Goal: Task Accomplishment & Management: Manage account settings

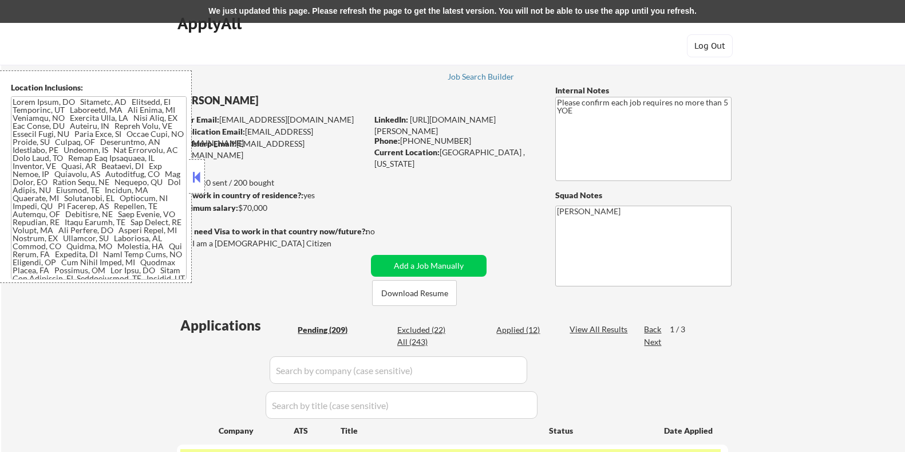
select select ""pending""
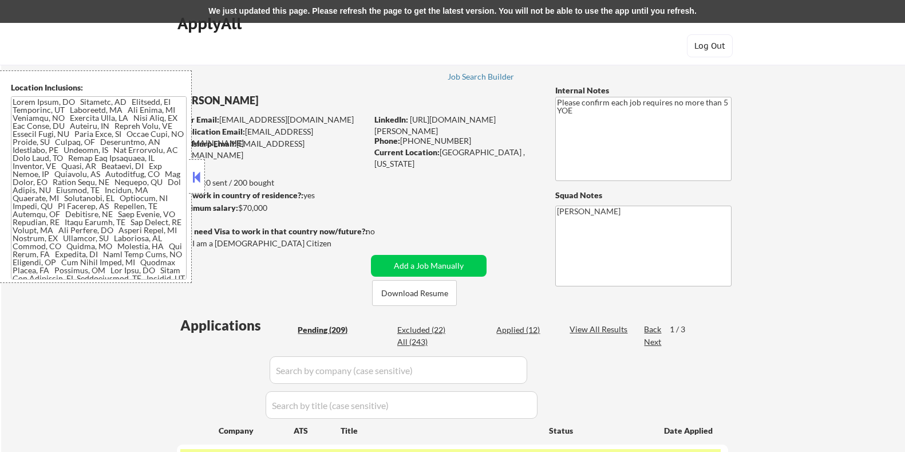
select select ""pending""
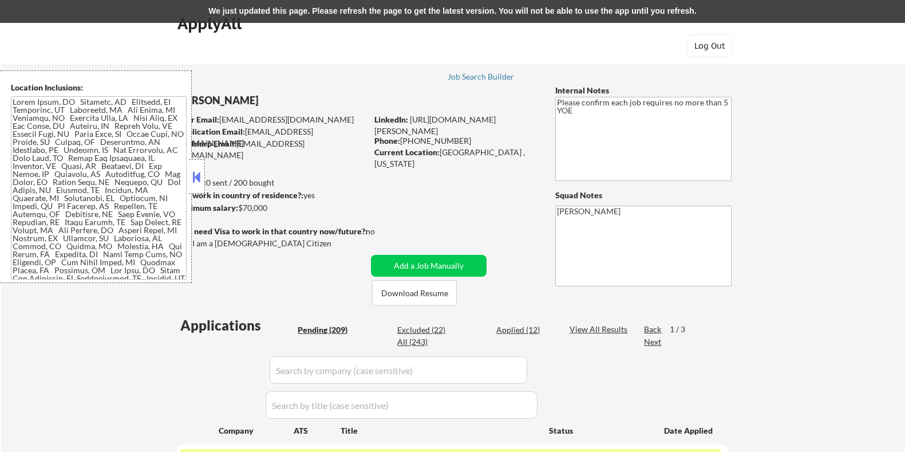
select select ""pending""
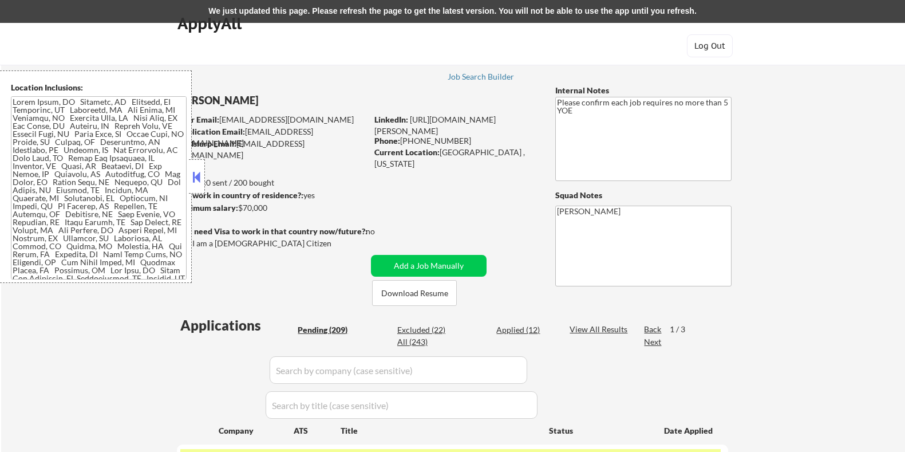
select select ""pending""
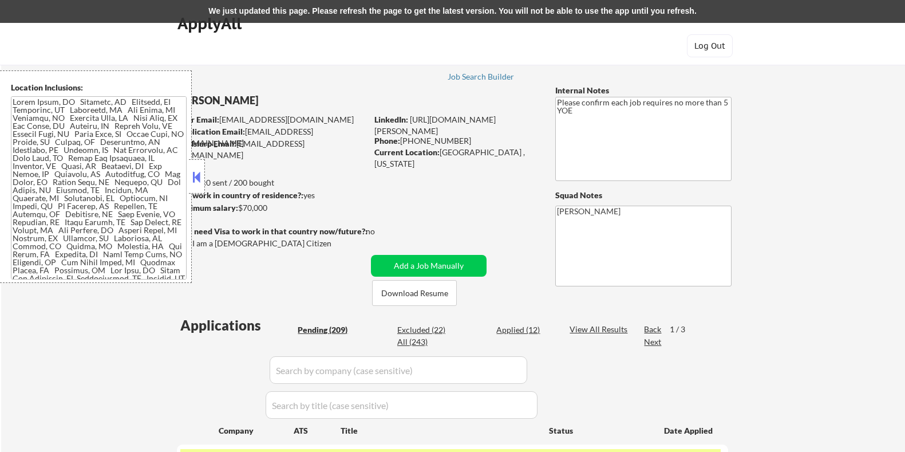
select select ""pending""
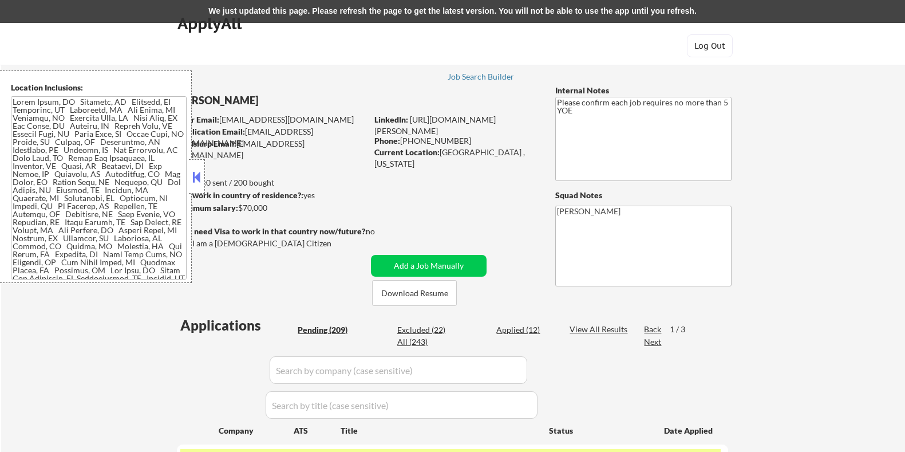
select select ""pending""
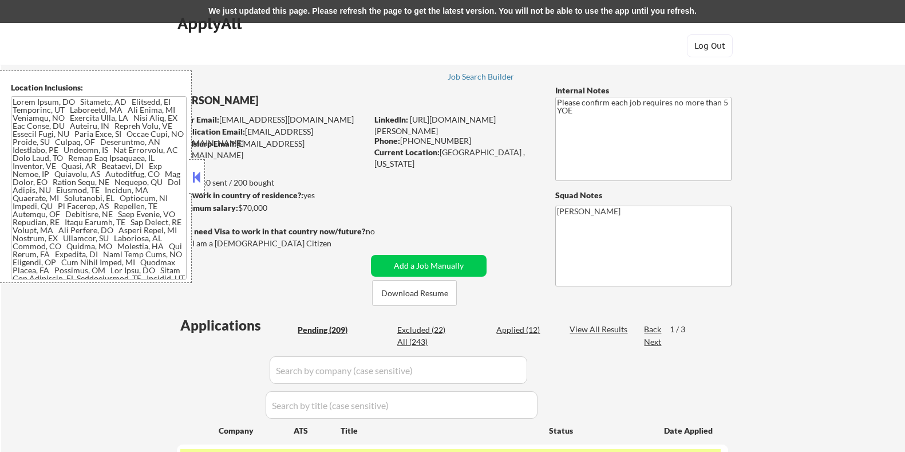
select select ""pending""
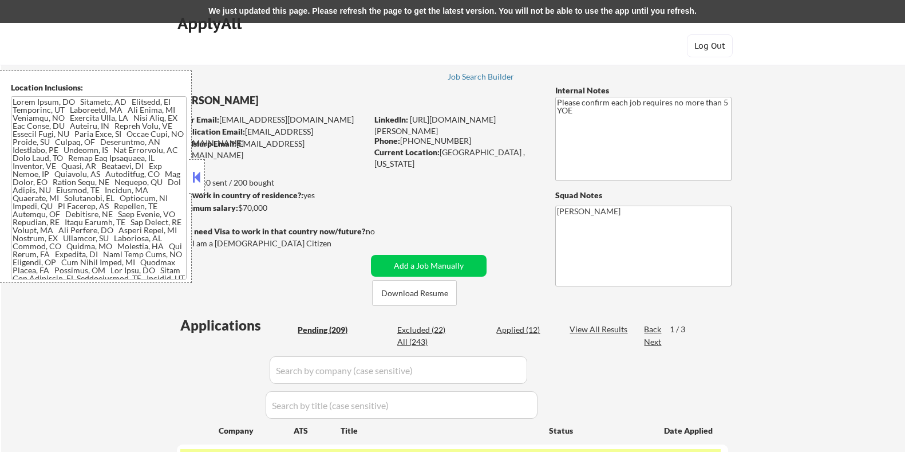
select select ""pending""
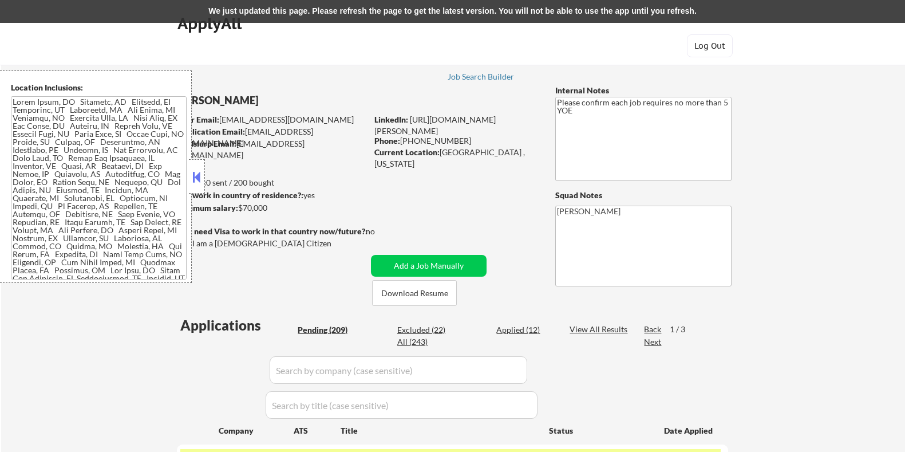
select select ""pending""
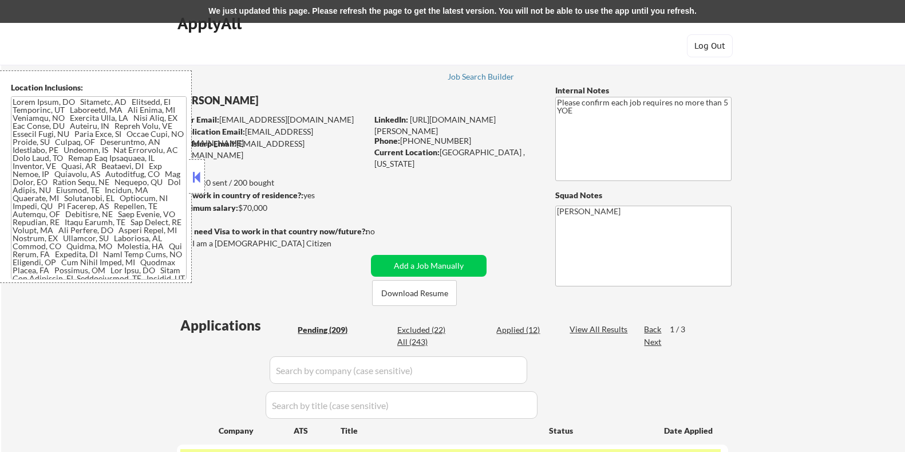
select select ""pending""
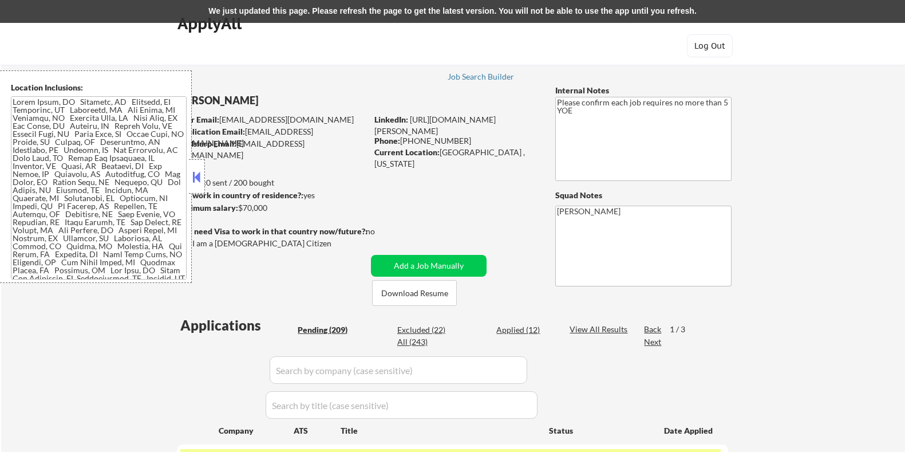
select select ""pending""
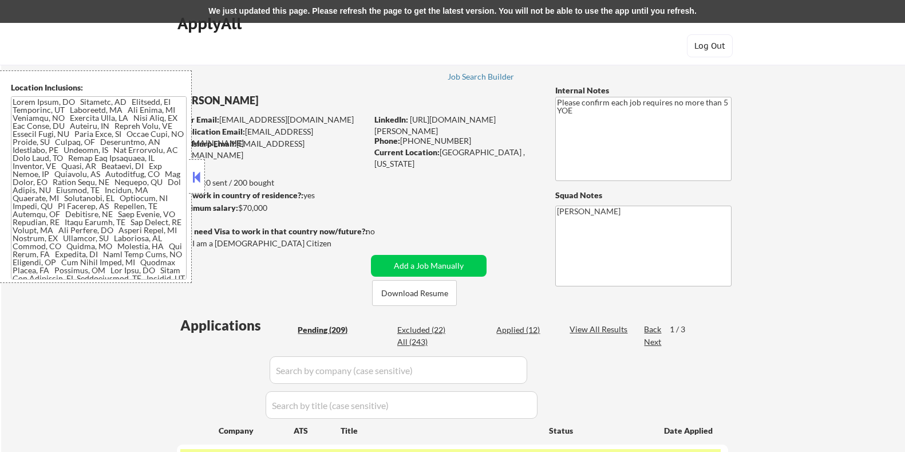
select select ""pending""
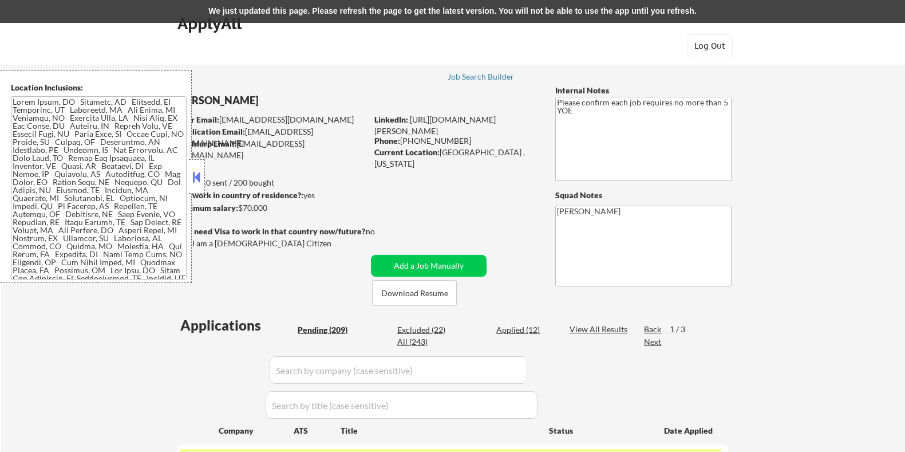
select select ""pending""
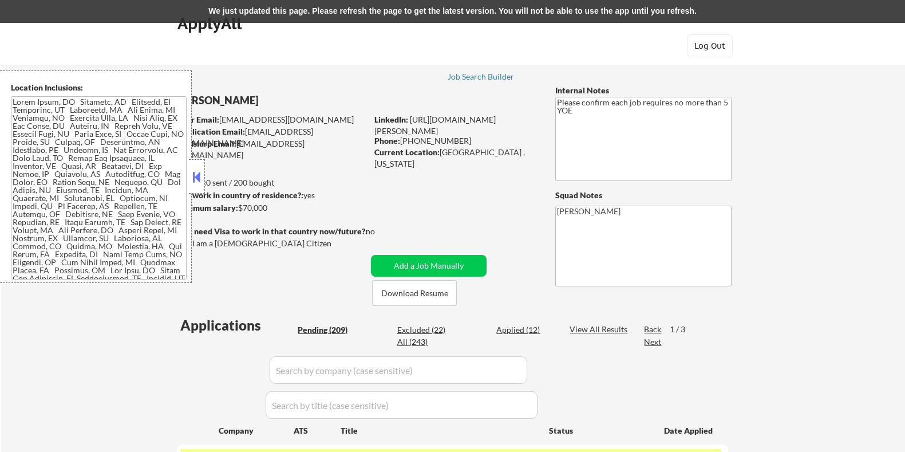
select select ""pending""
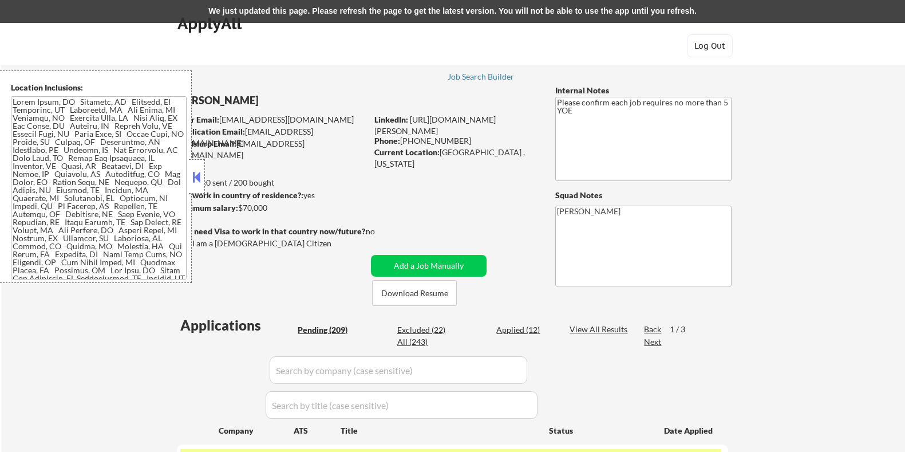
select select ""pending""
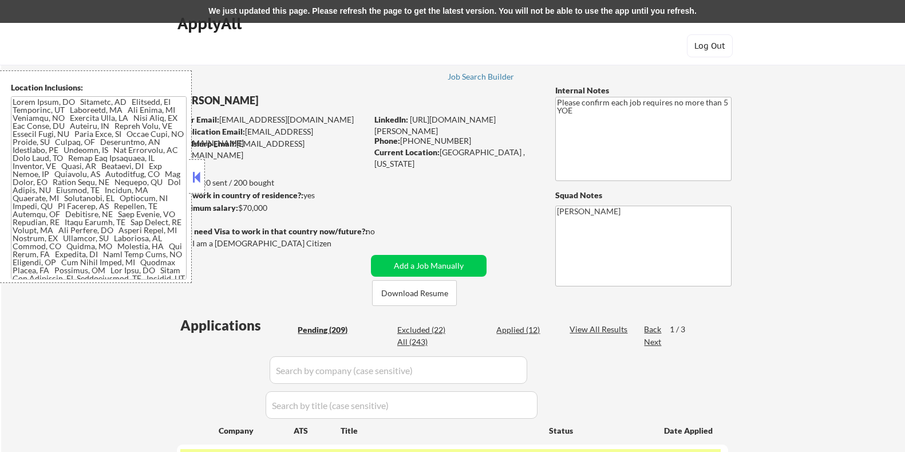
select select ""pending""
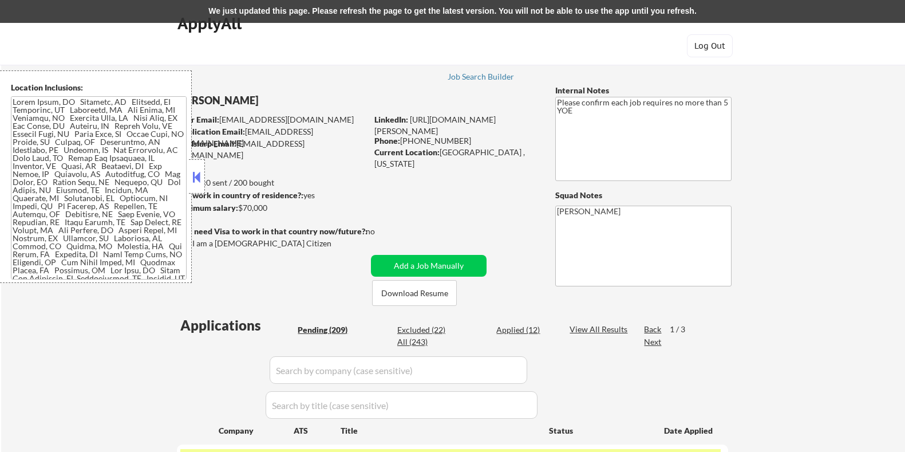
select select ""pending""
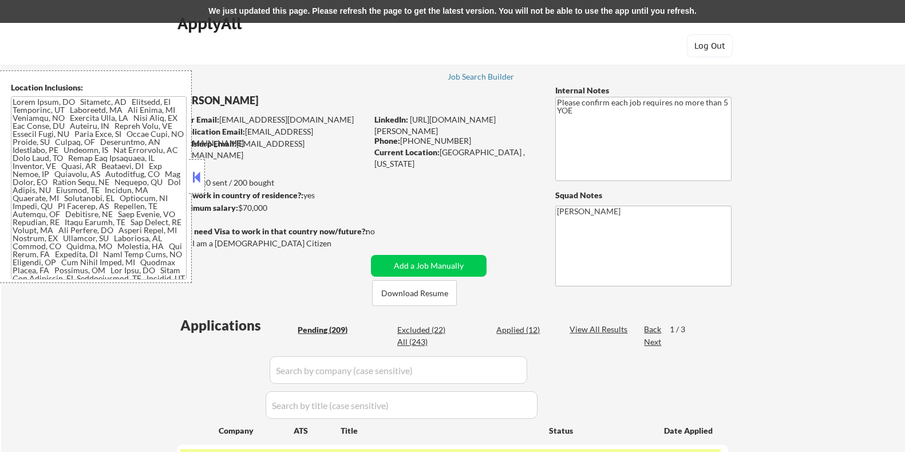
select select ""pending""
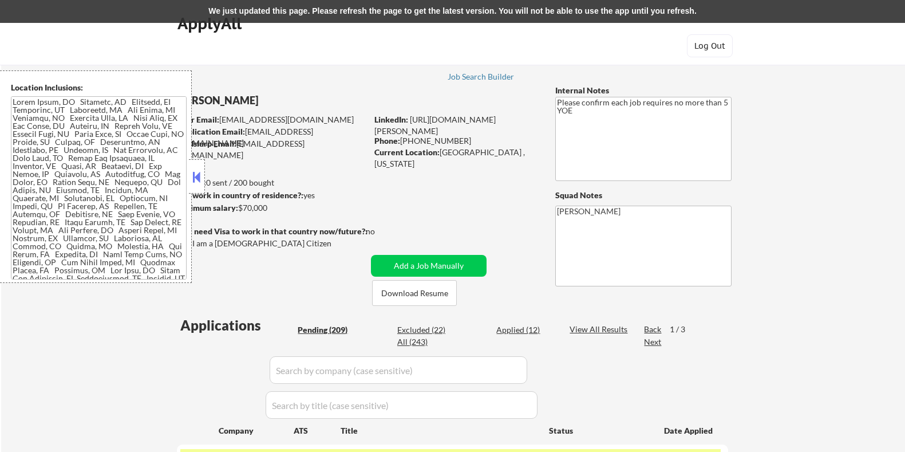
select select ""pending""
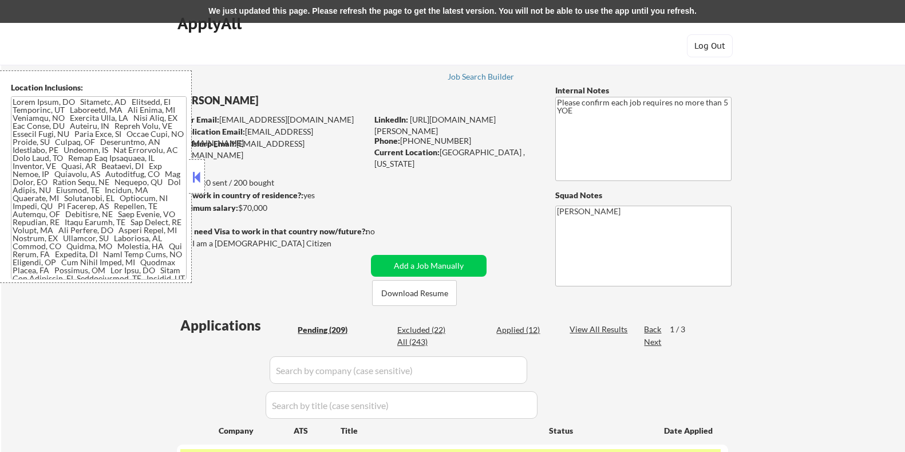
select select ""pending""
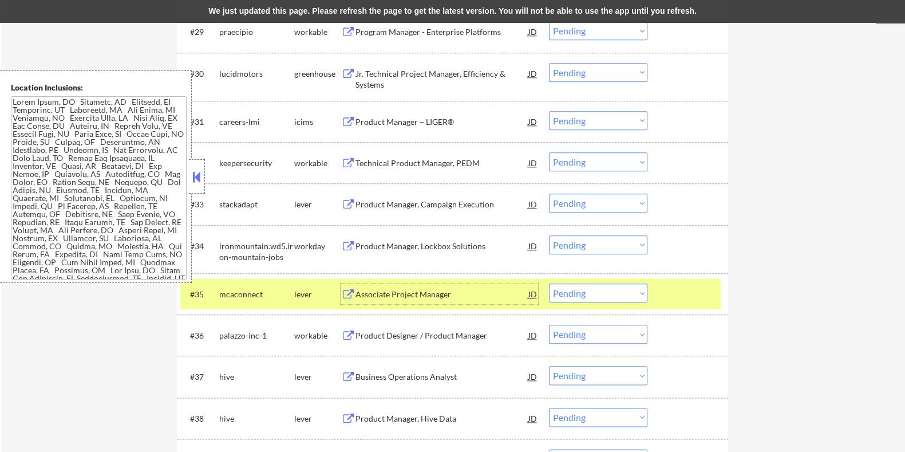
scroll to position [1797, 0]
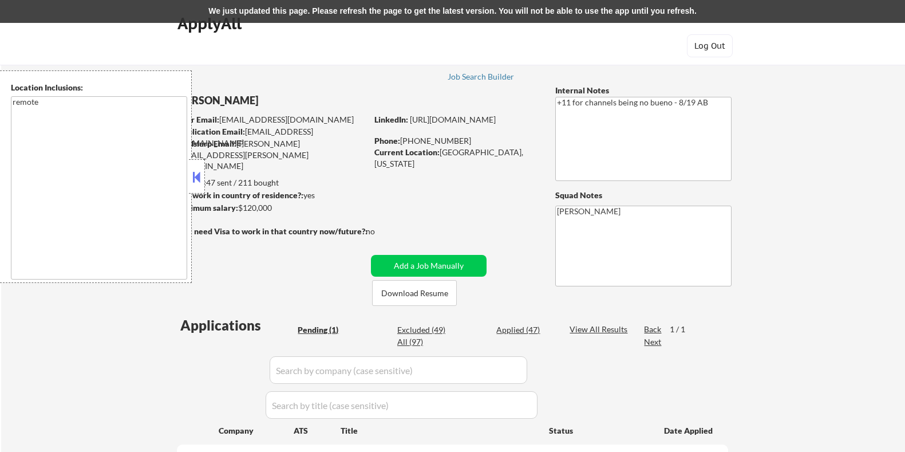
select select ""pending""
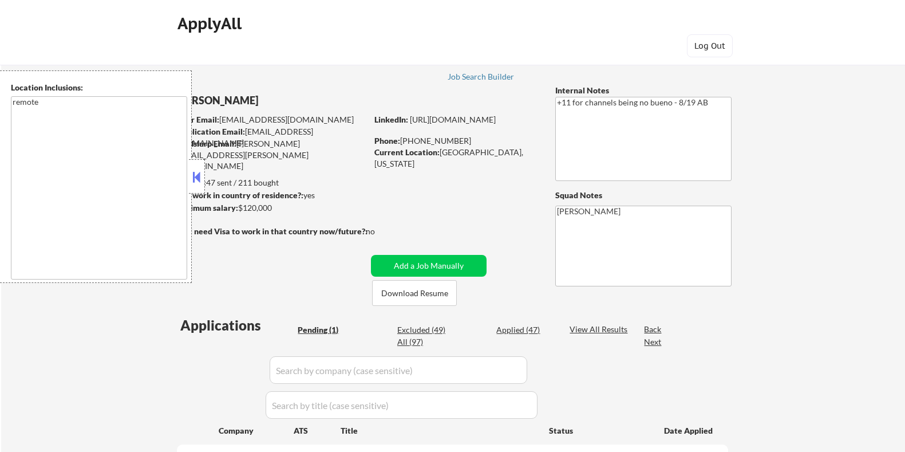
select select ""pending""
click at [193, 174] on button at bounding box center [197, 176] width 13 height 17
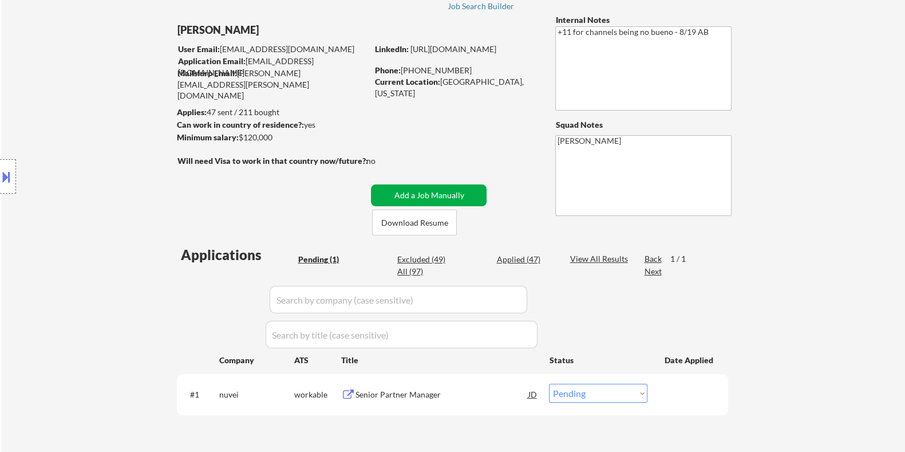
scroll to position [71, 0]
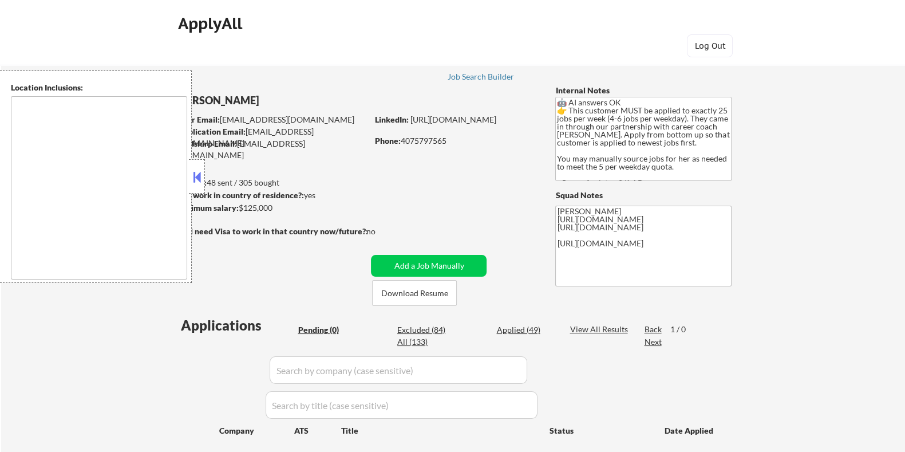
type textarea "Seattle, WA Mercer Island, WA Shoreline, WA Tukwila, WA Burien, WA SeaTac, WA W…"
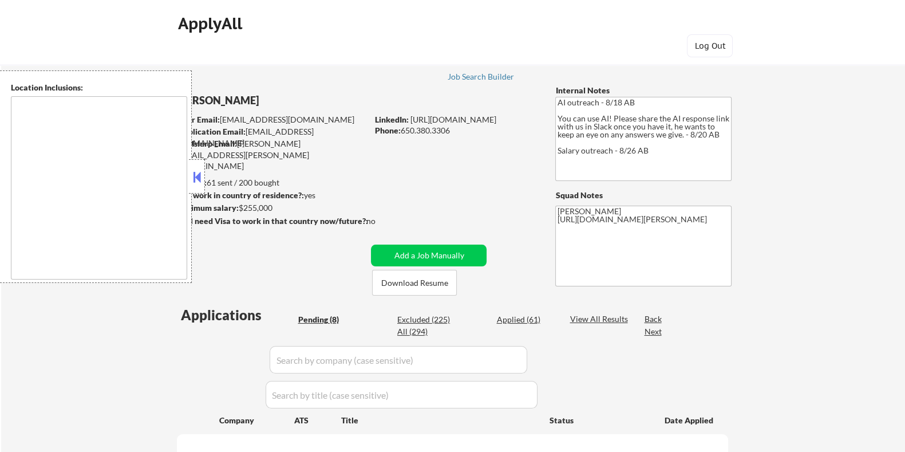
select select ""pending""
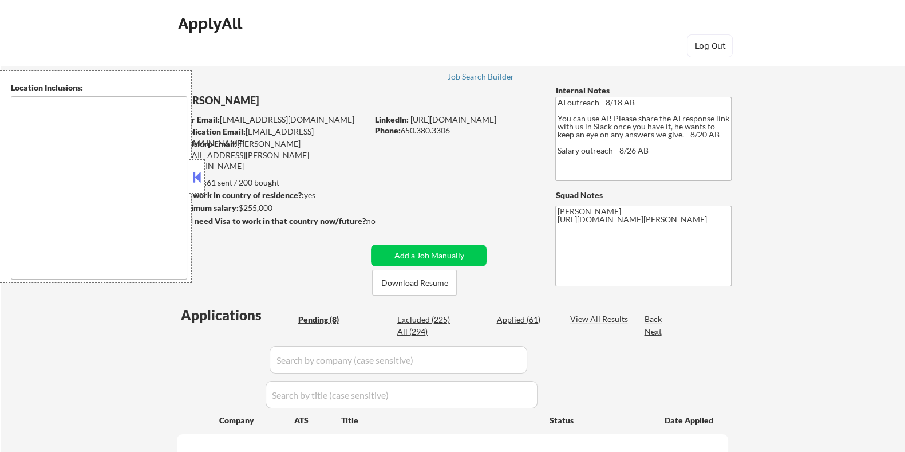
select select ""pending""
type textarea "[GEOGRAPHIC_DATA], [GEOGRAPHIC_DATA] [GEOGRAPHIC_DATA], [GEOGRAPHIC_DATA] [GEOG…"
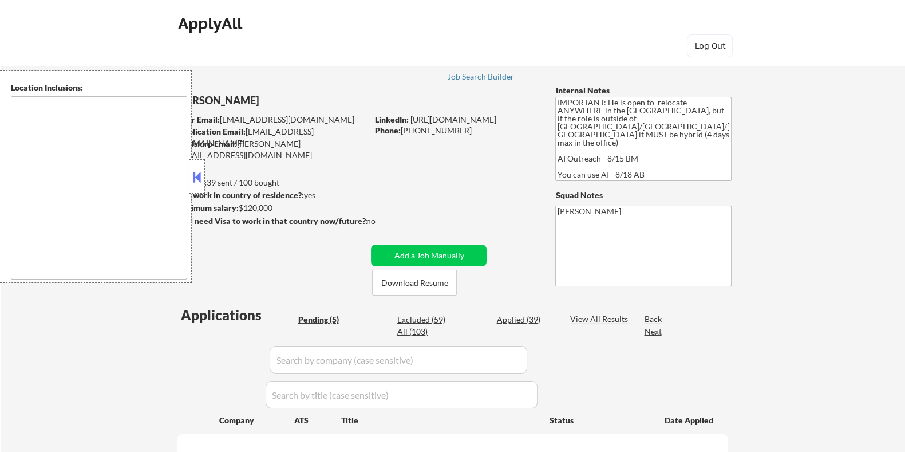
type textarea "country:US"
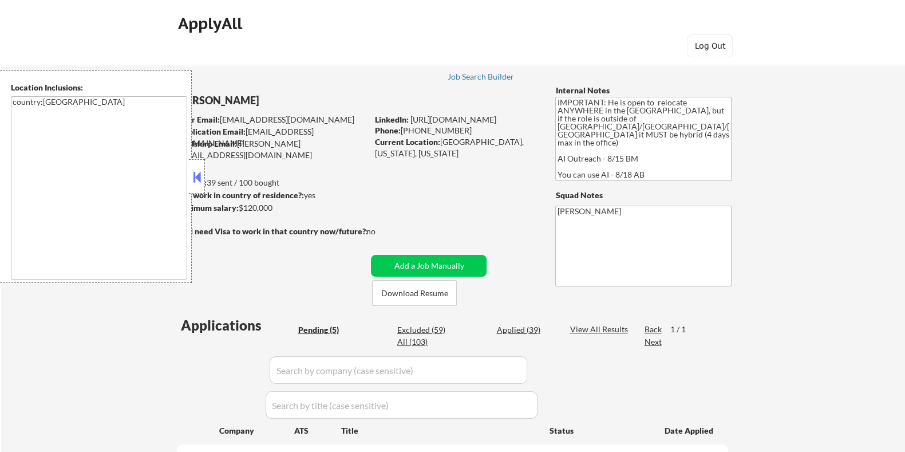
select select ""pending""
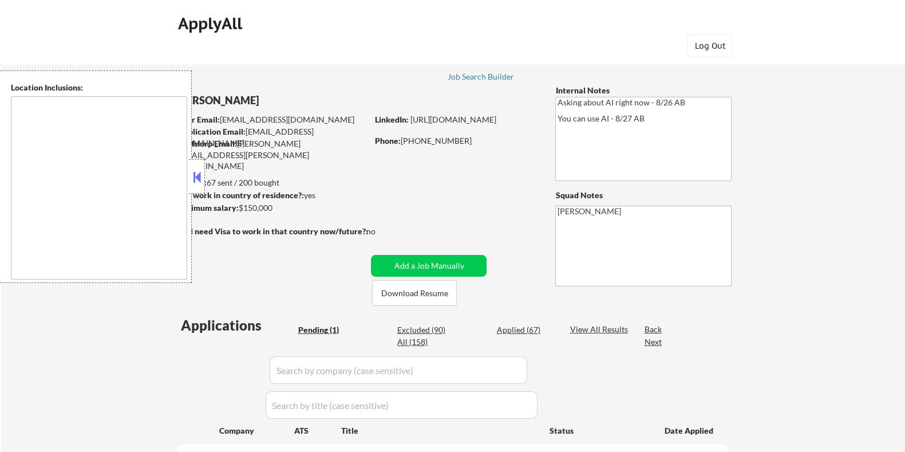
select select ""pending""
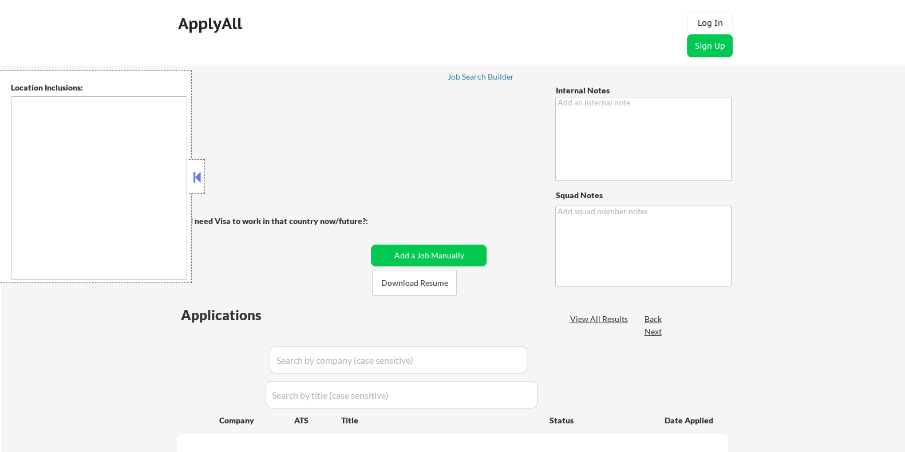
type textarea "[PERSON_NAME]"
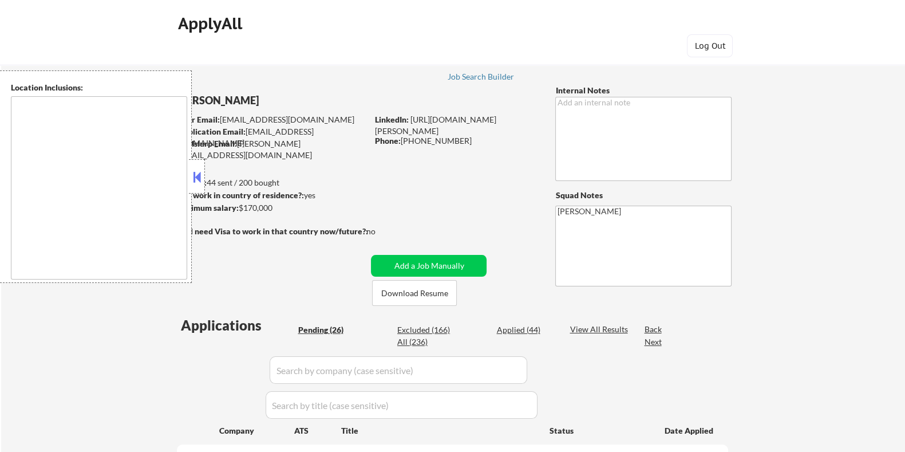
type textarea "[GEOGRAPHIC_DATA], [GEOGRAPHIC_DATA], [GEOGRAPHIC_DATA] [GEOGRAPHIC_DATA], [GEO…"
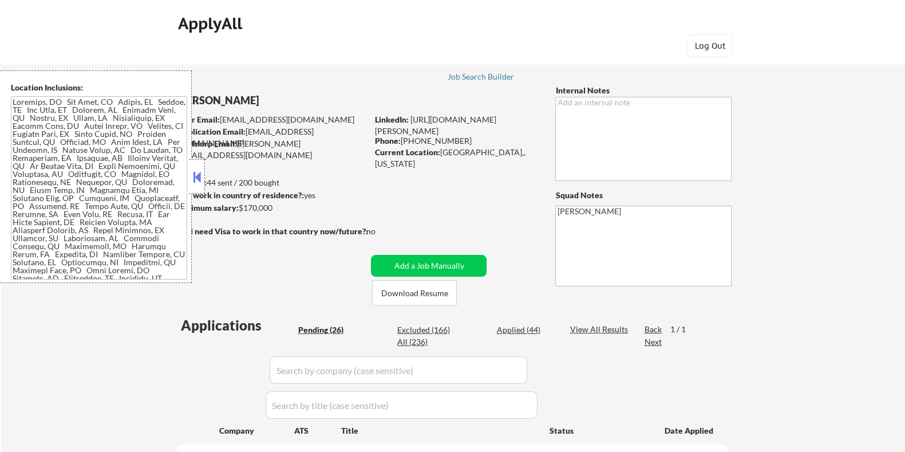
select select ""pending""
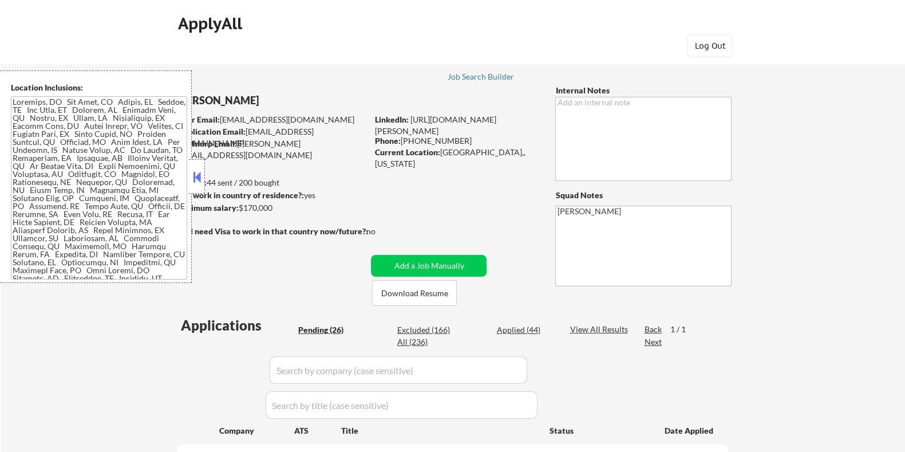
select select ""pending""
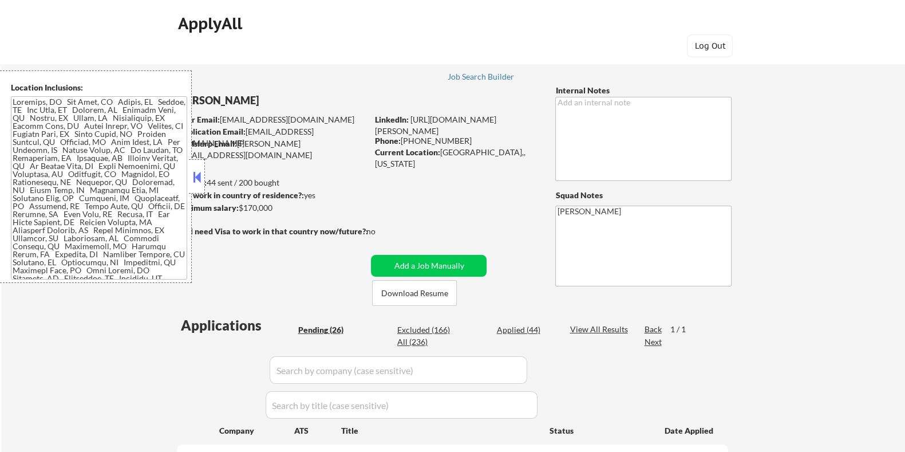
select select ""pending""
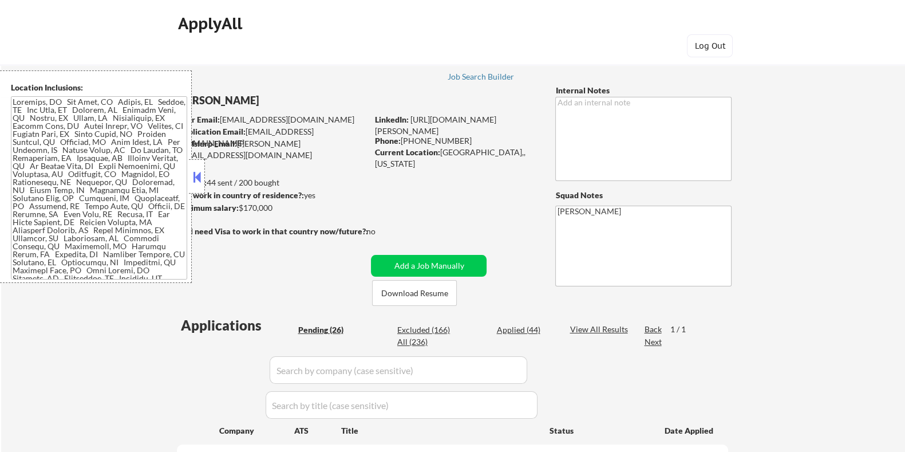
select select ""pending""
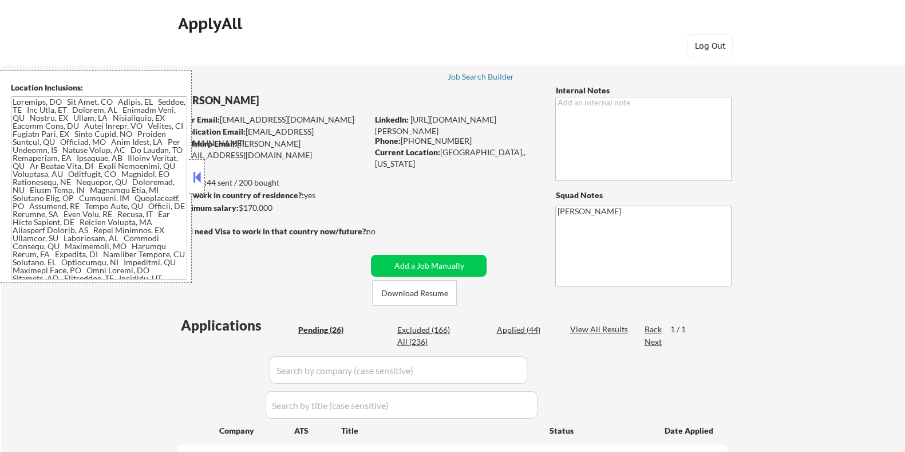
select select ""pending""
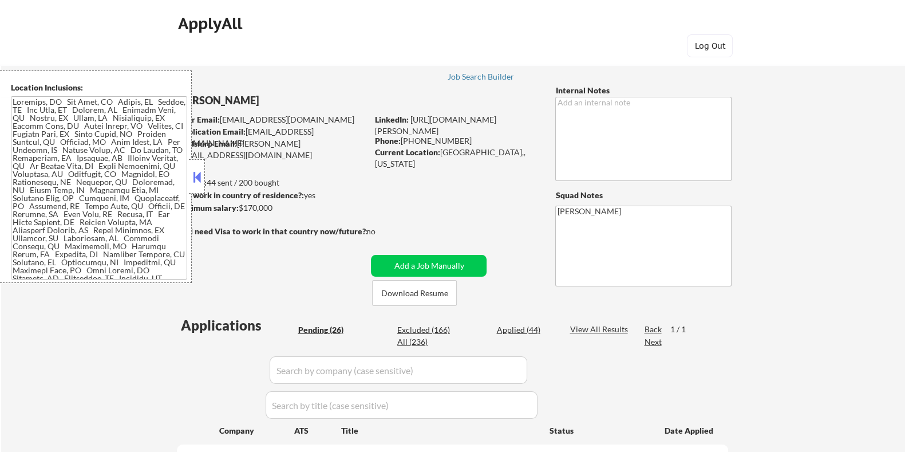
select select ""pending""
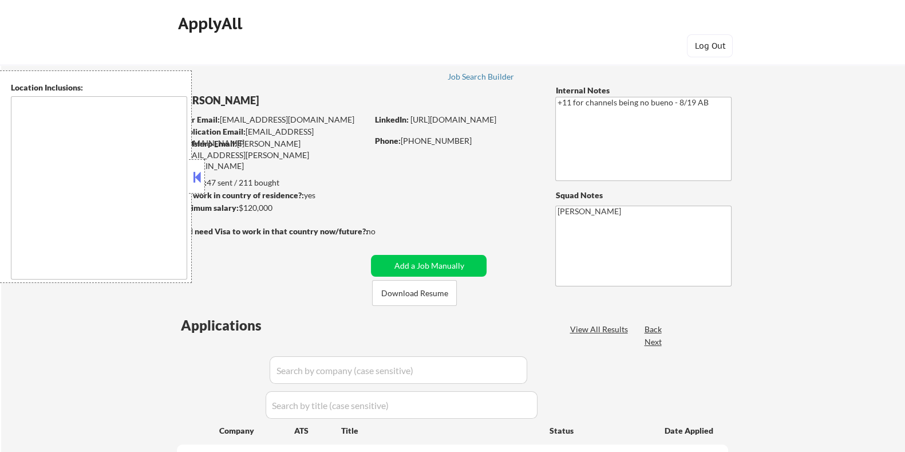
select select ""pending""
type textarea "remote"
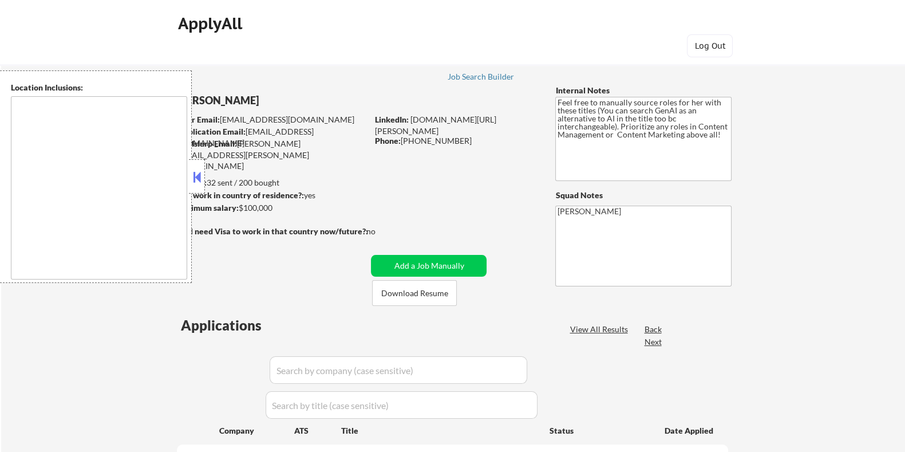
select select ""pending""
type textarea "[GEOGRAPHIC_DATA], [GEOGRAPHIC_DATA] [GEOGRAPHIC_DATA][PERSON_NAME], [GEOGRAPHI…"
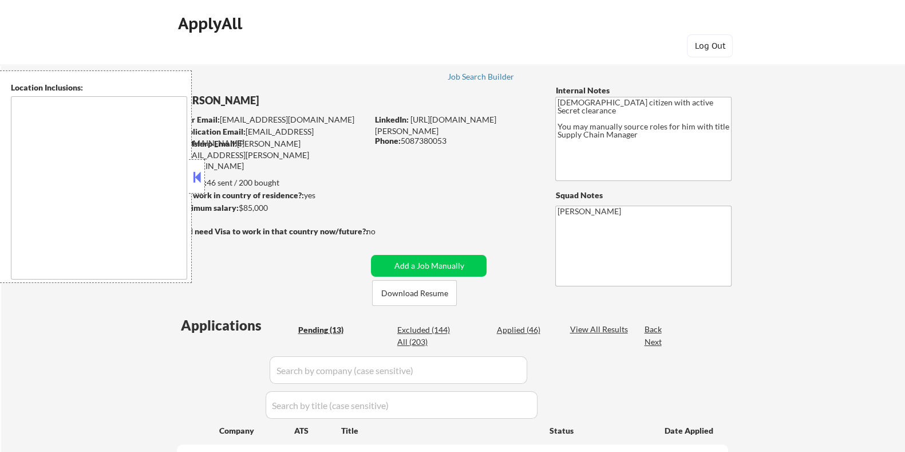
type textarea "[GEOGRAPHIC_DATA], [GEOGRAPHIC_DATA] in the [GEOGRAPHIC_DATA], [GEOGRAPHIC_DATA…"
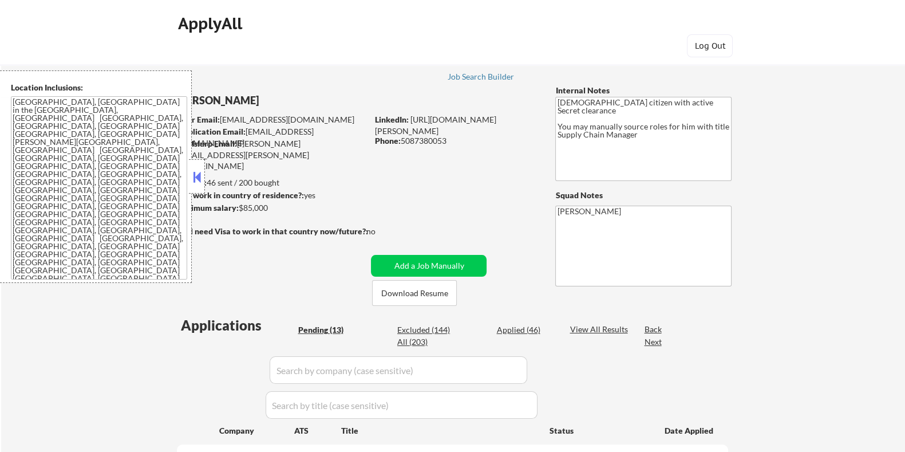
select select ""pending""
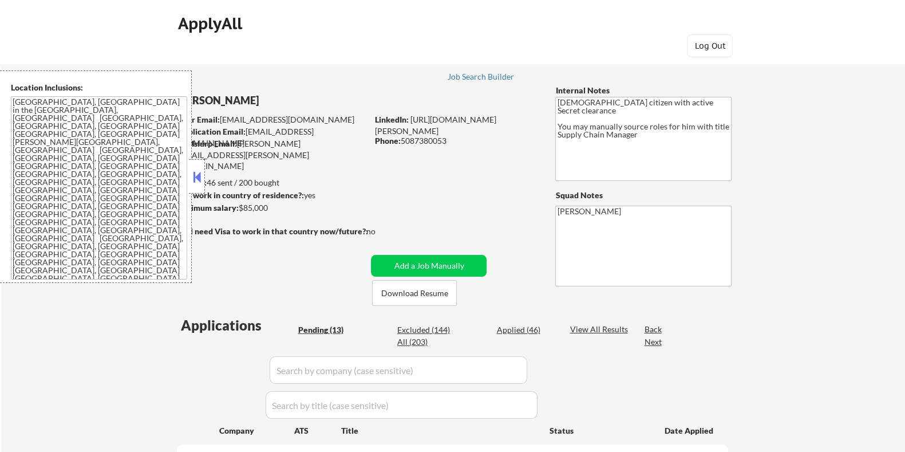
select select ""pending""
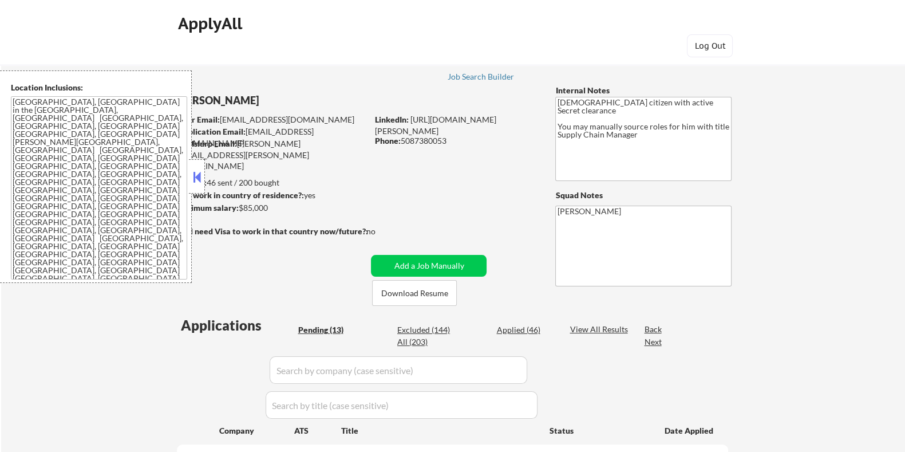
select select ""pending""
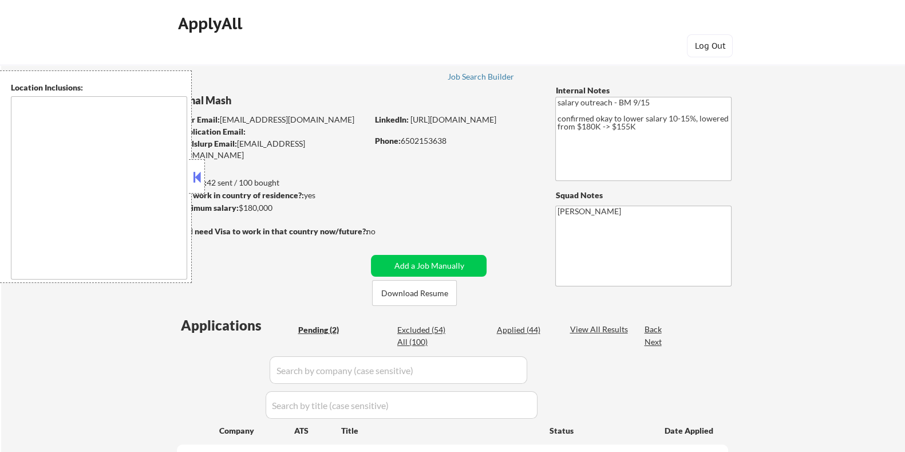
select select ""pending""
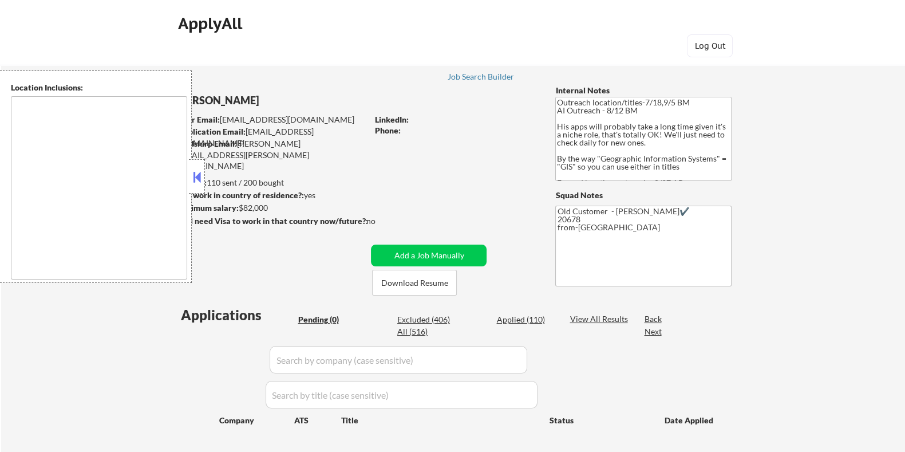
type textarea "Remote [GEOGRAPHIC_DATA] [US_STATE] [GEOGRAPHIC_DATA] [GEOGRAPHIC_DATA] [GEOGRA…"
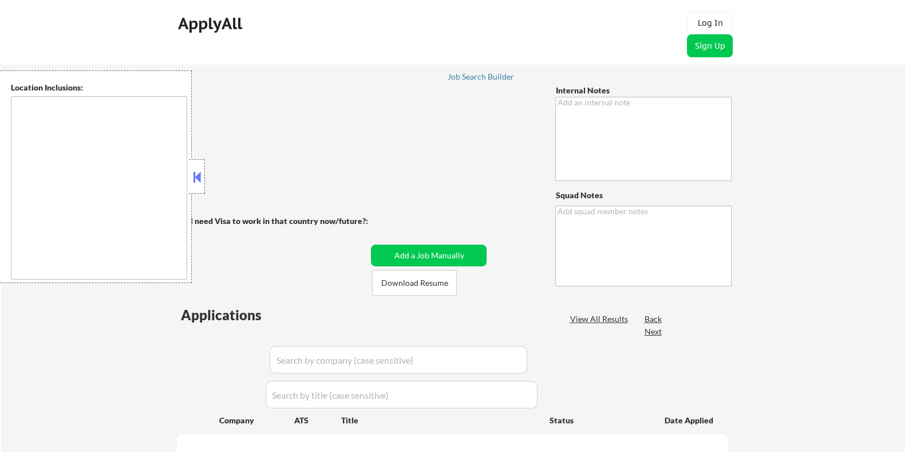
type textarea "You may spend up to 1hr/week manually finding Logistics roles that meet his loc…"
type textarea "Elilsa Mailslurp ✔️ 77002 from [GEOGRAPHIC_DATA]"
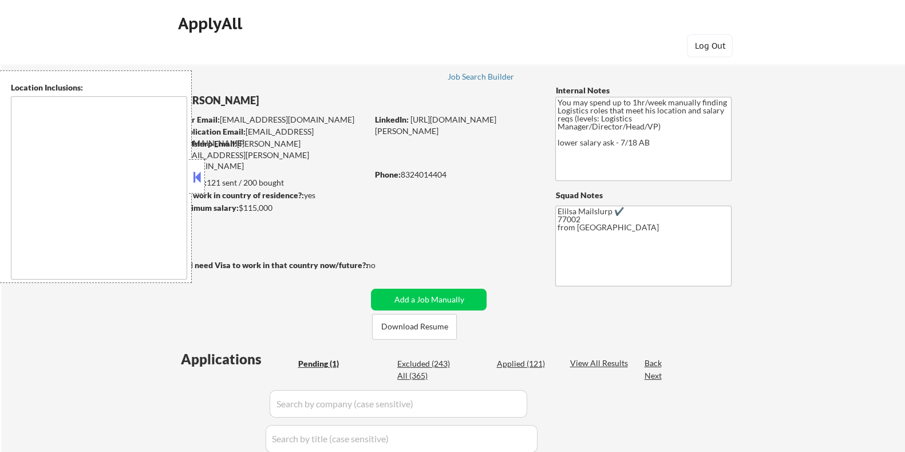
type textarea "[GEOGRAPHIC_DATA], [GEOGRAPHIC_DATA] [GEOGRAPHIC_DATA], [GEOGRAPHIC_DATA] [GEOG…"
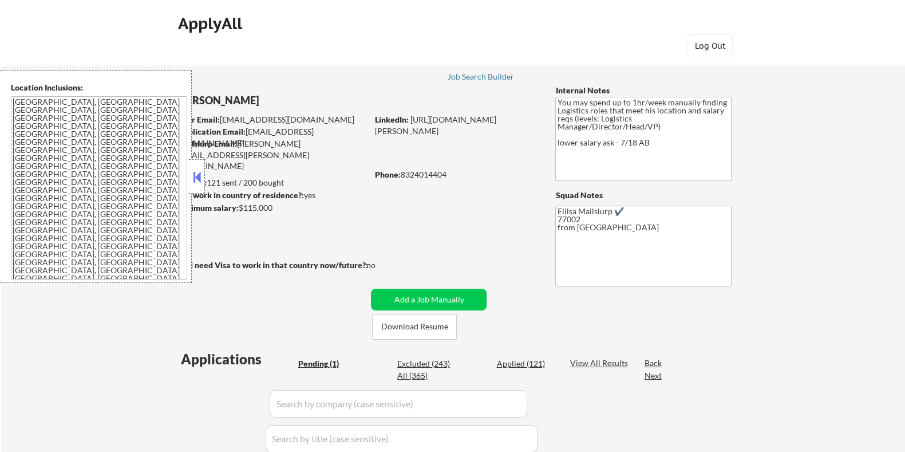
select select ""pending""
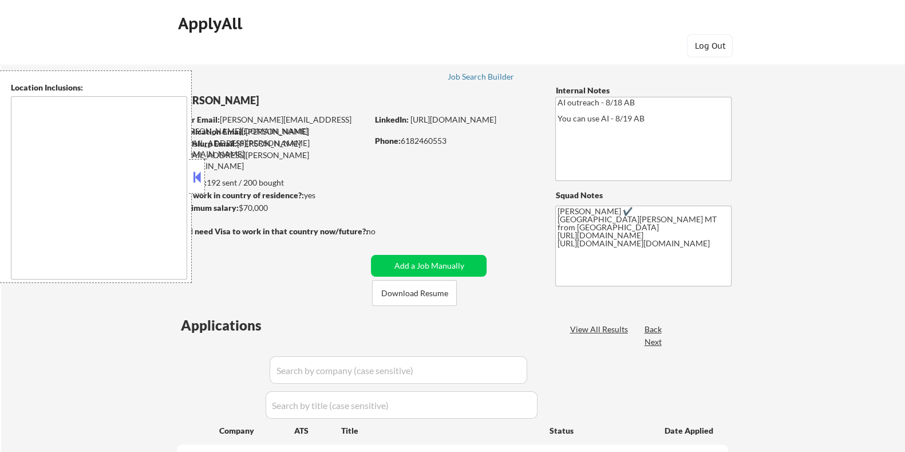
select select ""pending""
type textarea "Fort Collins, CO Laporte, CO Wellington, CO Timnath, CO Windsor, CO Loveland, C…"
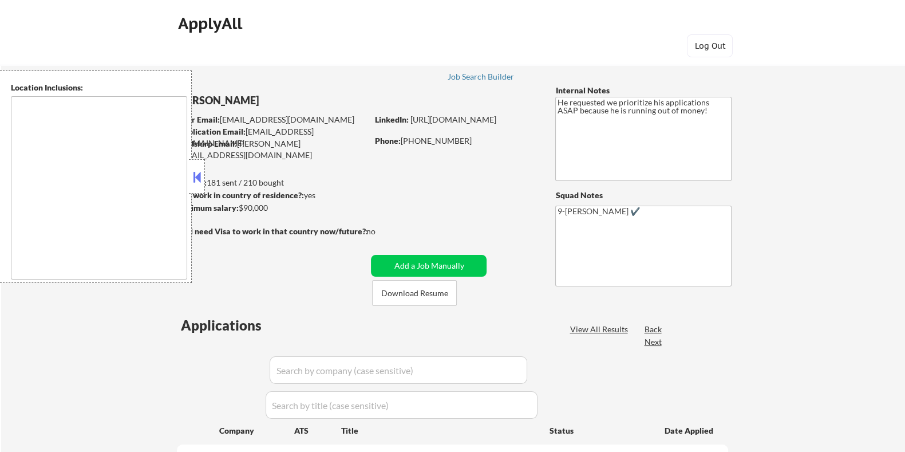
select select ""pending""
type textarea "Bellevue, WA Medina, WA Clyde Hill, WA Yarrow Point, WA Hunts Point, WA Kirklan…"
select select ""pending""
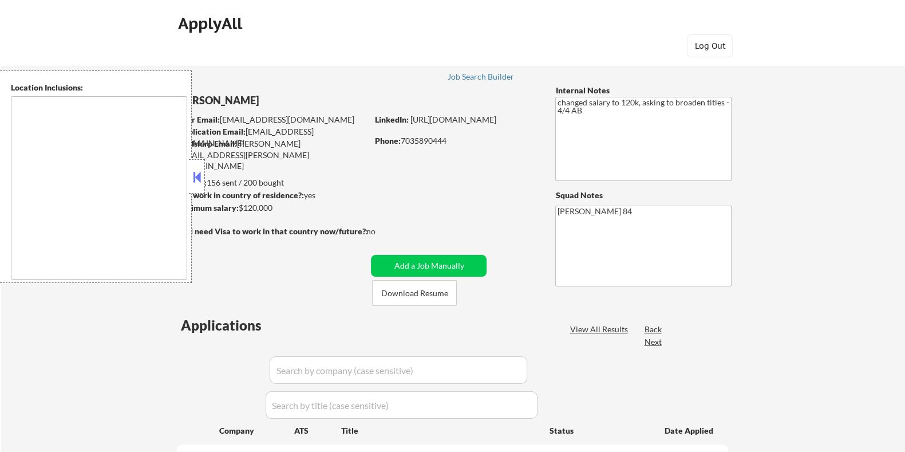
select select ""pending""
type textarea "Lorem Ipsumd, SI Ametco Adip, EL Seddoei Tempo, IN Utla Etdolorem, AL Enimadmin…"
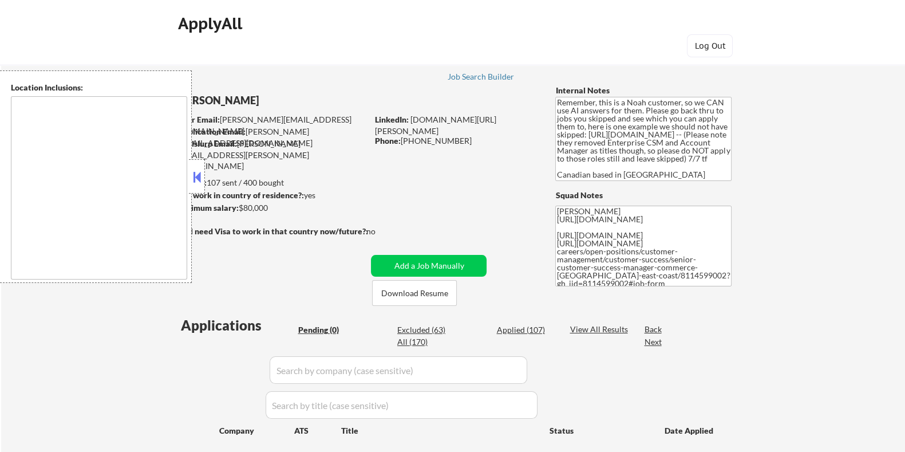
type textarea "Toronto, ON Etobicoke, ON Scarborough, ON North York, ON East York, ON York, ON…"
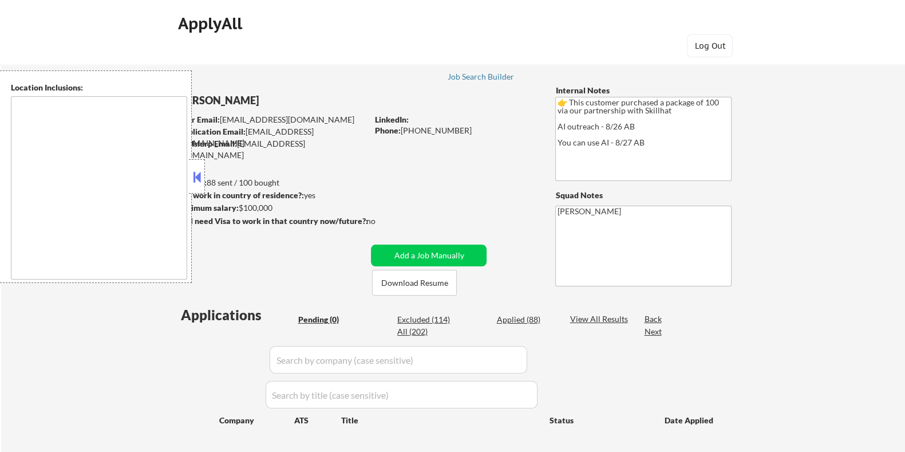
type textarea "[GEOGRAPHIC_DATA], ON [GEOGRAPHIC_DATA], ON [GEOGRAPHIC_DATA], ON [GEOGRAPHIC_D…"
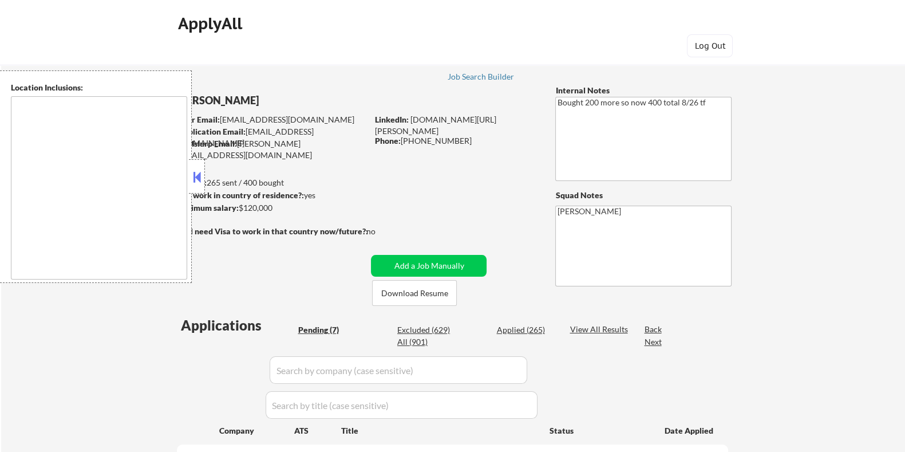
select select ""pending""
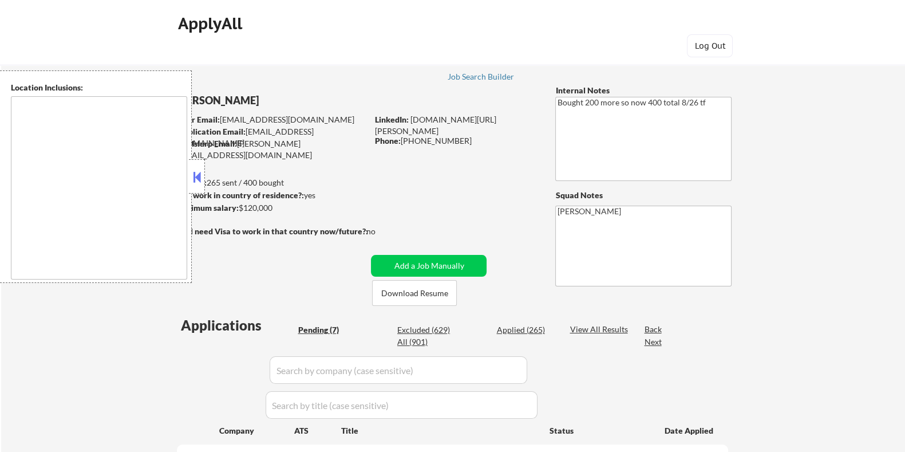
select select ""pending""
type textarea "Seattle, WA Mercer Island, WA Shoreline, WA Tukwila, WA Burien, WA SeaTac, WA W…"
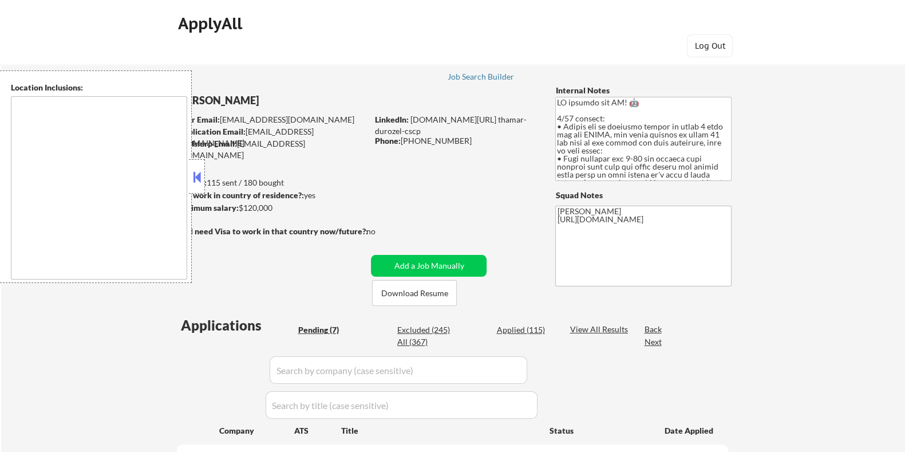
select select ""pending""
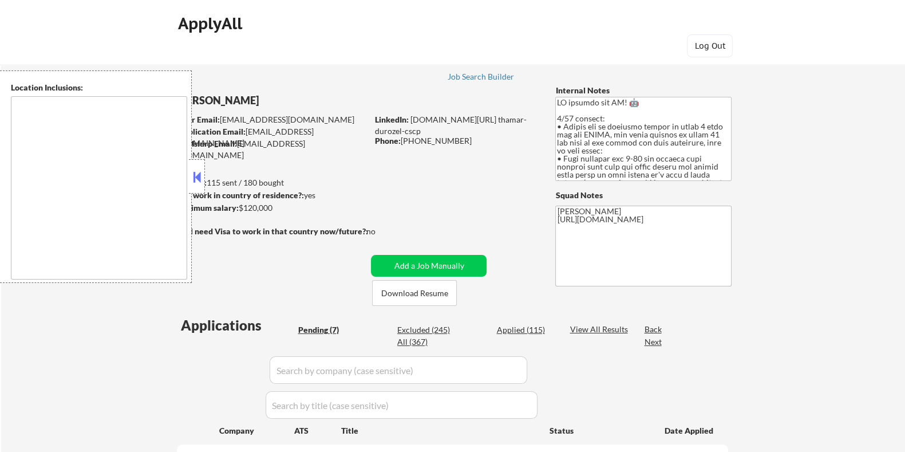
select select ""pending""
type textarea "[GEOGRAPHIC_DATA], [GEOGRAPHIC_DATA] [GEOGRAPHIC_DATA], [GEOGRAPHIC_DATA] [GEOG…"
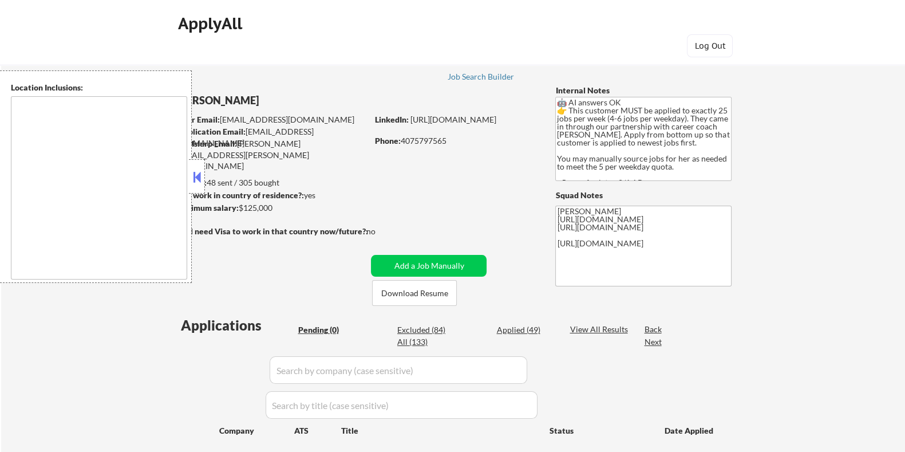
type textarea "[GEOGRAPHIC_DATA], [GEOGRAPHIC_DATA] [GEOGRAPHIC_DATA], [GEOGRAPHIC_DATA] [GEOG…"
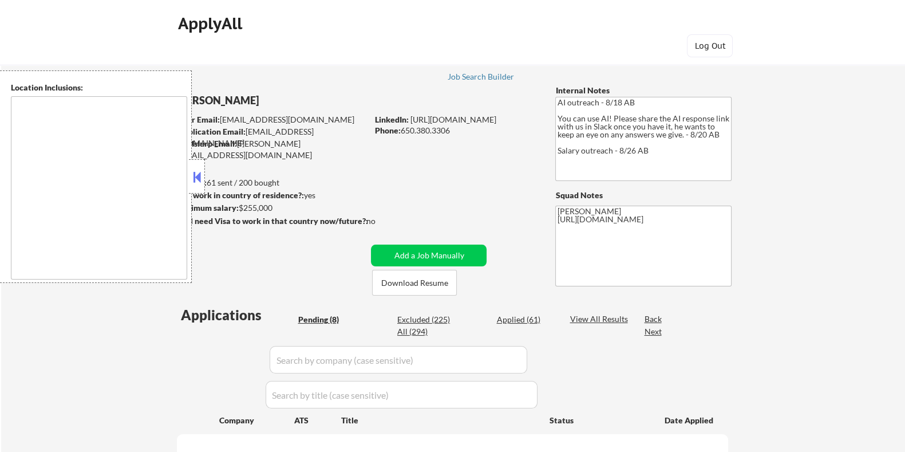
type textarea "[GEOGRAPHIC_DATA], [GEOGRAPHIC_DATA] [GEOGRAPHIC_DATA], [GEOGRAPHIC_DATA] [GEOG…"
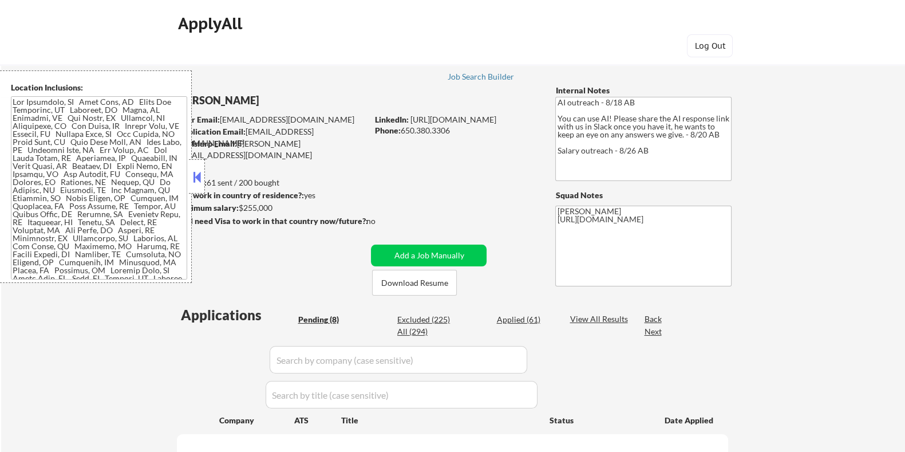
select select ""pending""
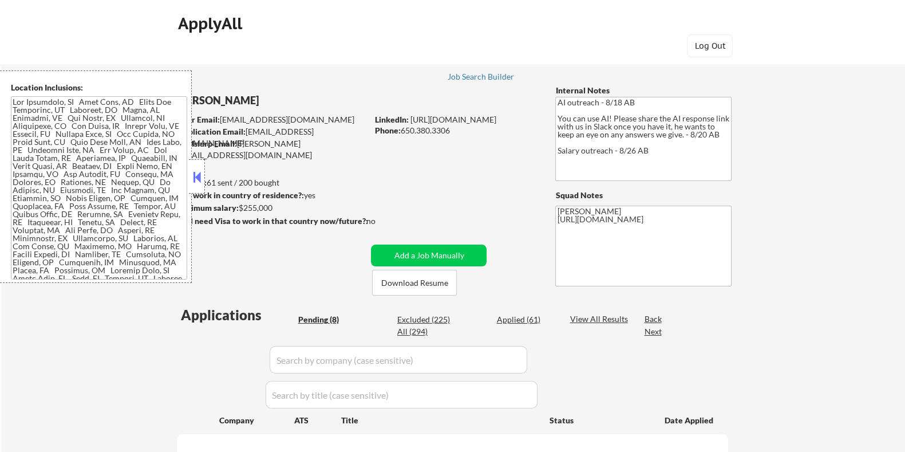
select select ""pending""
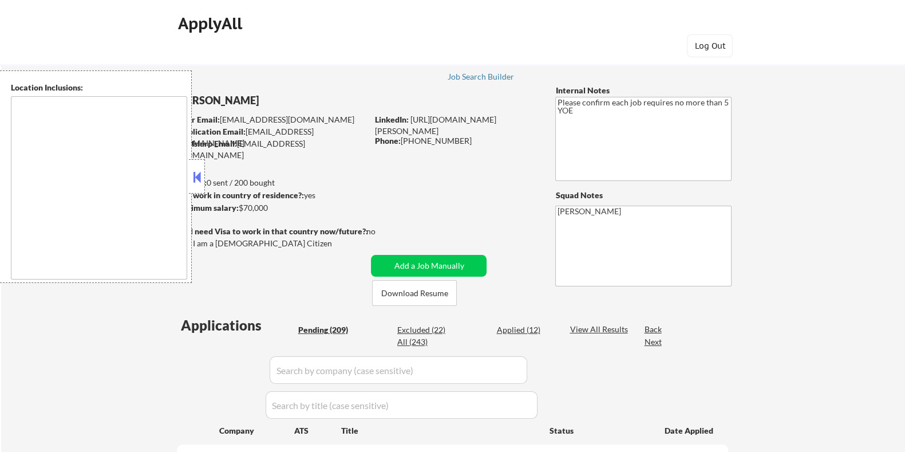
type textarea "Santa Clara, CA Campbell, CA Milpitas, CA Cupertino, CA Sunnyvale, CA Los Gatos…"
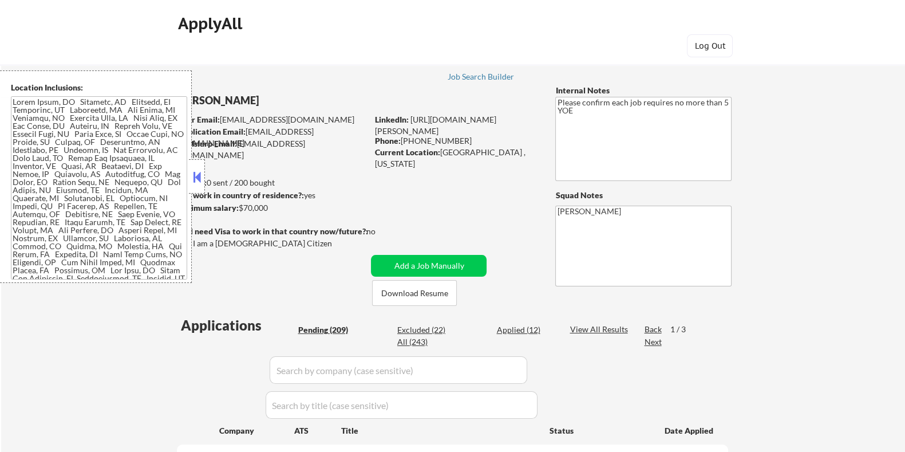
select select ""pending""
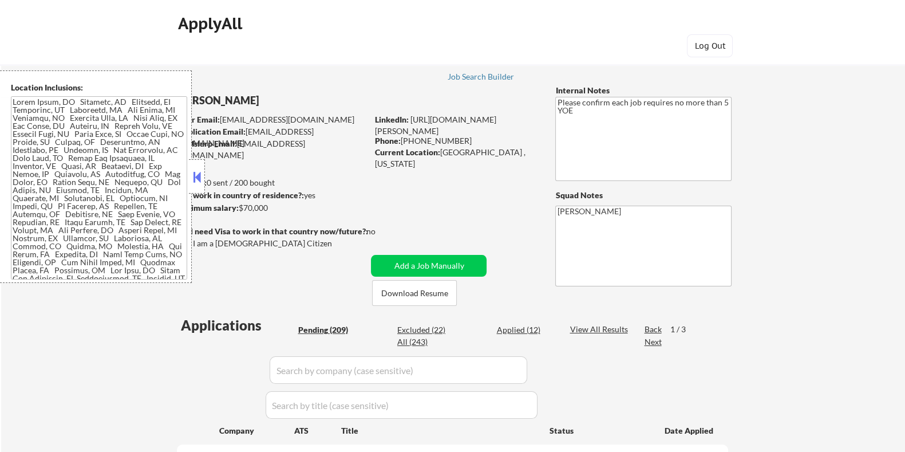
select select ""pending""
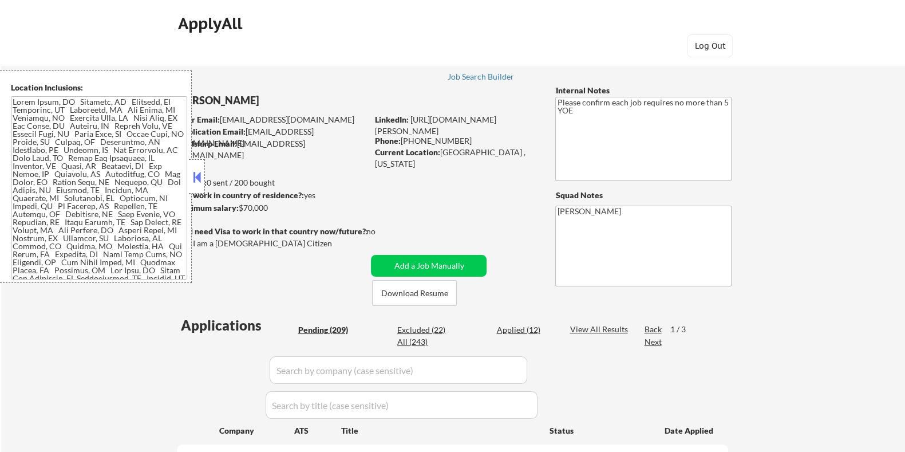
select select ""pending""
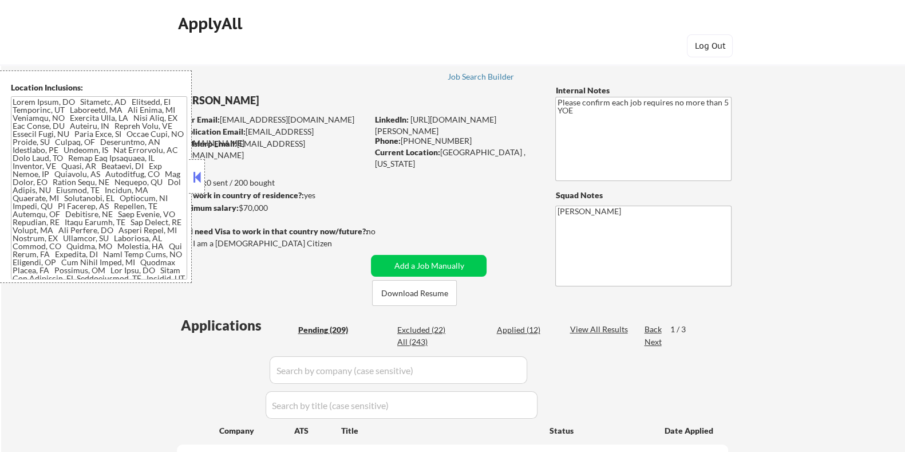
select select ""pending""
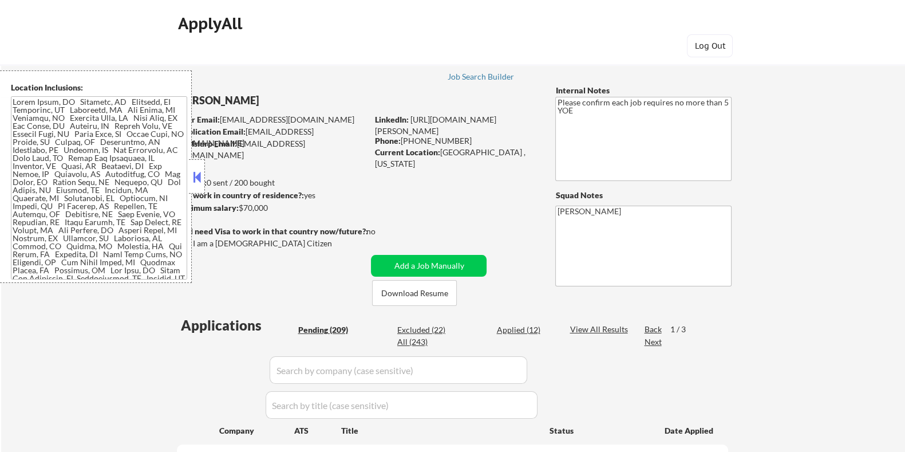
select select ""pending""
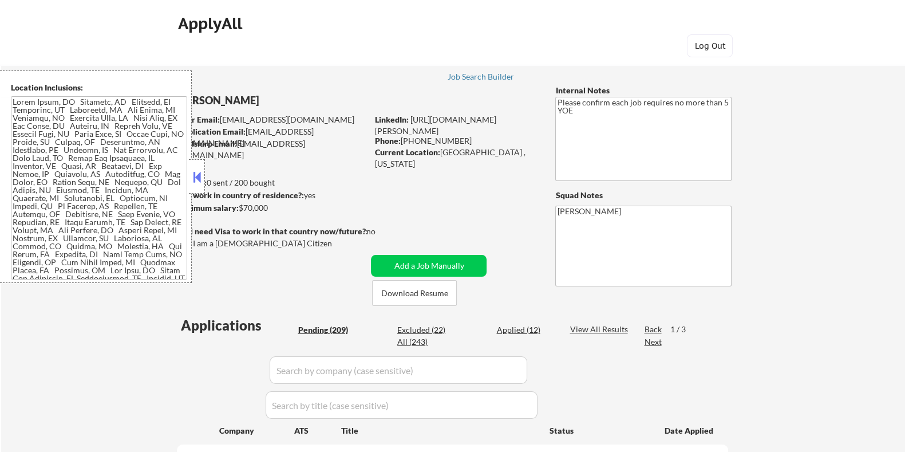
select select ""pending""
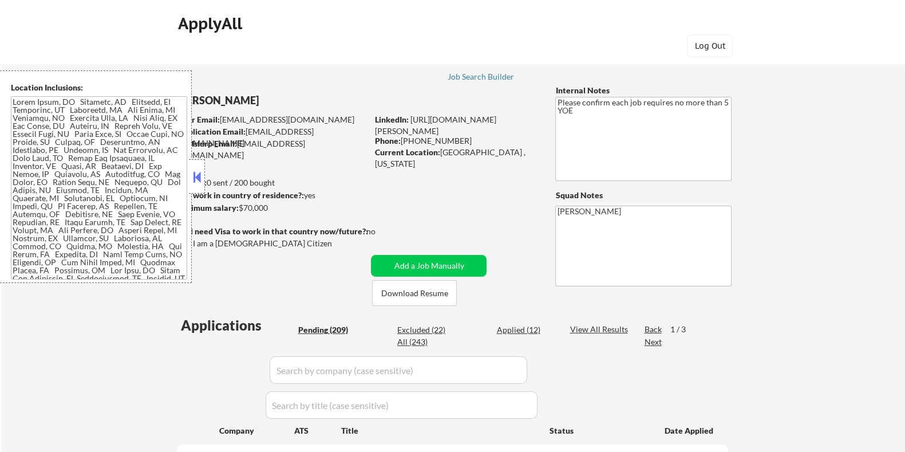
select select ""pending""
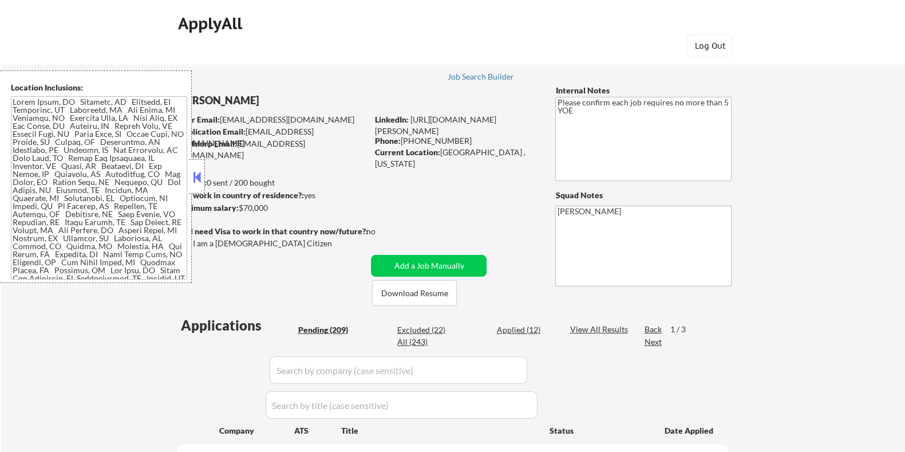
select select ""pending""
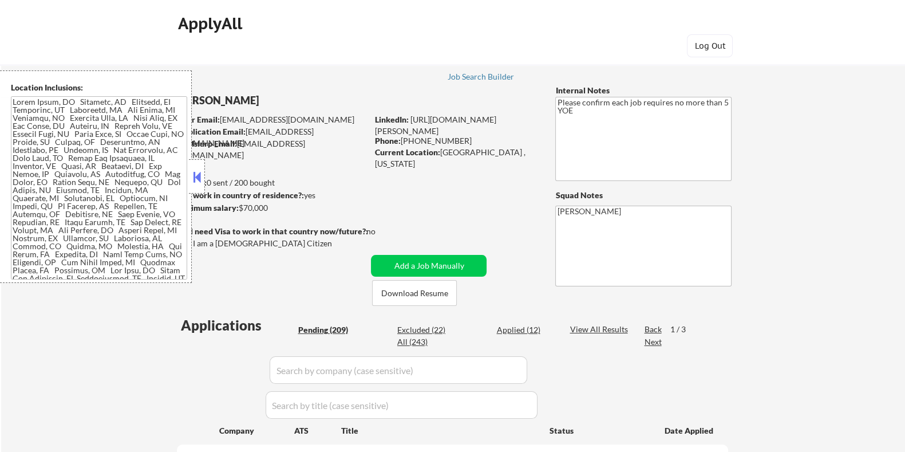
select select ""pending""
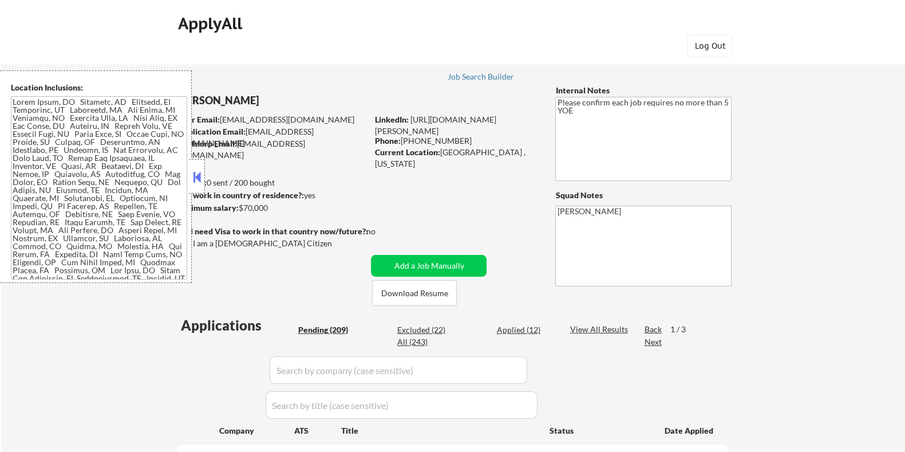
select select ""pending""
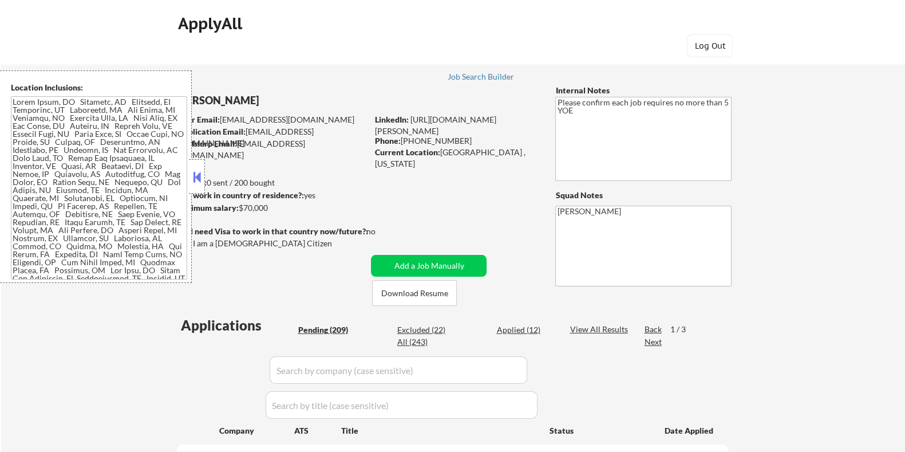
select select ""pending""
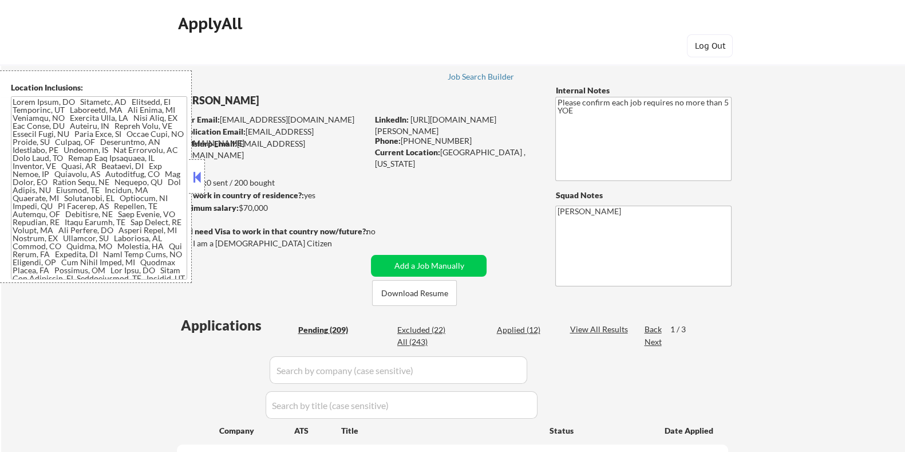
select select ""pending""
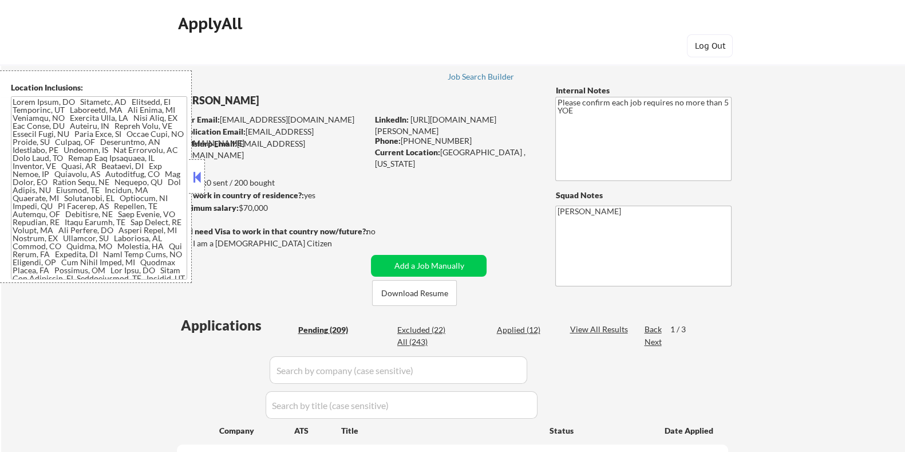
select select ""pending""
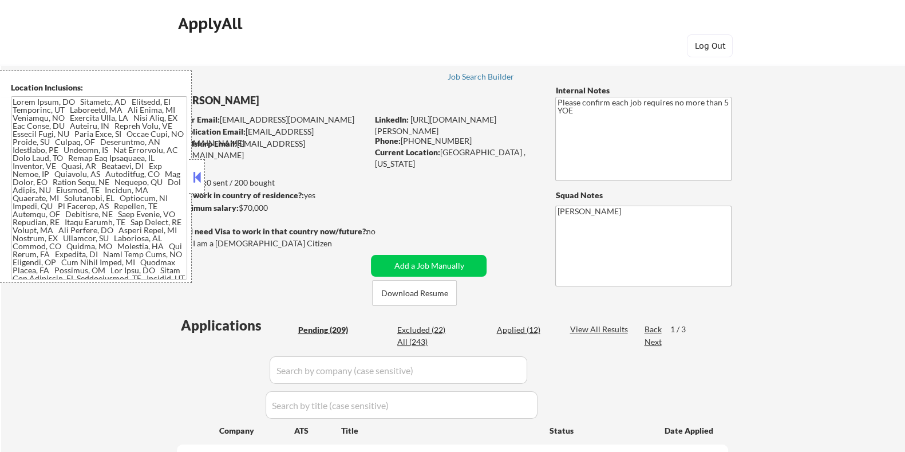
select select ""pending""
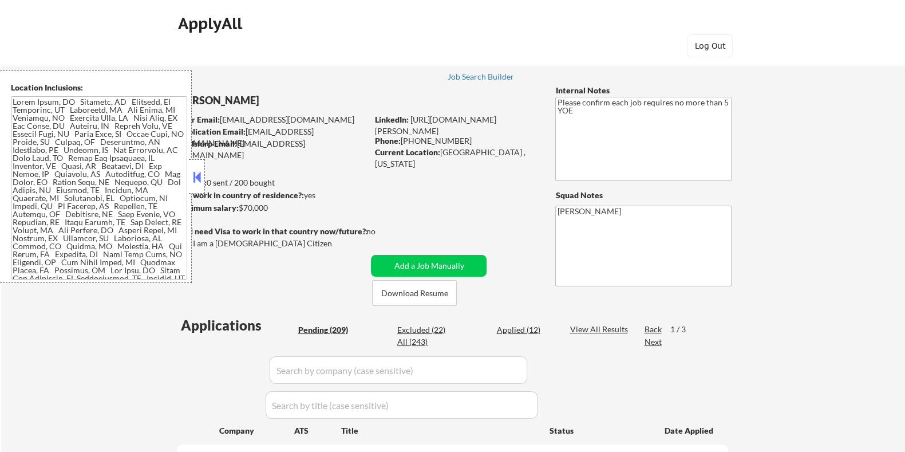
select select ""pending""
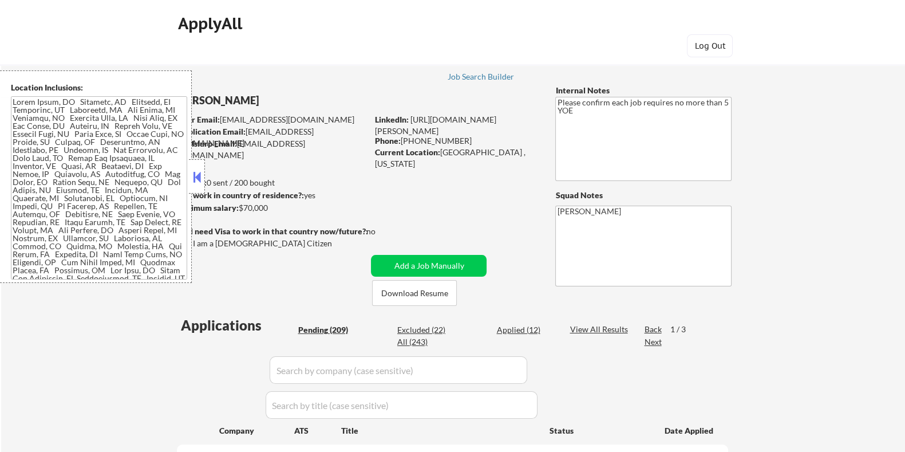
select select ""pending""
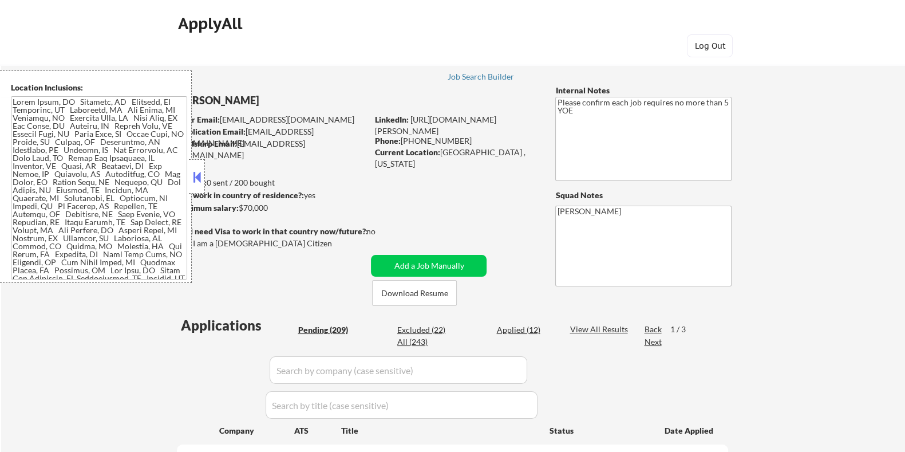
select select ""pending""
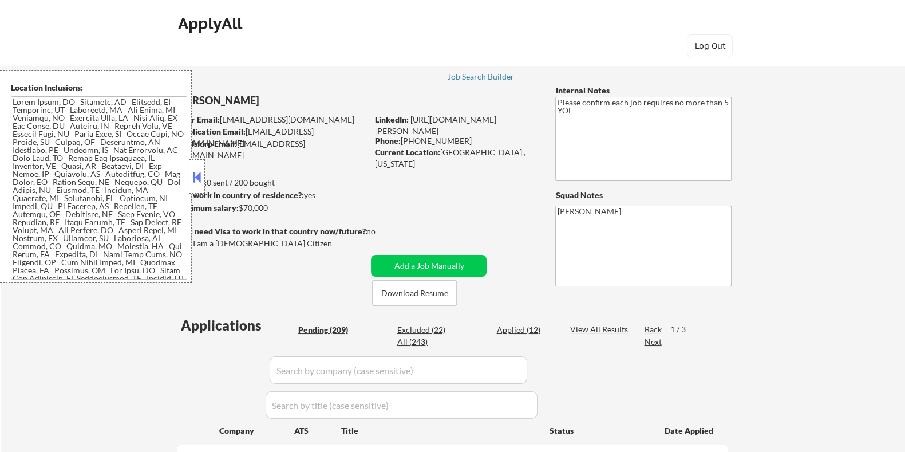
select select ""pending""
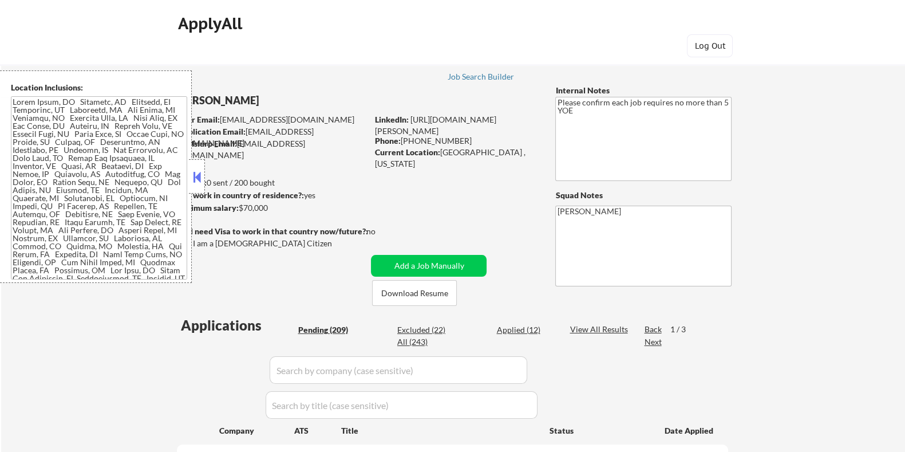
select select ""pending""
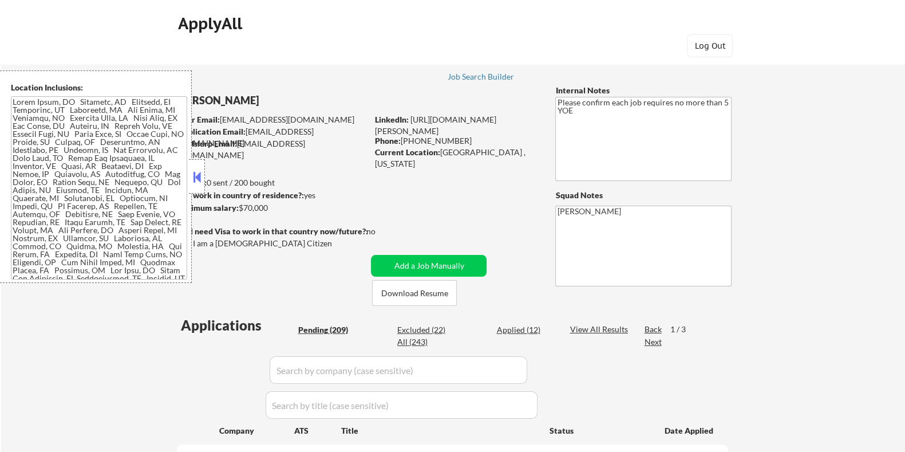
select select ""pending""
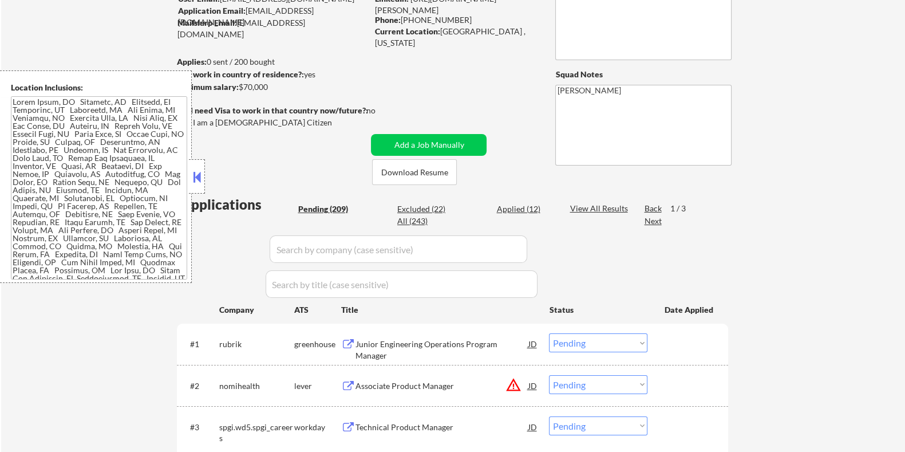
scroll to position [71, 0]
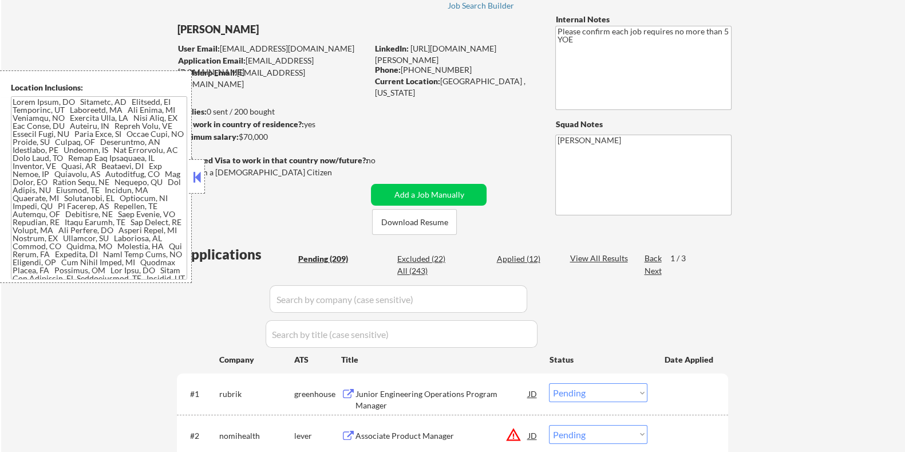
drag, startPoint x: 272, startPoint y: 136, endPoint x: 241, endPoint y: 136, distance: 31.5
click at [241, 136] on div "Minimum salary: $70,000" at bounding box center [271, 136] width 191 height 11
copy div "$70,000"
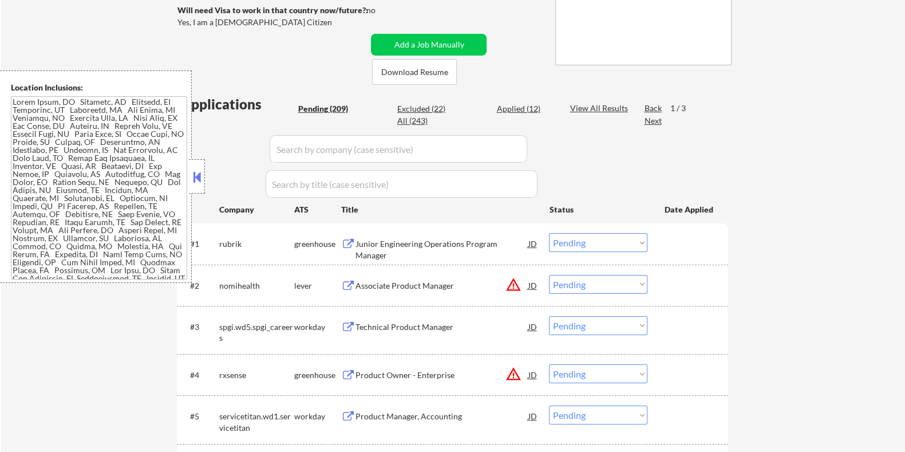
scroll to position [215, 0]
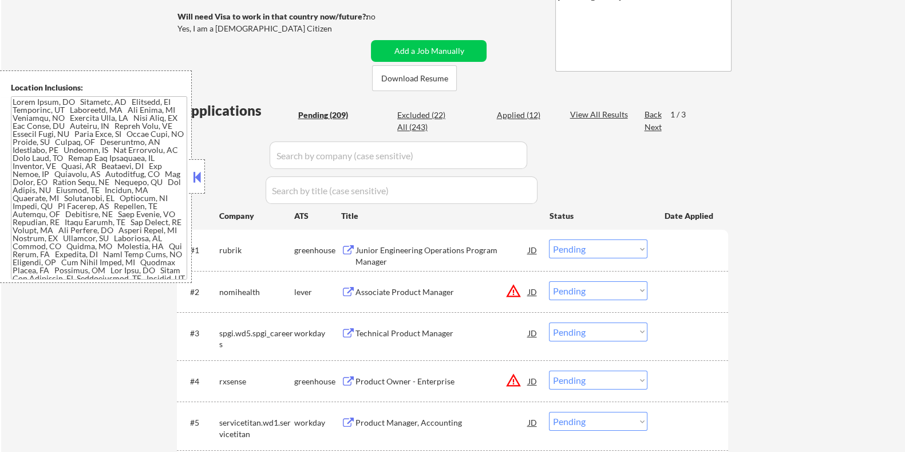
click at [305, 155] on input "input" at bounding box center [399, 154] width 258 height 27
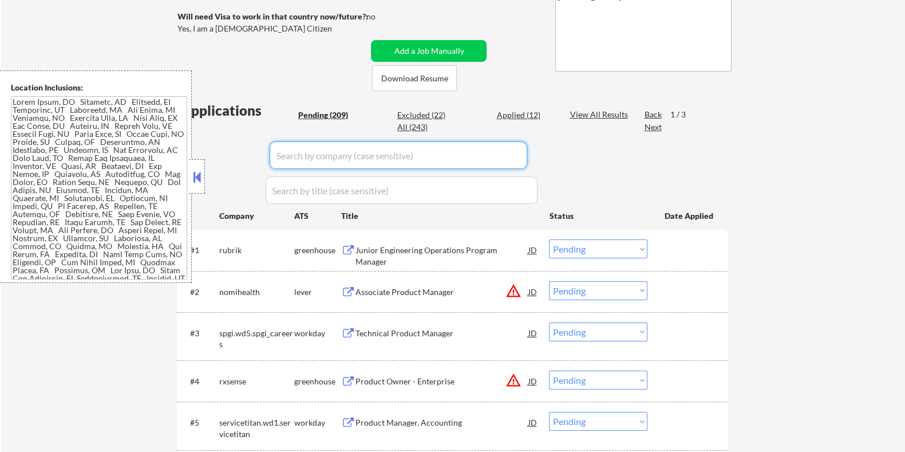
paste input "mcaconnect"
type input "mcaconnect"
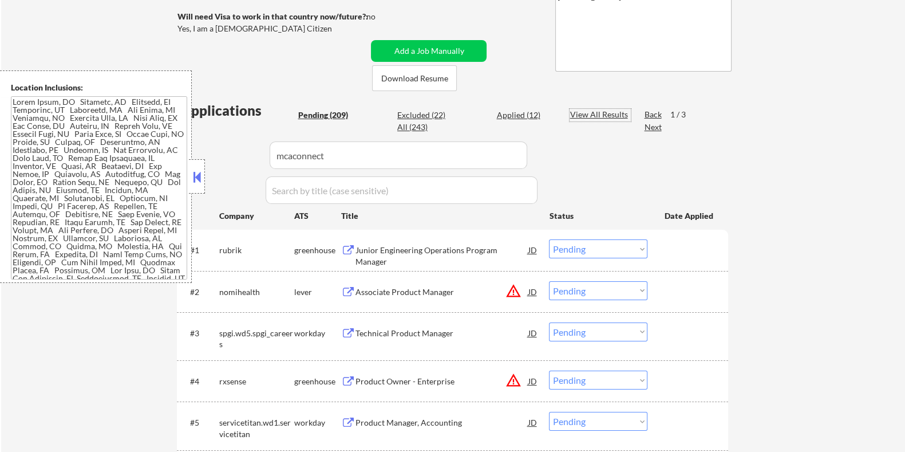
click at [586, 110] on div "View All Results" at bounding box center [600, 114] width 61 height 11
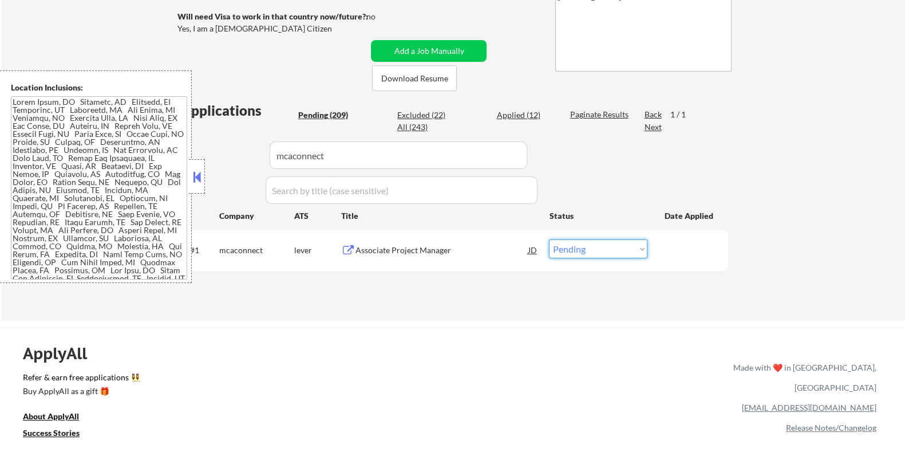
click at [630, 248] on select "Choose an option... Pending Applied Excluded (Questions) Excluded (Expired) Exc…" at bounding box center [598, 248] width 99 height 19
select select ""applied""
click at [549, 239] on select "Choose an option... Pending Applied Excluded (Questions) Excluded (Expired) Exc…" at bounding box center [598, 248] width 99 height 19
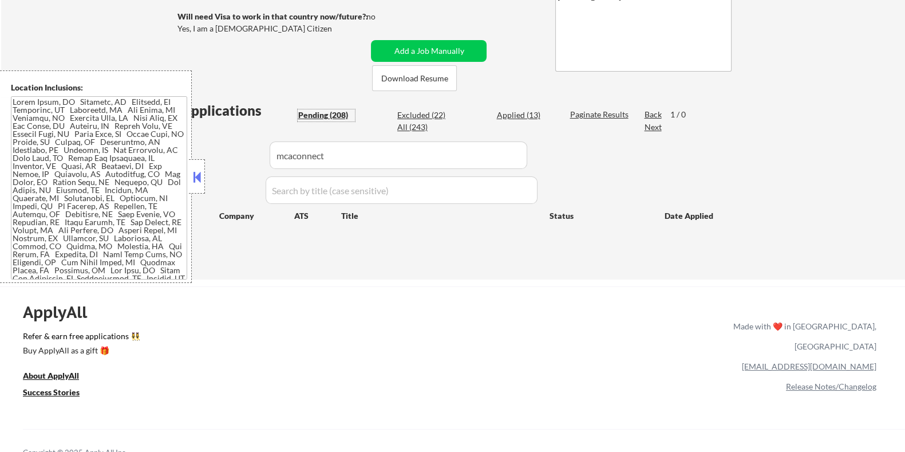
click at [322, 113] on div "Pending (208)" at bounding box center [326, 114] width 57 height 11
click at [203, 173] on button at bounding box center [197, 176] width 13 height 17
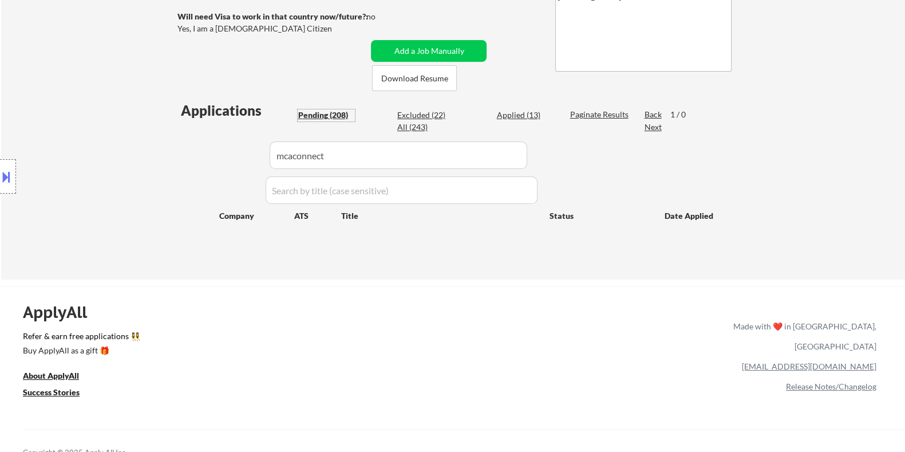
click at [318, 113] on div "Pending (208)" at bounding box center [326, 114] width 57 height 11
click at [315, 112] on div "Pending (208)" at bounding box center [326, 114] width 57 height 11
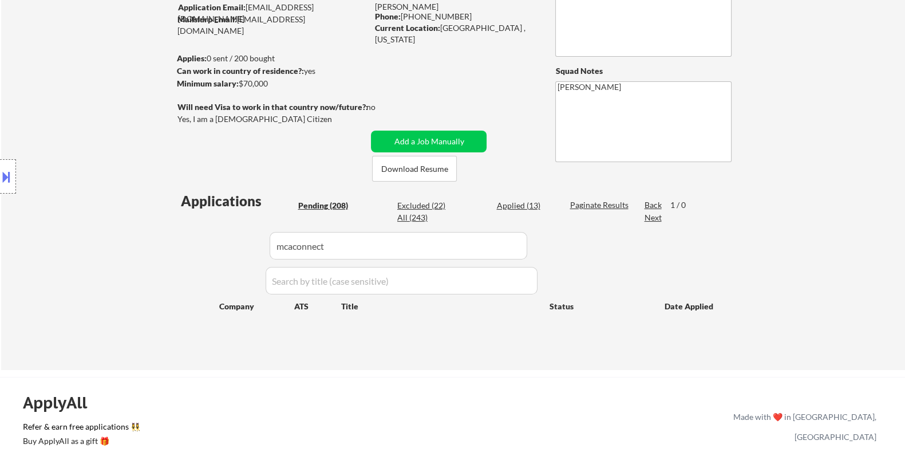
scroll to position [0, 0]
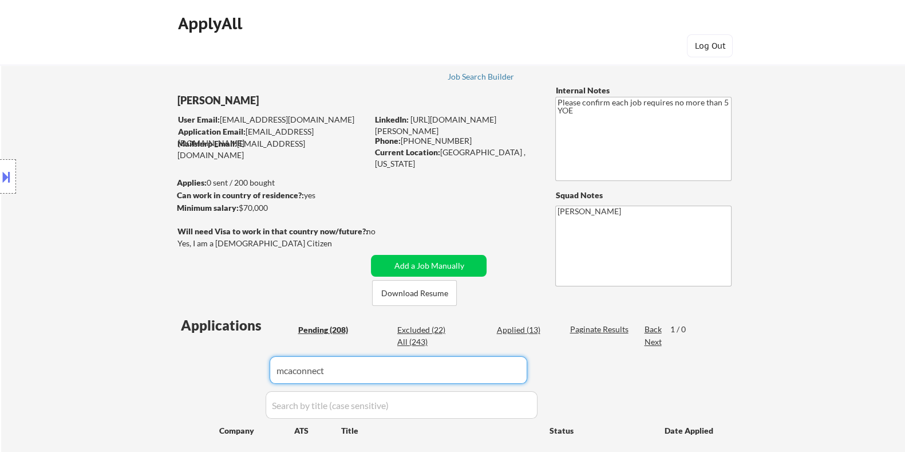
drag, startPoint x: 342, startPoint y: 373, endPoint x: 137, endPoint y: 373, distance: 204.5
click at [137, 373] on div "← Return to /applysquad Mailslurp Inbox Job Search Builder Rana Elbakkay User E…" at bounding box center [453, 270] width 904 height 448
click at [314, 326] on div "Pending (208)" at bounding box center [326, 329] width 57 height 11
select select ""pending""
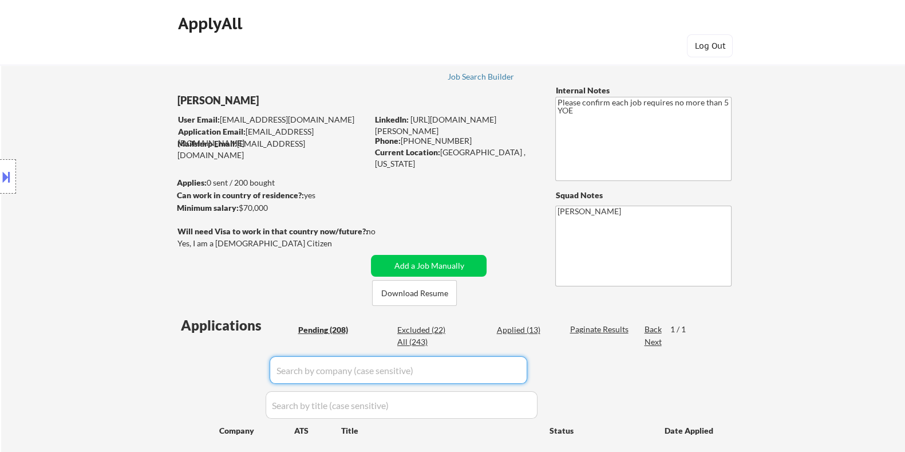
select select ""pending""
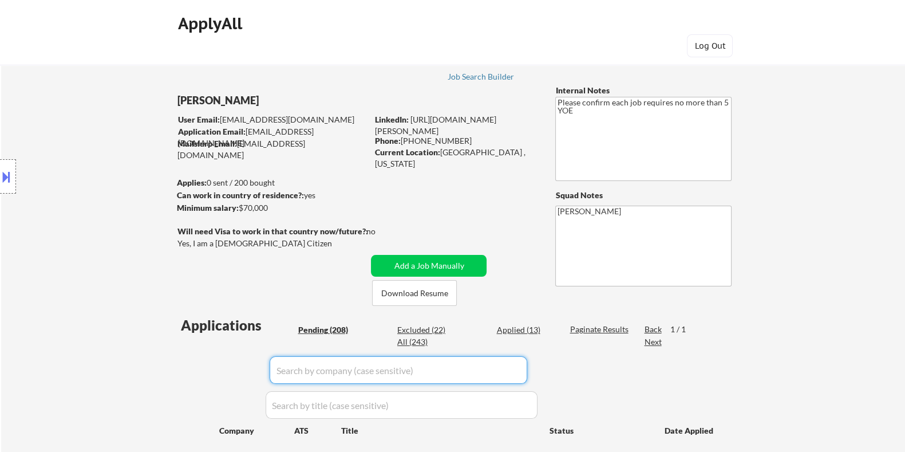
select select ""pending""
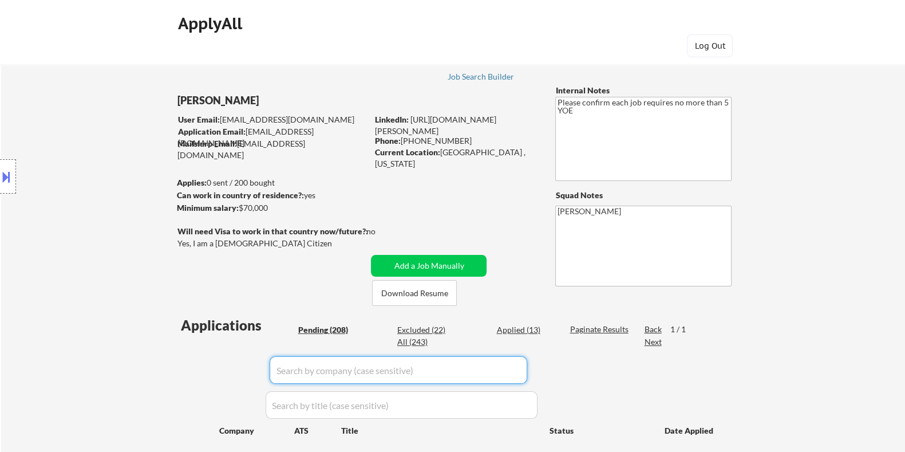
select select ""pending""
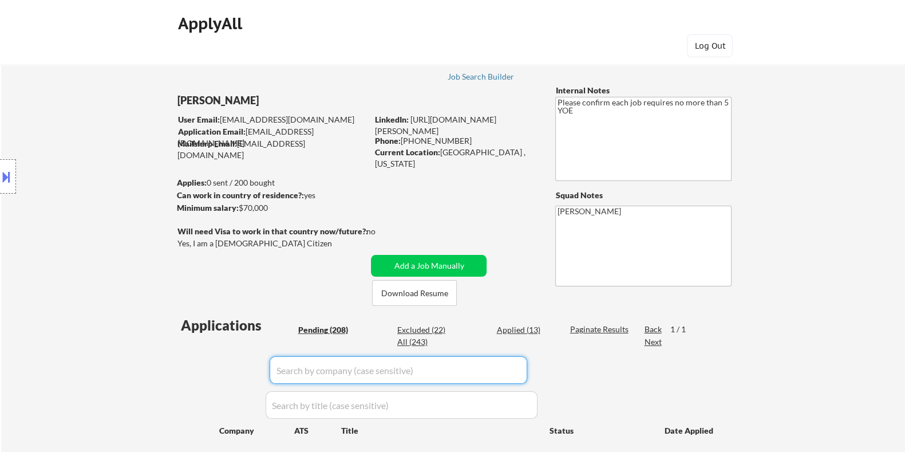
select select ""pending""
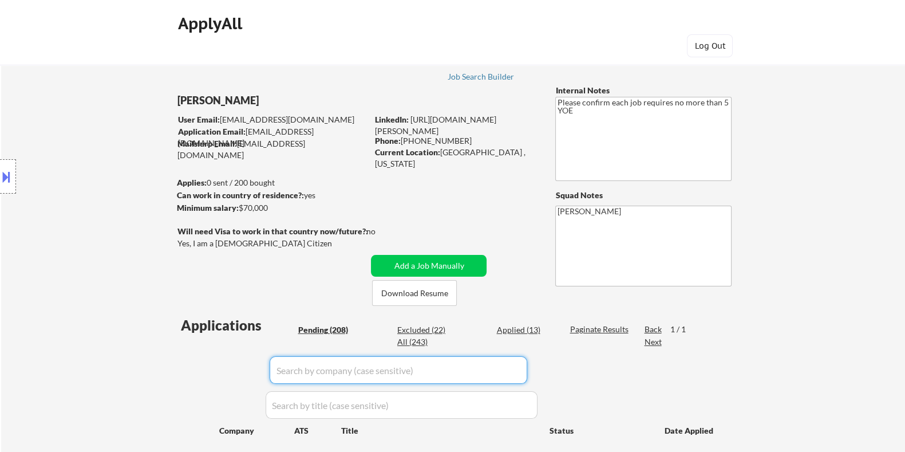
select select ""pending""
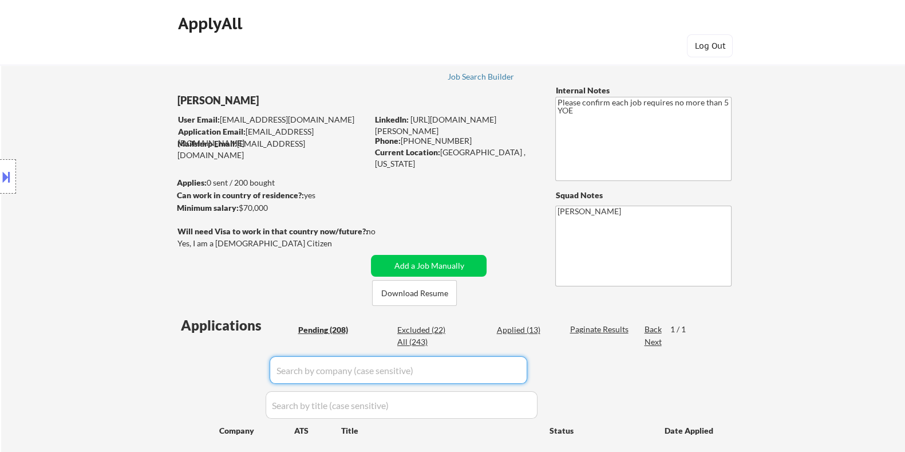
select select ""pending""
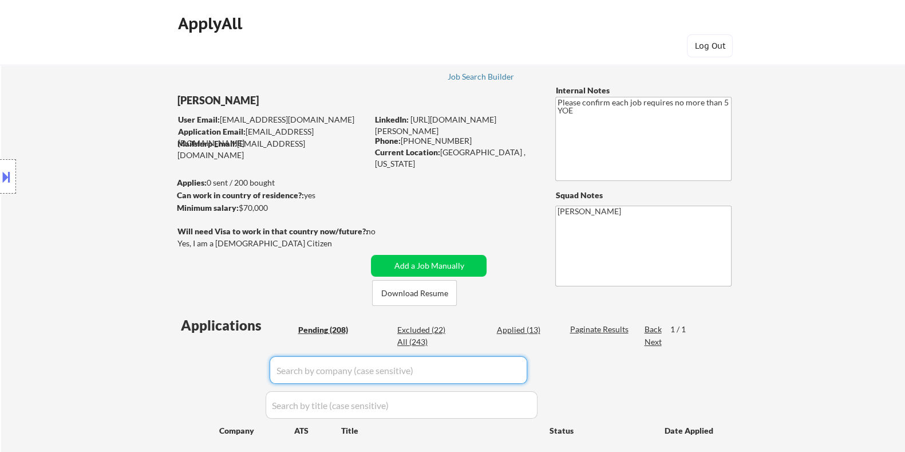
select select ""pending""
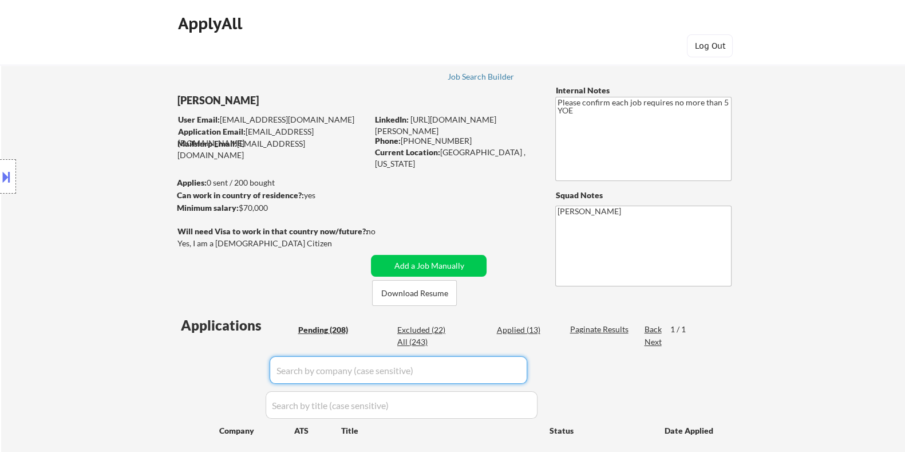
select select ""pending""
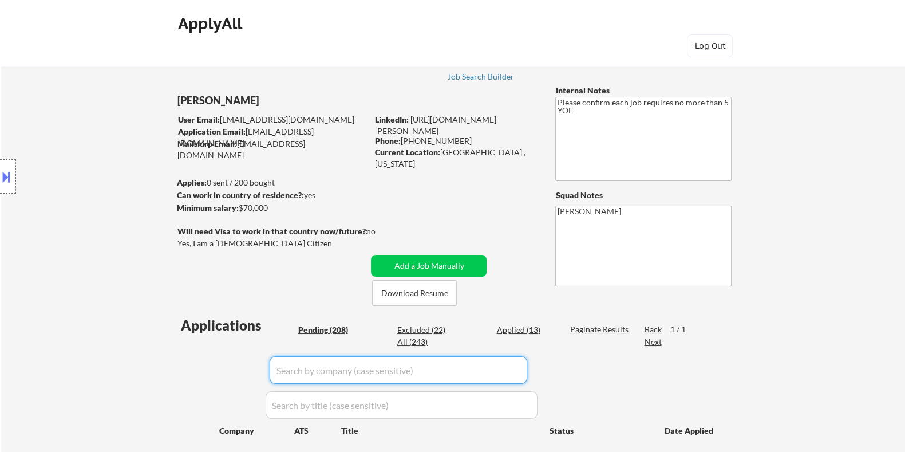
select select ""pending""
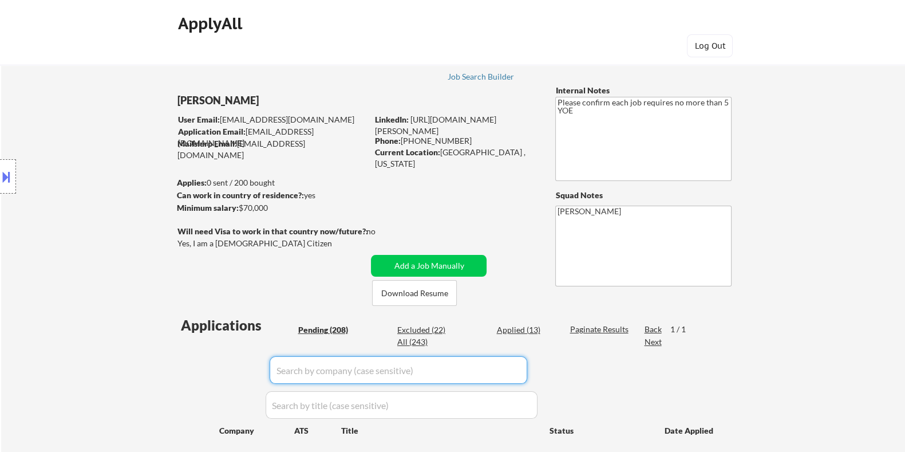
select select ""pending""
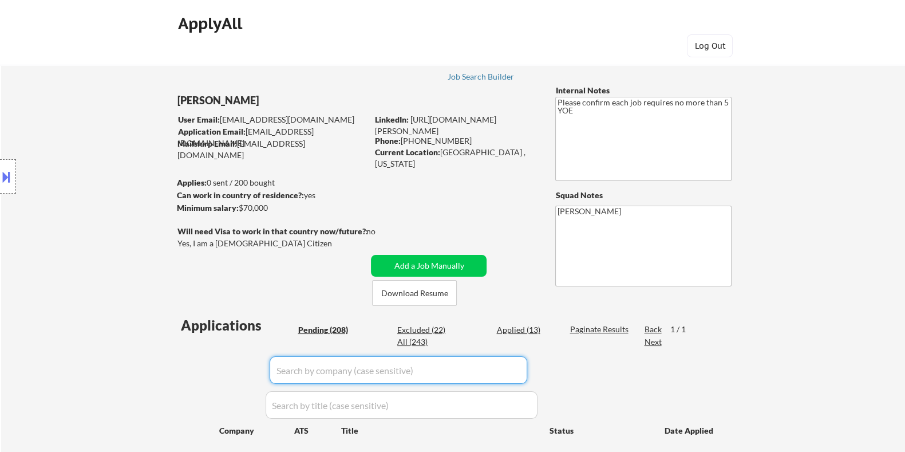
select select ""pending""
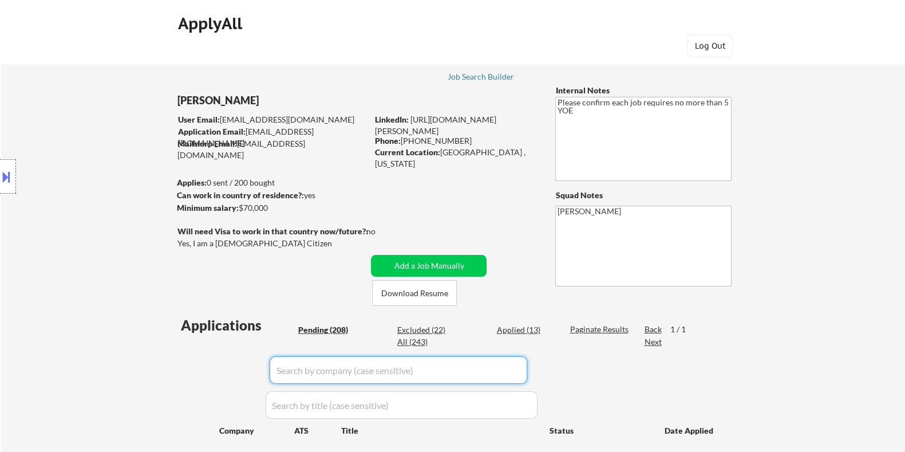
select select ""pending""
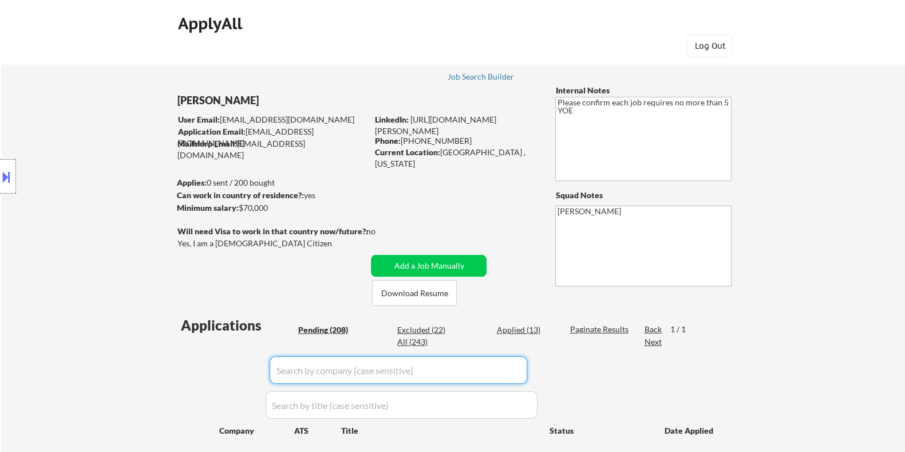
select select ""pending""
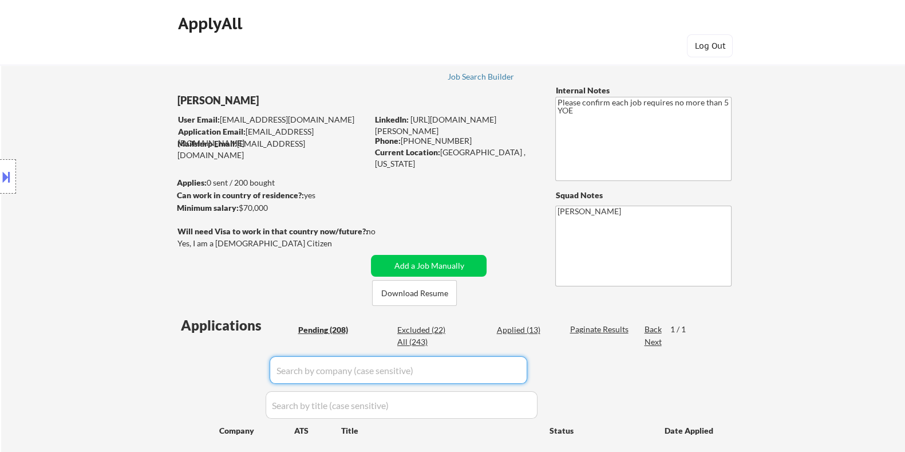
select select ""pending""
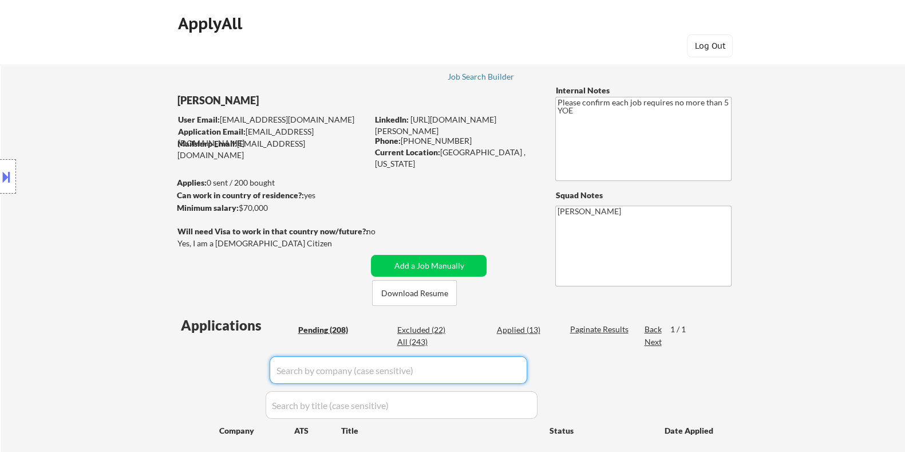
select select ""pending""
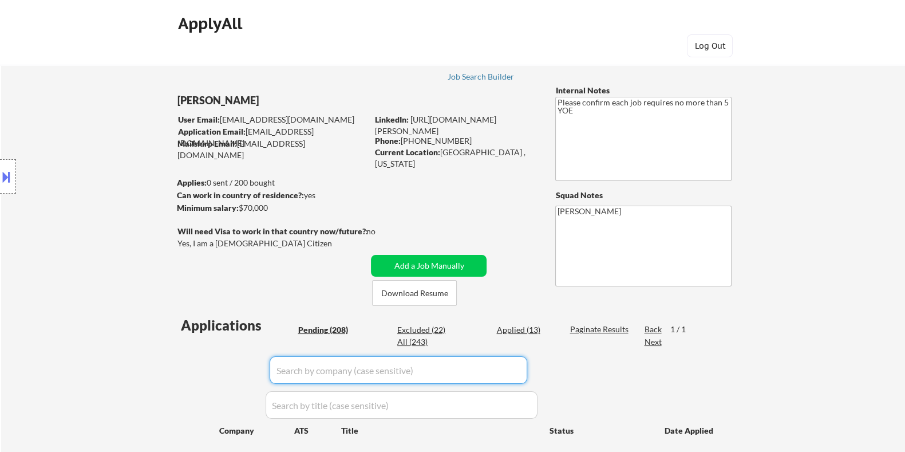
select select ""pending""
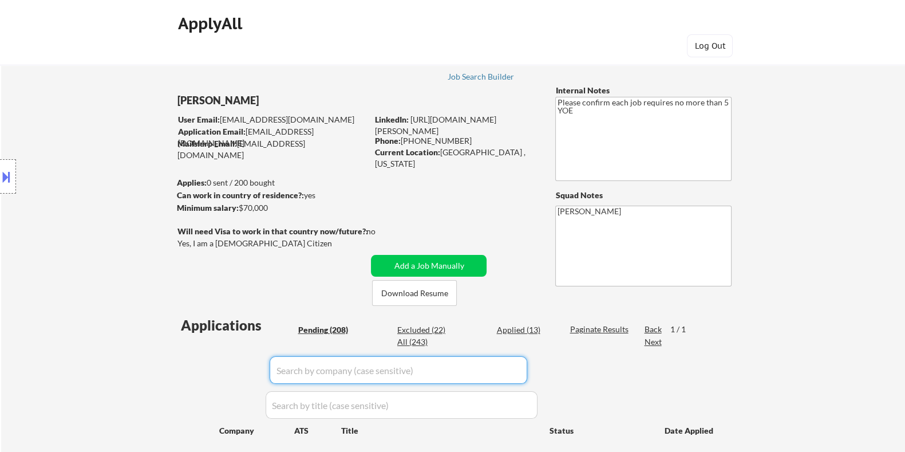
select select ""pending""
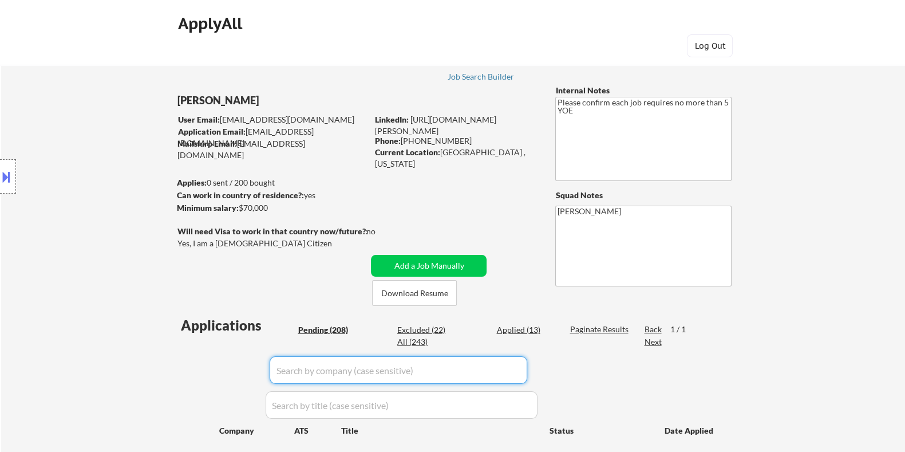
select select ""pending""
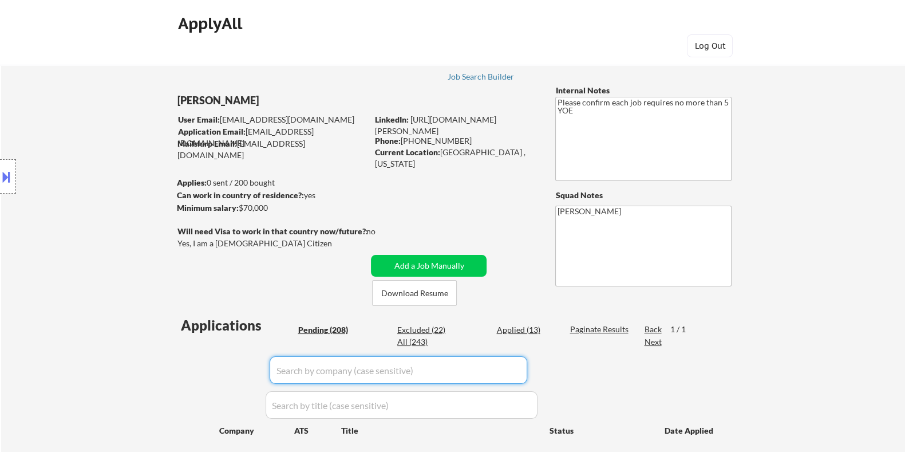
select select ""pending""
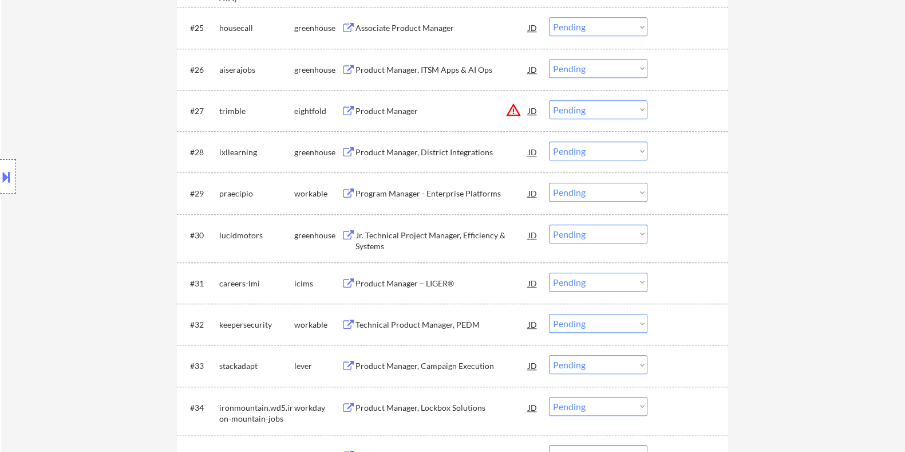
scroll to position [1503, 0]
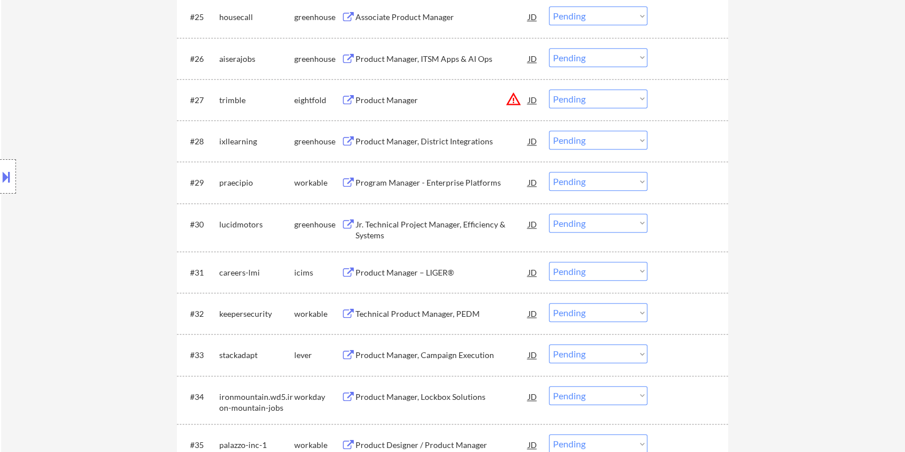
click at [379, 353] on div "Product Manager, Campaign Execution" at bounding box center [441, 354] width 173 height 11
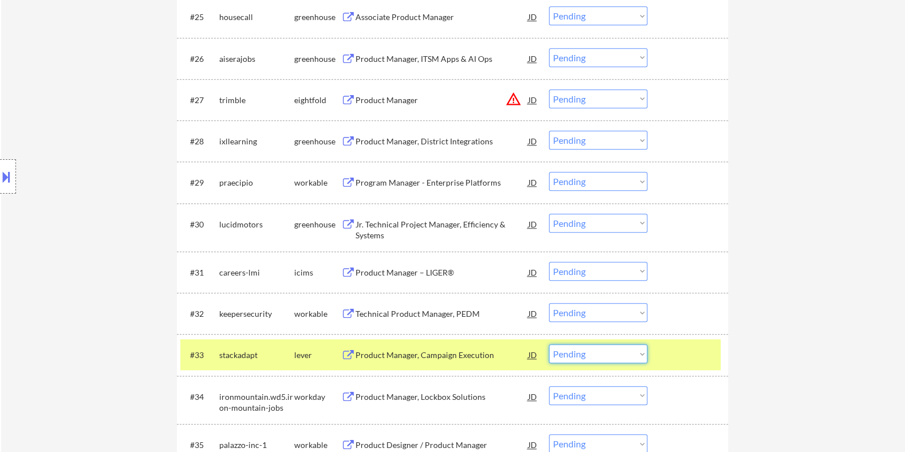
click at [613, 354] on select "Choose an option... Pending Applied Excluded (Questions) Excluded (Expired) Exc…" at bounding box center [598, 353] width 99 height 19
click at [549, 344] on select "Choose an option... Pending Applied Excluded (Questions) Excluded (Expired) Exc…" at bounding box center [598, 353] width 99 height 19
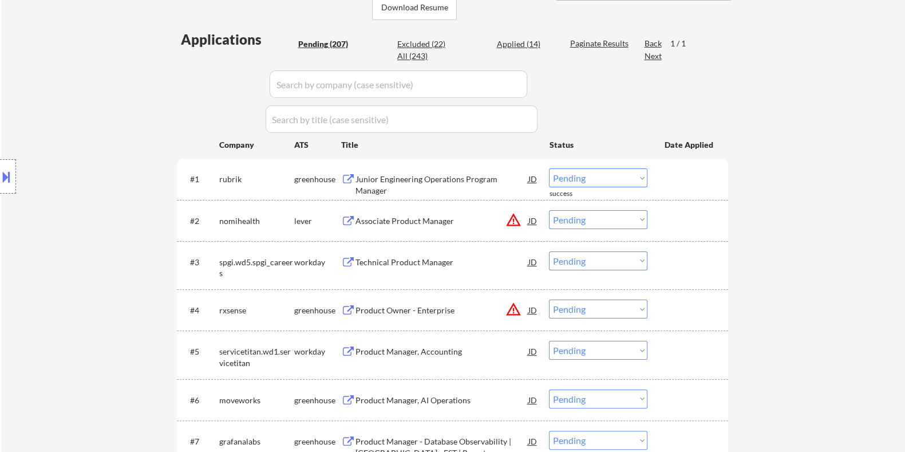
scroll to position [71, 0]
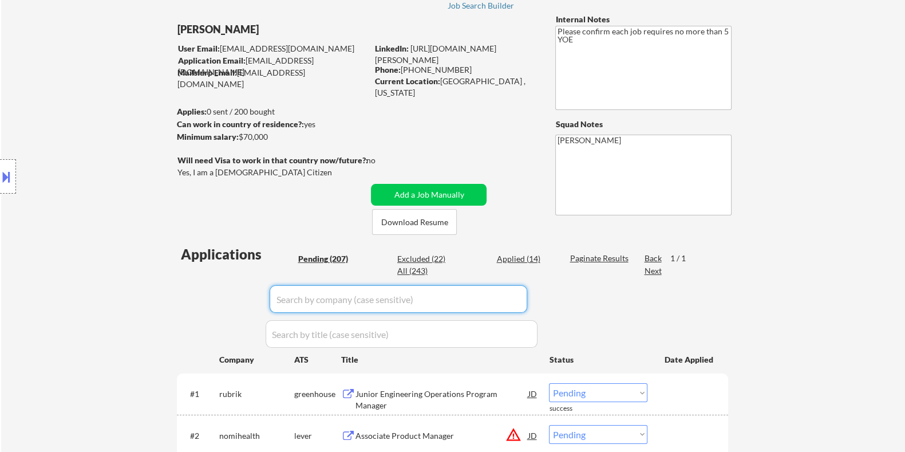
click at [302, 301] on input "input" at bounding box center [399, 298] width 258 height 27
paste input "stackadapt"
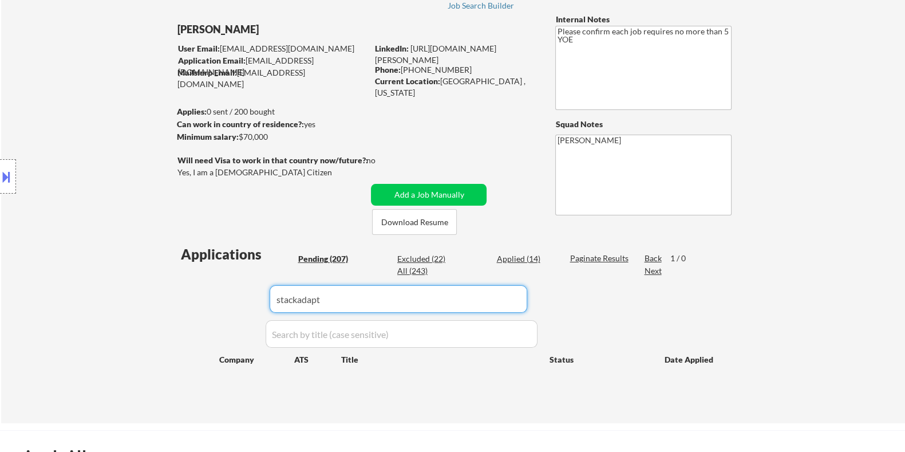
click at [495, 329] on input "input" at bounding box center [402, 333] width 272 height 27
click at [457, 312] on input "input" at bounding box center [399, 298] width 258 height 27
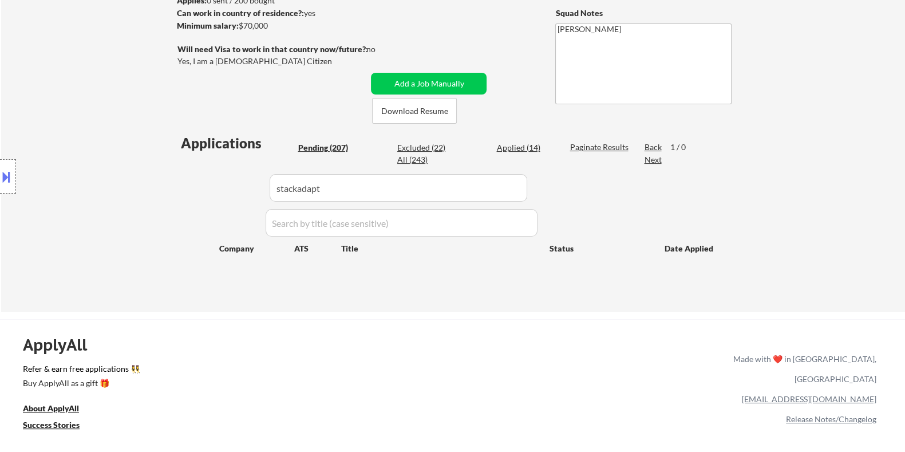
scroll to position [286, 0]
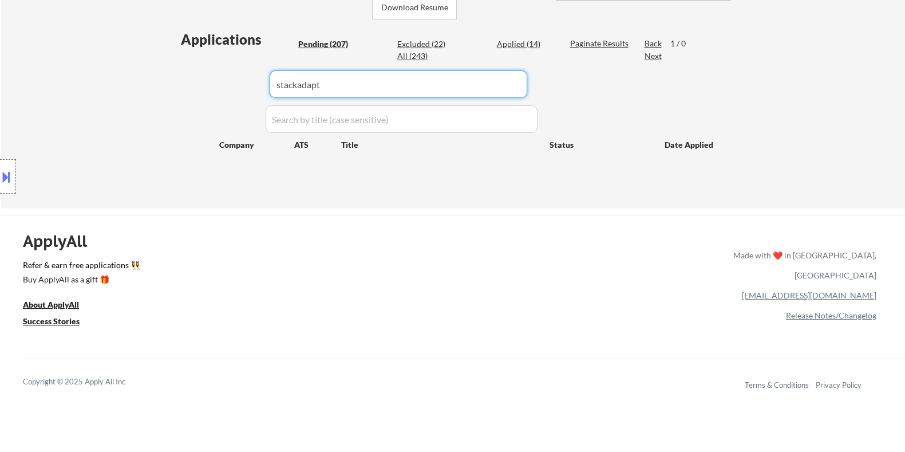
drag, startPoint x: 340, startPoint y: 93, endPoint x: 237, endPoint y: 86, distance: 103.3
click at [237, 86] on div "Applications Pending (207) Excluded (22) Applied (14) All (243) Paginate Result…" at bounding box center [453, 108] width 552 height 157
click at [334, 41] on div "Pending (207)" at bounding box center [326, 43] width 57 height 11
click at [607, 41] on div "Paginate Results" at bounding box center [600, 43] width 61 height 11
click at [589, 43] on div "View All Results" at bounding box center [600, 43] width 61 height 11
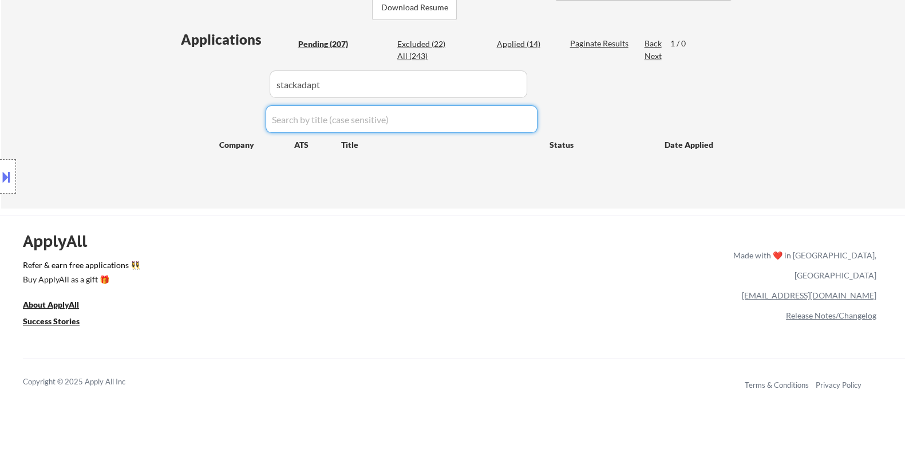
click at [477, 98] on div "Applications Pending (207) Excluded (22) Applied (14) All (243) Paginate Result…" at bounding box center [453, 108] width 552 height 157
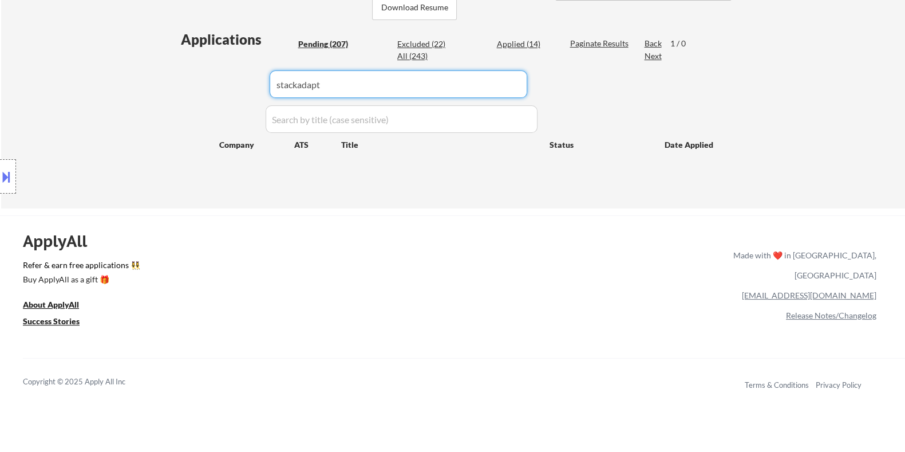
click at [452, 95] on input "input" at bounding box center [399, 83] width 258 height 27
drag, startPoint x: 349, startPoint y: 95, endPoint x: 257, endPoint y: 96, distance: 92.8
click at [257, 96] on div "Applications Pending (207) Excluded (22) Applied (14) All (243) Paginate Result…" at bounding box center [453, 108] width 552 height 157
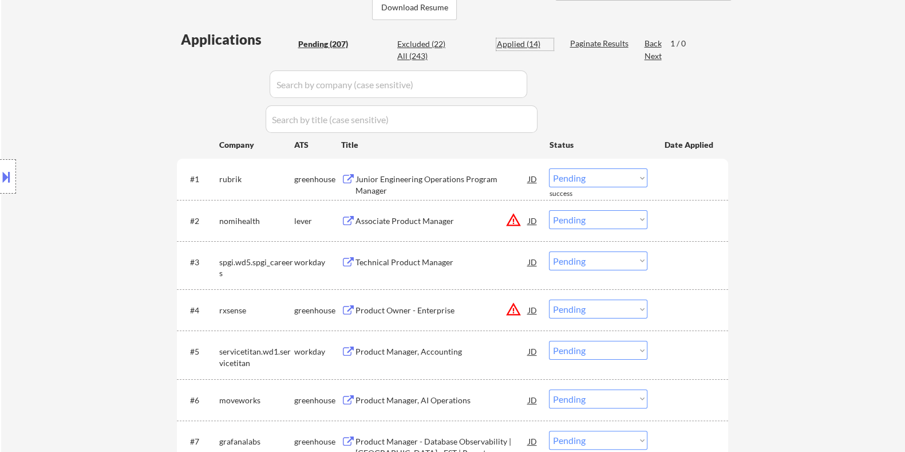
click at [505, 42] on div "Applied (14)" at bounding box center [525, 43] width 57 height 11
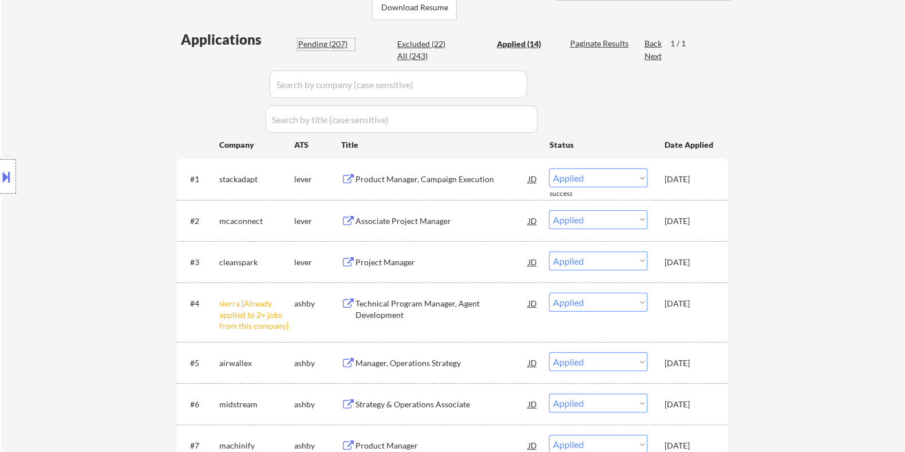
click at [326, 44] on div "Pending (207)" at bounding box center [326, 43] width 57 height 11
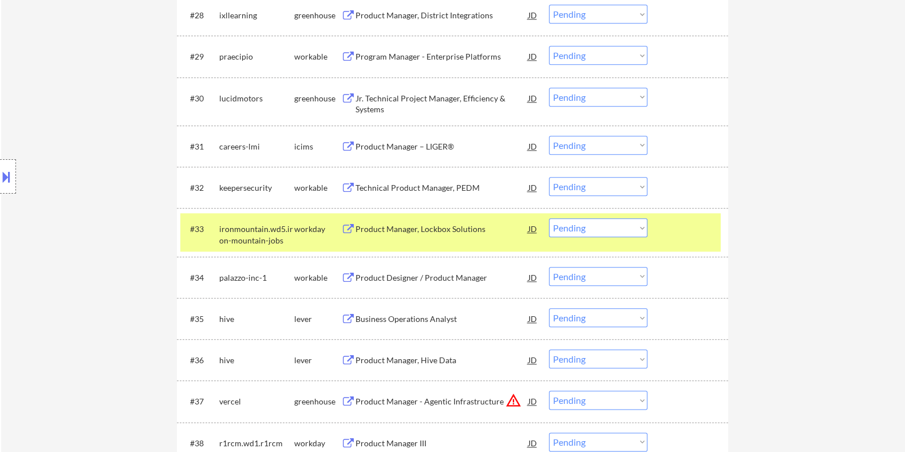
scroll to position [1718, 0]
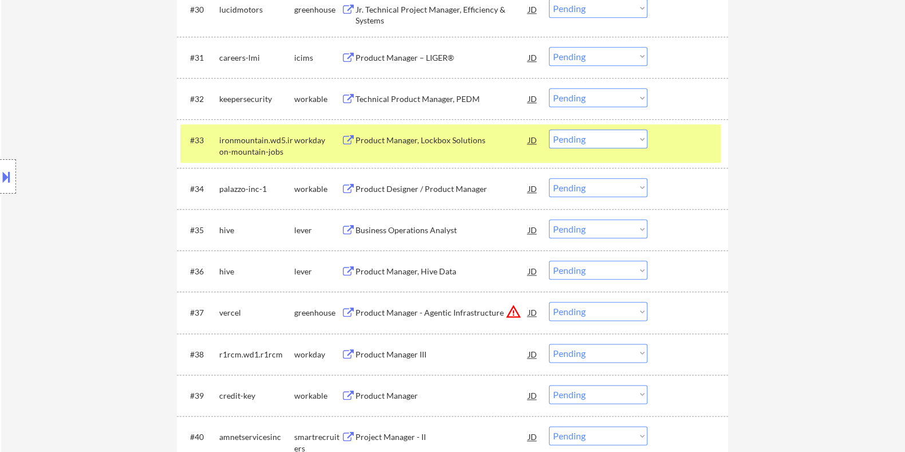
click at [403, 229] on div "Business Operations Analyst" at bounding box center [441, 230] width 173 height 11
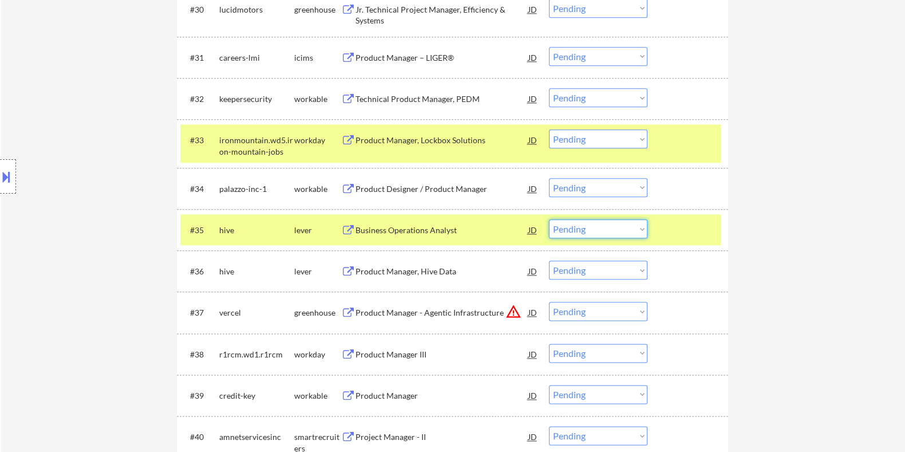
click at [627, 231] on select "Choose an option... Pending Applied Excluded (Questions) Excluded (Expired) Exc…" at bounding box center [598, 228] width 99 height 19
click at [635, 227] on select "Choose an option... Pending Applied Excluded (Questions) Excluded (Expired) Exc…" at bounding box center [598, 228] width 99 height 19
click at [549, 219] on select "Choose an option... Pending Applied Excluded (Questions) Excluded (Expired) Exc…" at bounding box center [598, 228] width 99 height 19
click at [627, 272] on select "Choose an option... Pending Applied Excluded (Questions) Excluded (Expired) Exc…" at bounding box center [598, 270] width 99 height 19
click at [549, 261] on select "Choose an option... Pending Applied Excluded (Questions) Excluded (Expired) Exc…" at bounding box center [598, 270] width 99 height 19
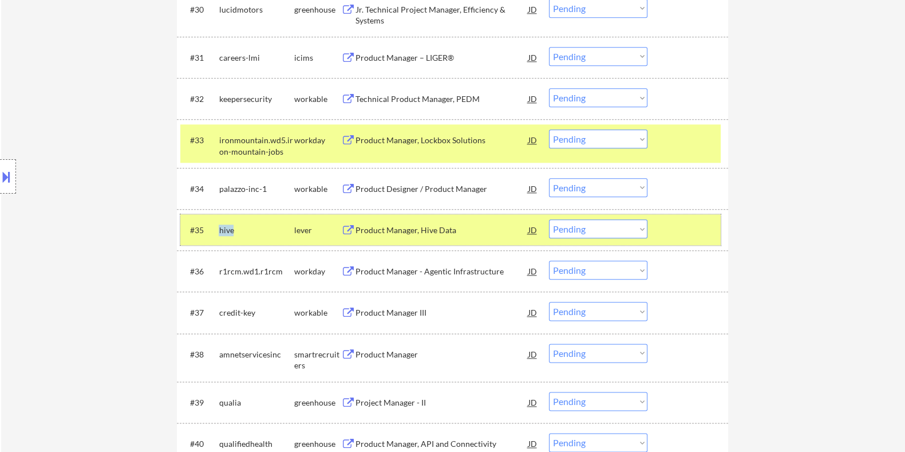
drag, startPoint x: 239, startPoint y: 226, endPoint x: 216, endPoint y: 225, distance: 22.4
click at [216, 225] on div "#35 hive lever Product Manager, Hive Data JD Choose an option... Pending Applie…" at bounding box center [450, 229] width 541 height 31
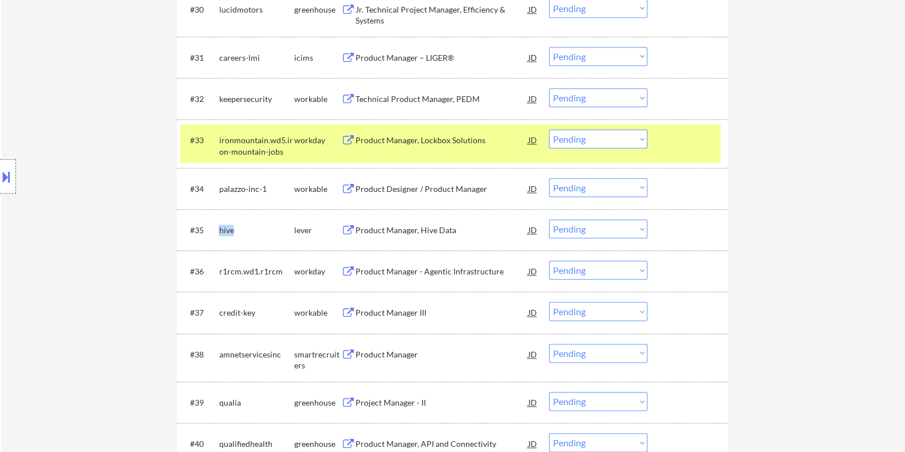
copy div "hive"
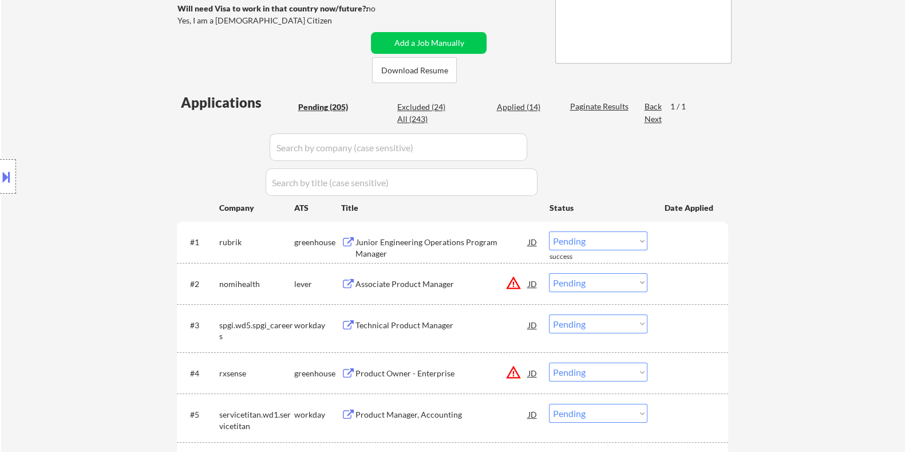
scroll to position [215, 0]
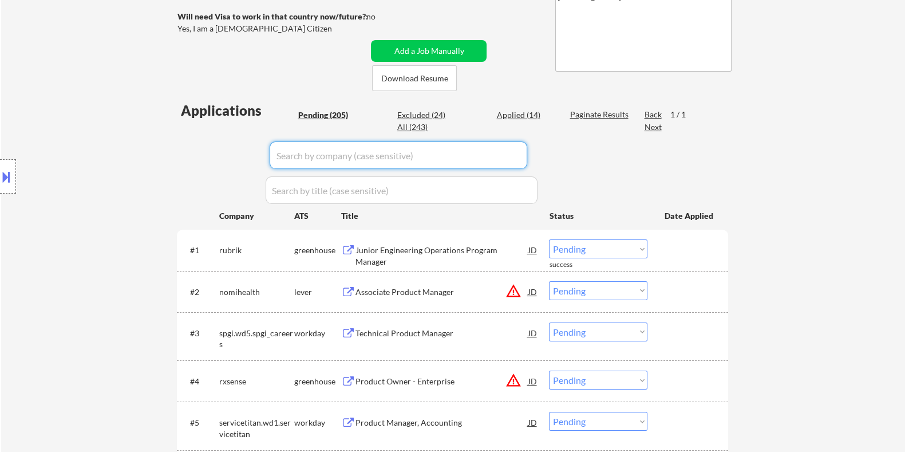
click at [332, 156] on input "input" at bounding box center [399, 154] width 258 height 27
paste input "hive"
click at [586, 112] on div "Paginate Results" at bounding box center [600, 114] width 61 height 11
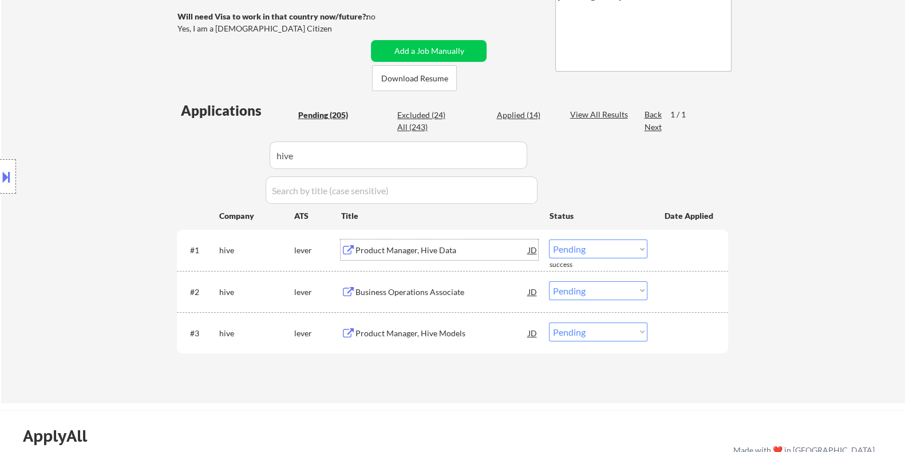
click at [415, 251] on div "Product Manager, Hive Data" at bounding box center [441, 250] width 173 height 11
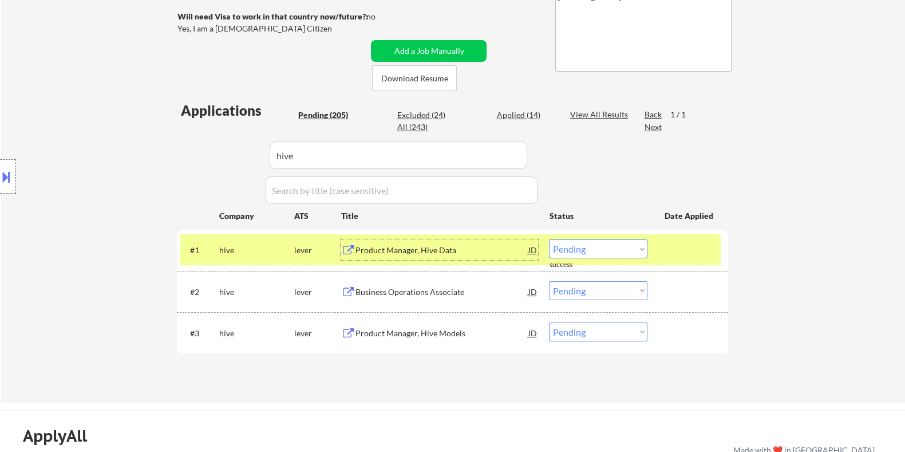
click at [601, 252] on select "Choose an option... Pending Applied Excluded (Questions) Excluded (Expired) Exc…" at bounding box center [598, 248] width 99 height 19
click at [549, 239] on select "Choose an option... Pending Applied Excluded (Questions) Excluded (Expired) Exc…" at bounding box center [598, 248] width 99 height 19
click at [602, 294] on select "Choose an option... Pending Applied Excluded (Questions) Excluded (Expired) Exc…" at bounding box center [598, 290] width 99 height 19
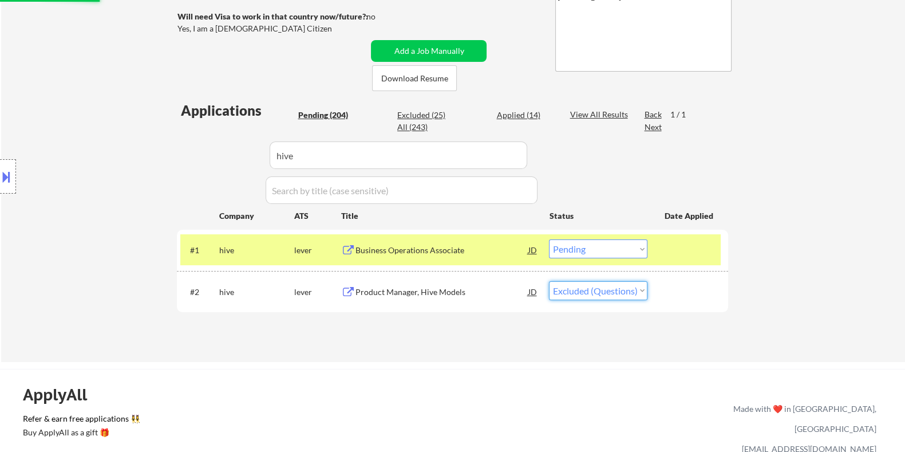
click at [549, 281] on select "Choose an option... Pending Applied Excluded (Questions) Excluded (Expired) Exc…" at bounding box center [598, 290] width 99 height 19
click at [604, 254] on select "Choose an option... Pending Applied Excluded (Questions) Excluded (Expired) Exc…" at bounding box center [598, 248] width 99 height 19
click at [549, 239] on select "Choose an option... Pending Applied Excluded (Questions) Excluded (Expired) Exc…" at bounding box center [598, 248] width 99 height 19
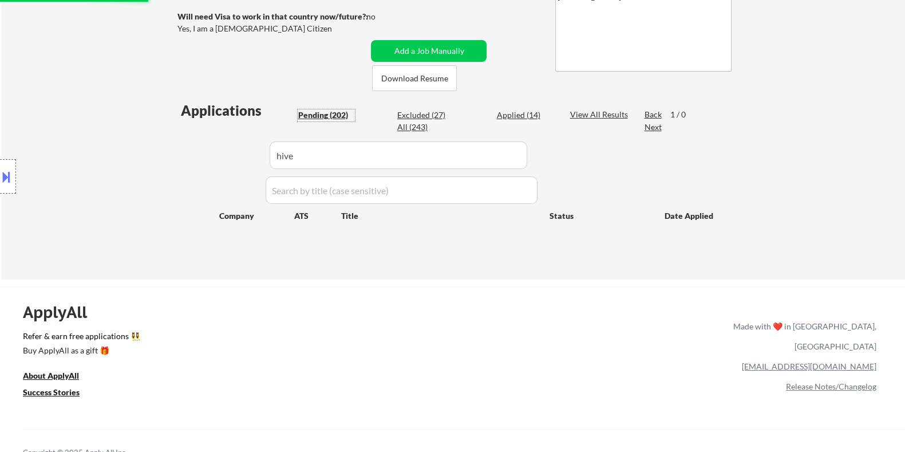
click at [329, 113] on div "Pending (202)" at bounding box center [326, 114] width 57 height 11
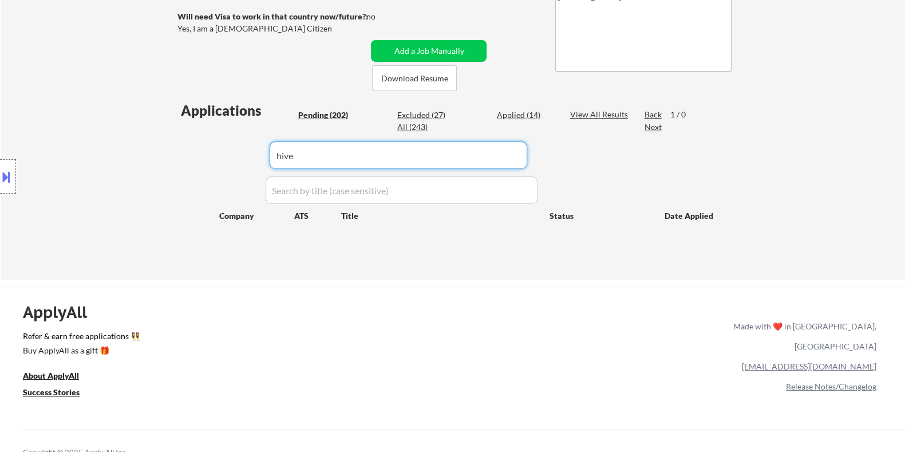
drag, startPoint x: 317, startPoint y: 149, endPoint x: 155, endPoint y: 174, distance: 163.9
click at [155, 174] on body "← Return to /applysquad Mailslurp Inbox Job Search Builder Rana Elbakkay User E…" at bounding box center [452, 11] width 905 height 452
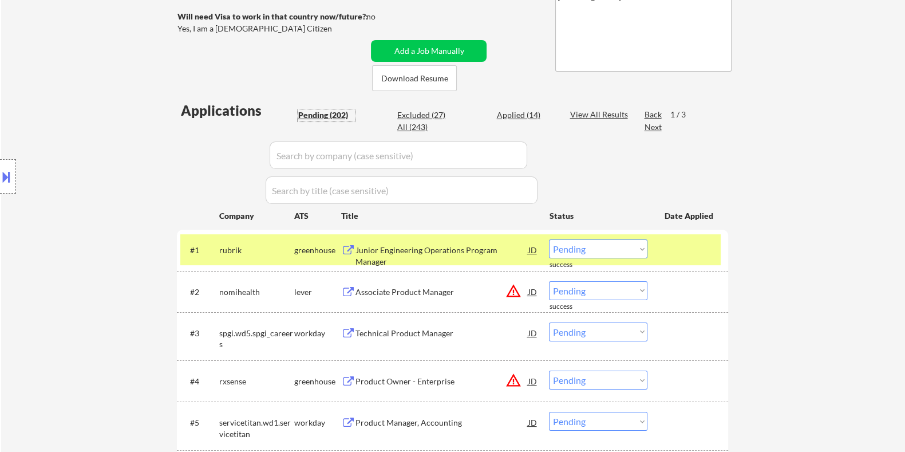
click at [314, 112] on div "Pending (202)" at bounding box center [326, 114] width 57 height 11
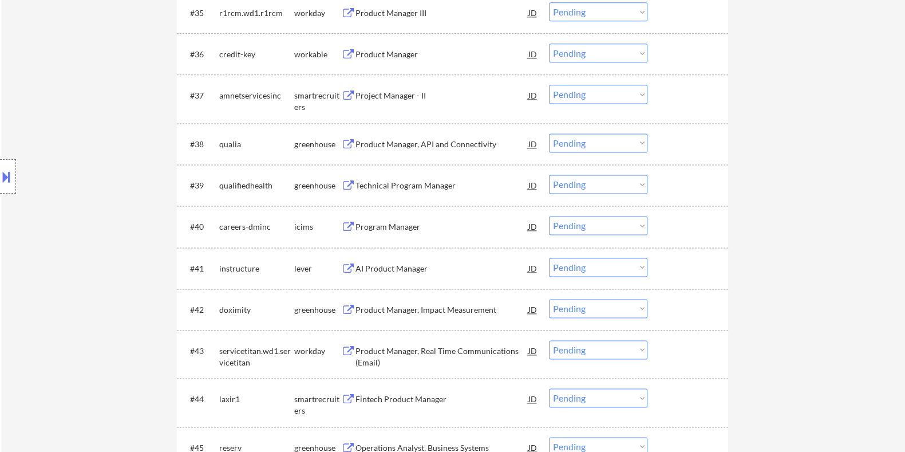
scroll to position [2004, 0]
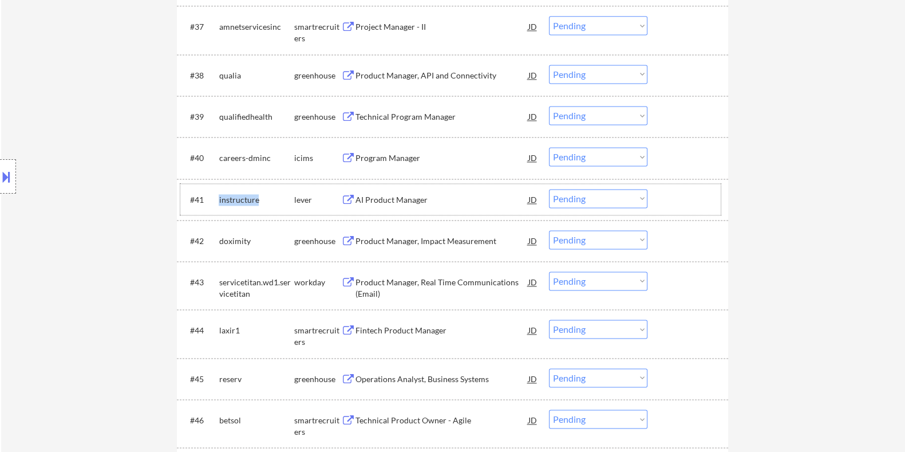
drag, startPoint x: 262, startPoint y: 195, endPoint x: 218, endPoint y: 193, distance: 44.1
click at [218, 193] on div "#41 instructure lever AI Product Manager JD Choose an option... Pending Applied…" at bounding box center [450, 199] width 541 height 31
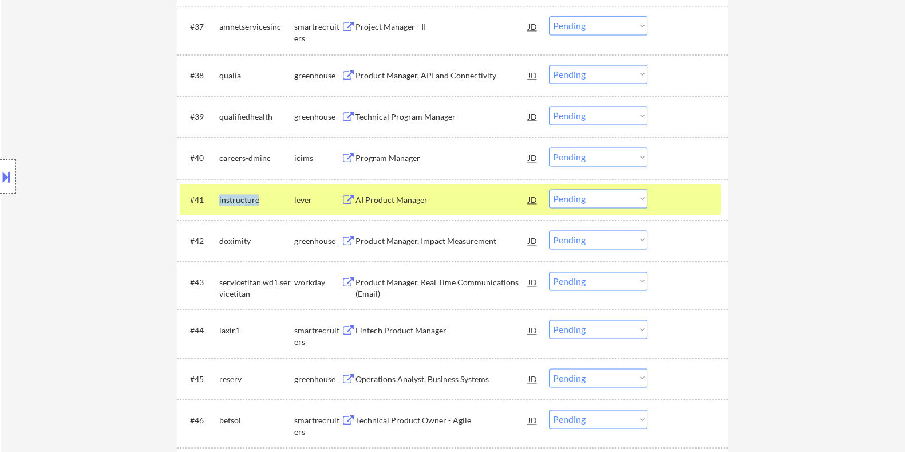
copy div "instructure"
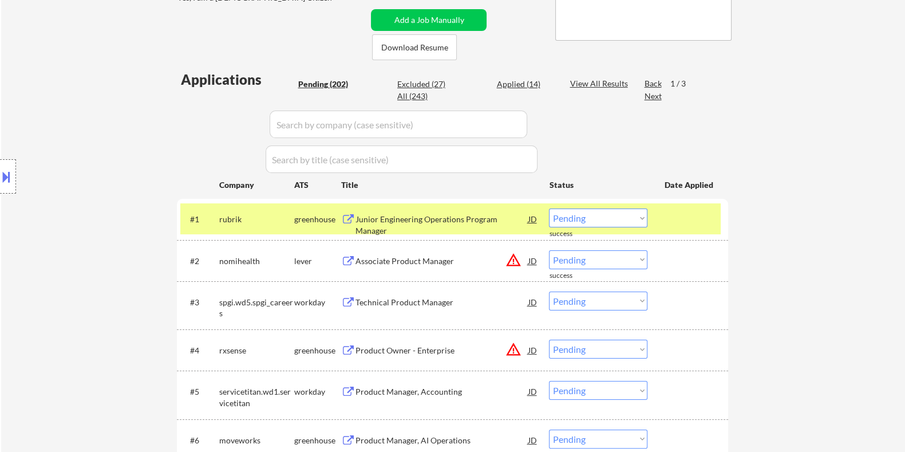
scroll to position [215, 0]
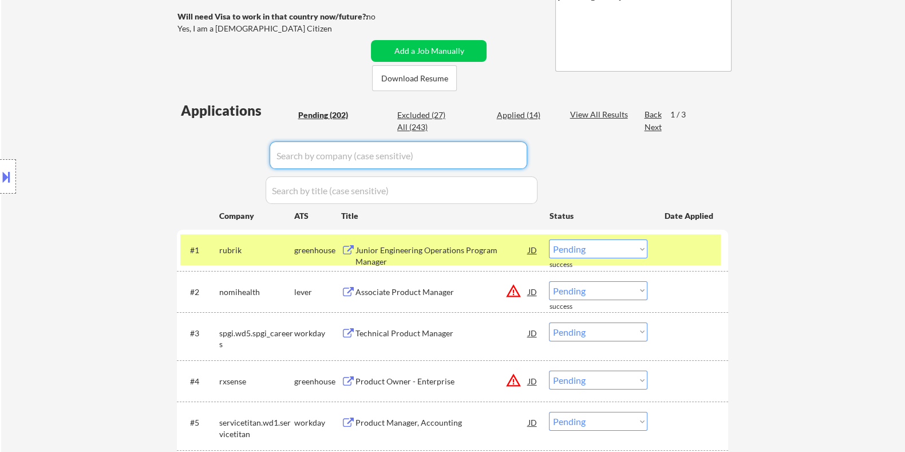
click at [301, 154] on input "input" at bounding box center [399, 154] width 258 height 27
paste input "instructure"
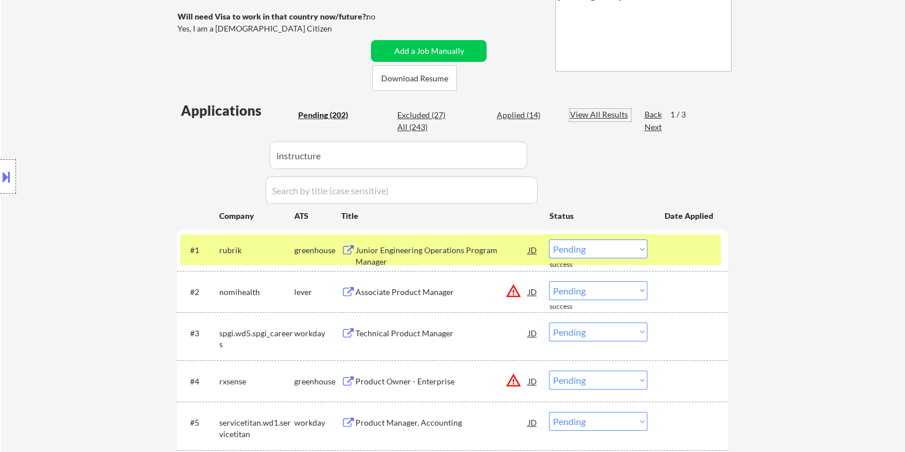
click at [596, 111] on div "View All Results" at bounding box center [600, 114] width 61 height 11
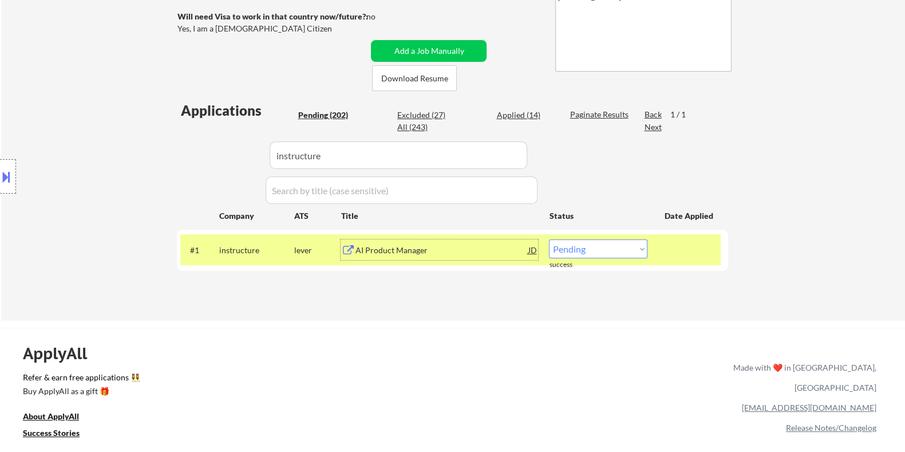
click at [395, 252] on div "AI Product Manager" at bounding box center [441, 250] width 173 height 11
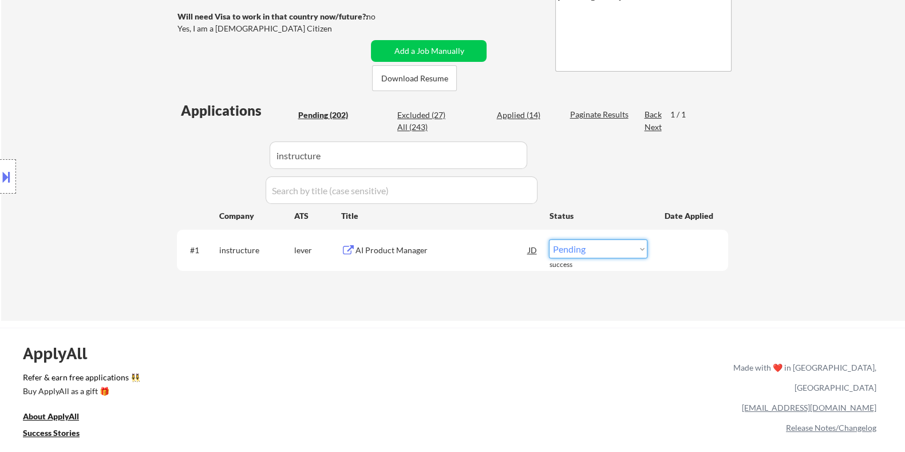
click at [599, 249] on select "Choose an option... Pending Applied Excluded (Questions) Excluded (Expired) Exc…" at bounding box center [598, 248] width 99 height 19
click at [549, 239] on select "Choose an option... Pending Applied Excluded (Questions) Excluded (Expired) Exc…" at bounding box center [598, 248] width 99 height 19
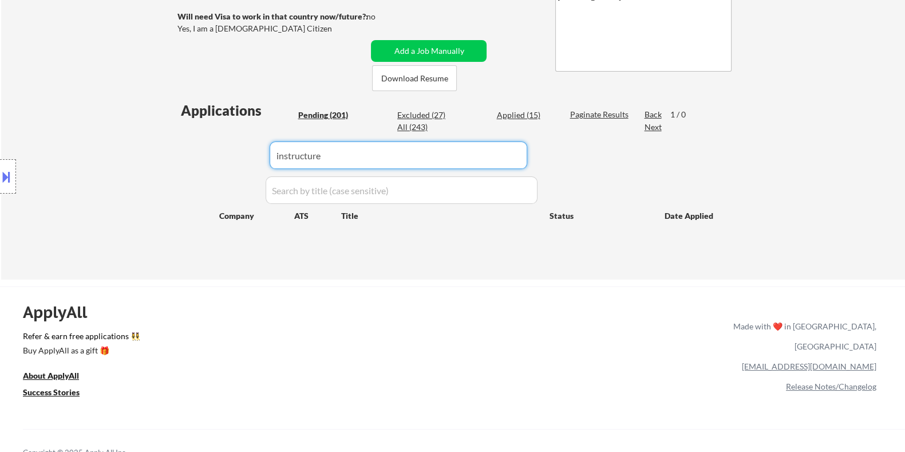
drag, startPoint x: 342, startPoint y: 166, endPoint x: 180, endPoint y: 172, distance: 162.2
click at [180, 172] on body "← Return to /applysquad Mailslurp Inbox Job Search Builder Rana Elbakkay User E…" at bounding box center [452, 11] width 905 height 452
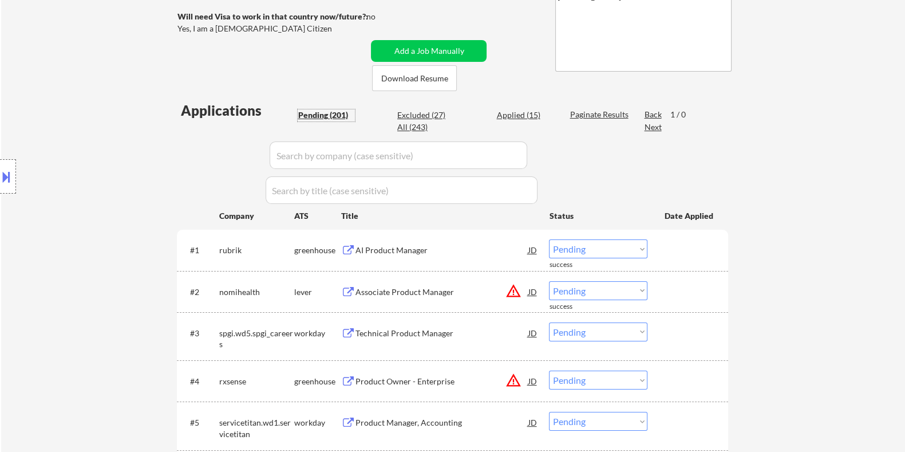
click at [301, 111] on div "Pending (201)" at bounding box center [326, 114] width 57 height 11
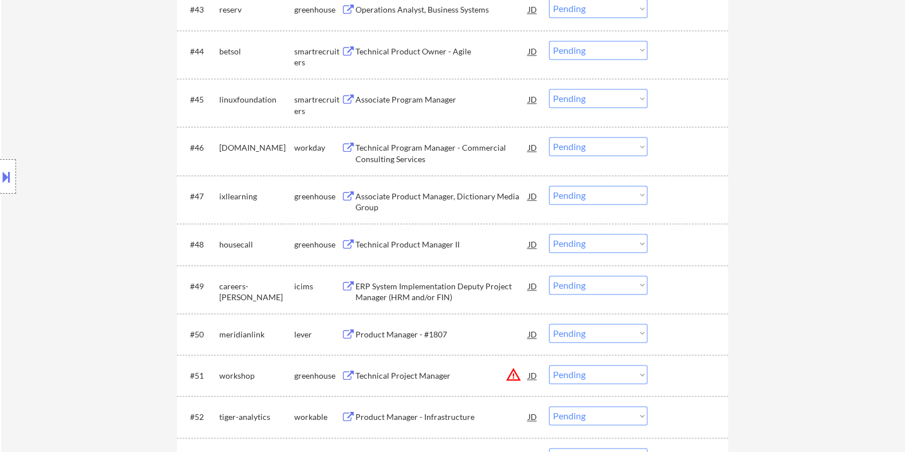
scroll to position [2506, 0]
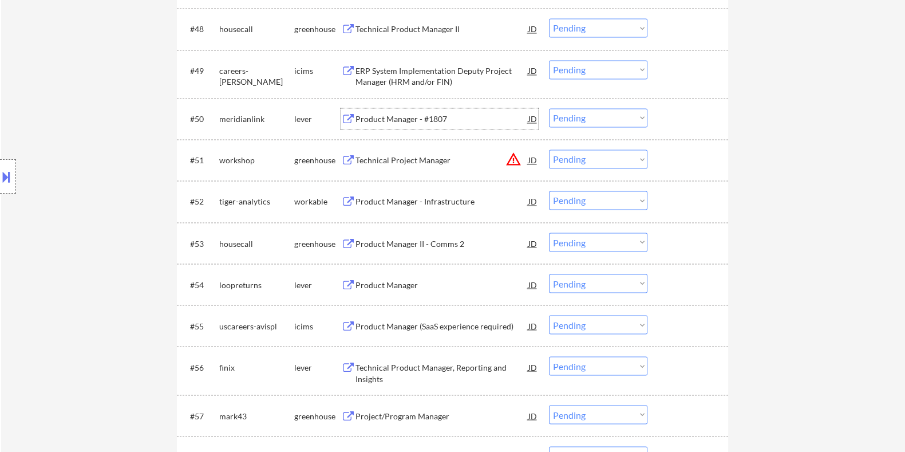
click at [358, 116] on div "Product Manager - #1807" at bounding box center [441, 118] width 173 height 11
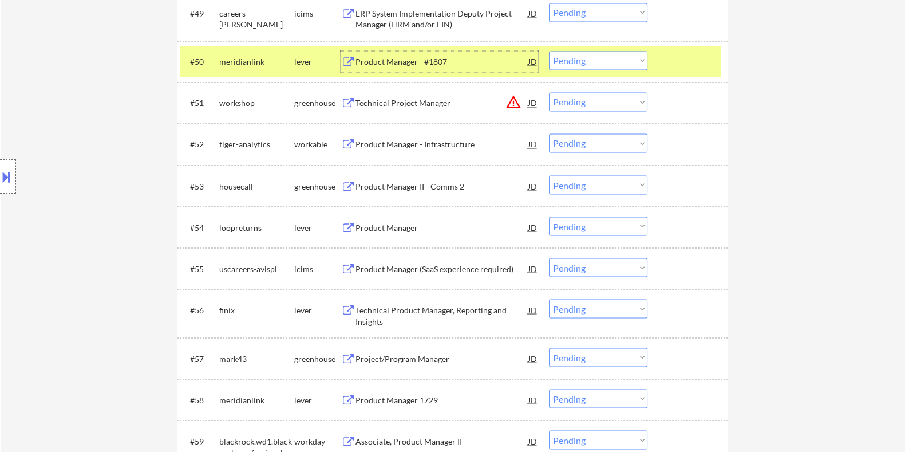
scroll to position [2577, 0]
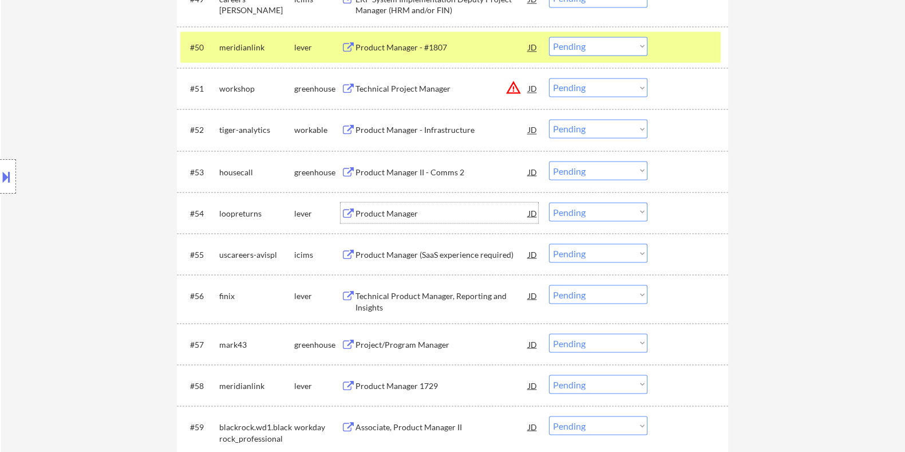
click at [379, 208] on div "Product Manager" at bounding box center [441, 212] width 173 height 11
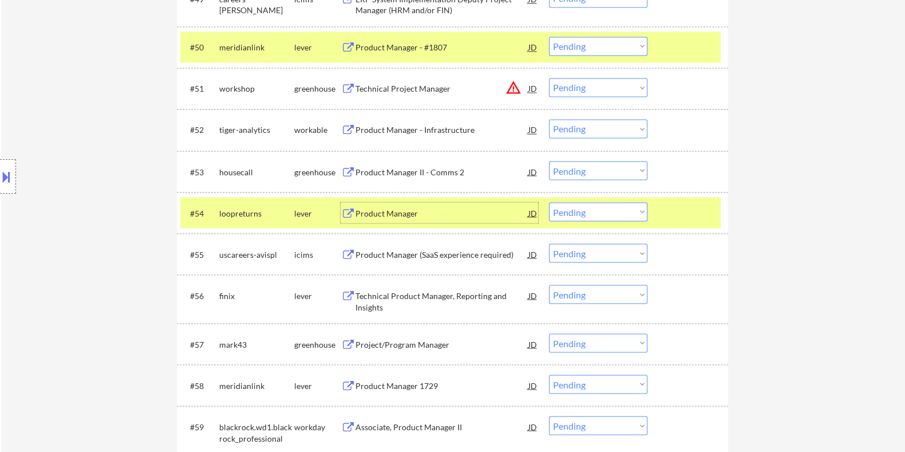
click at [599, 215] on select "Choose an option... Pending Applied Excluded (Questions) Excluded (Expired) Exc…" at bounding box center [598, 211] width 99 height 19
click at [549, 202] on select "Choose an option... Pending Applied Excluded (Questions) Excluded (Expired) Exc…" at bounding box center [598, 211] width 99 height 19
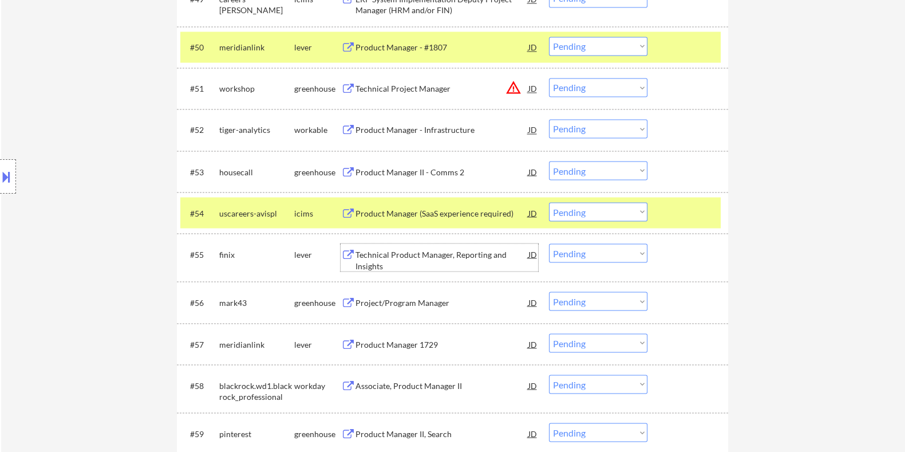
click at [424, 249] on div "Technical Product Manager, Reporting and Insights" at bounding box center [441, 260] width 173 height 22
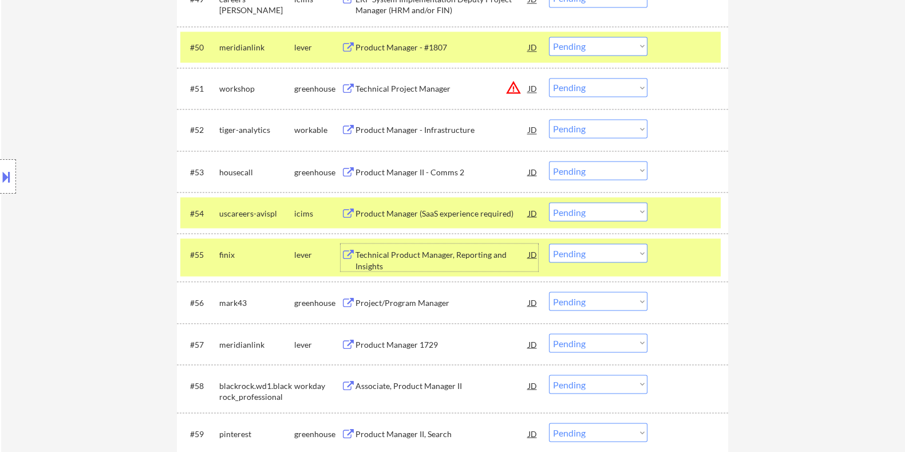
click at [576, 258] on select "Choose an option... Pending Applied Excluded (Questions) Excluded (Expired) Exc…" at bounding box center [598, 252] width 99 height 19
click at [549, 243] on select "Choose an option... Pending Applied Excluded (Questions) Excluded (Expired) Exc…" at bounding box center [598, 252] width 99 height 19
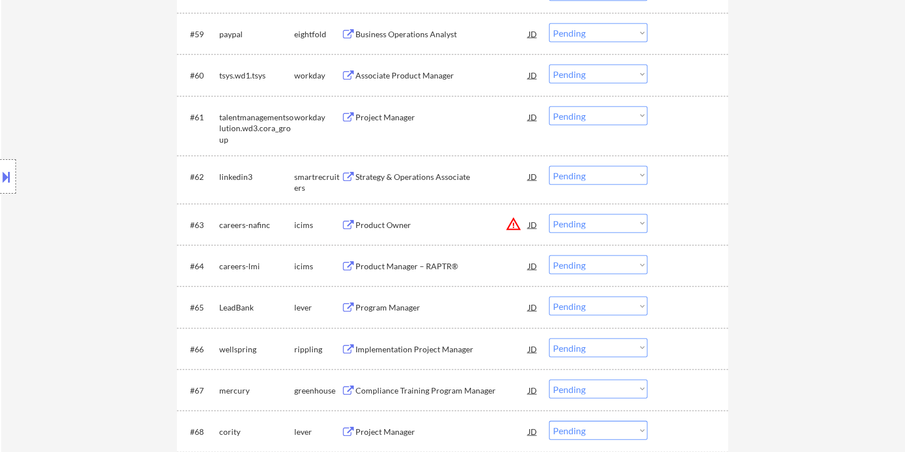
scroll to position [2995, 0]
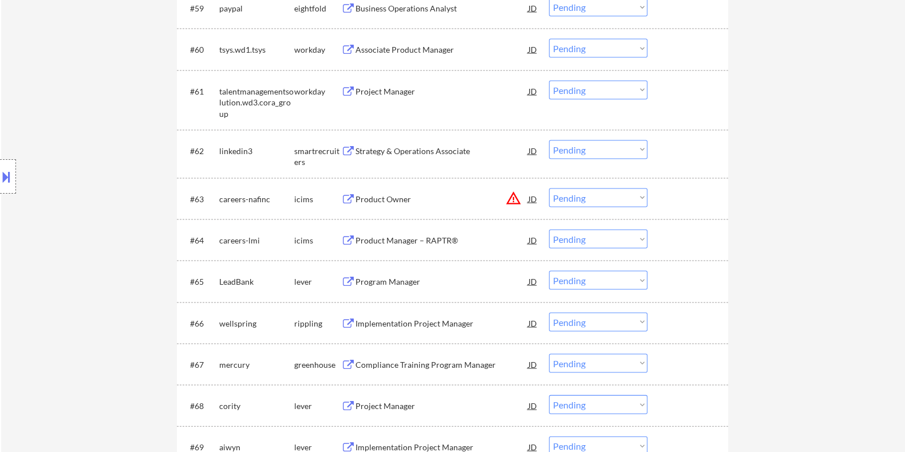
click at [398, 277] on div "Program Manager" at bounding box center [441, 281] width 173 height 11
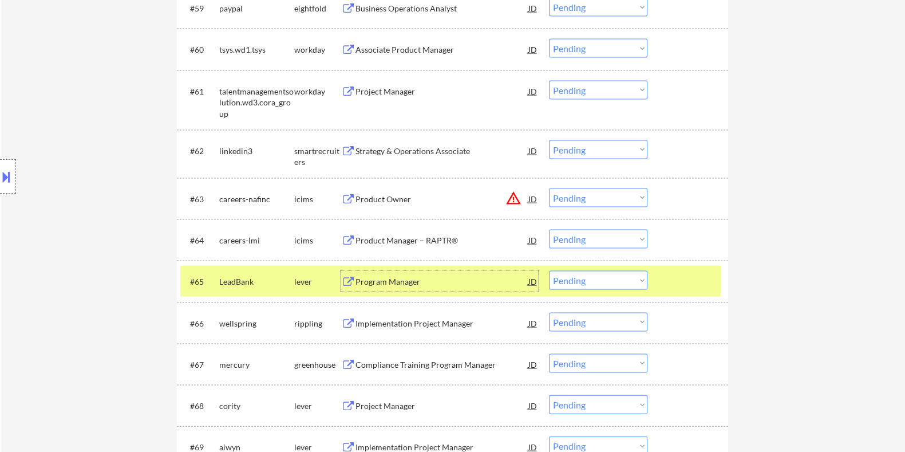
click at [597, 274] on select "Choose an option... Pending Applied Excluded (Questions) Excluded (Expired) Exc…" at bounding box center [598, 280] width 99 height 19
click at [549, 271] on select "Choose an option... Pending Applied Excluded (Questions) Excluded (Expired) Exc…" at bounding box center [598, 280] width 99 height 19
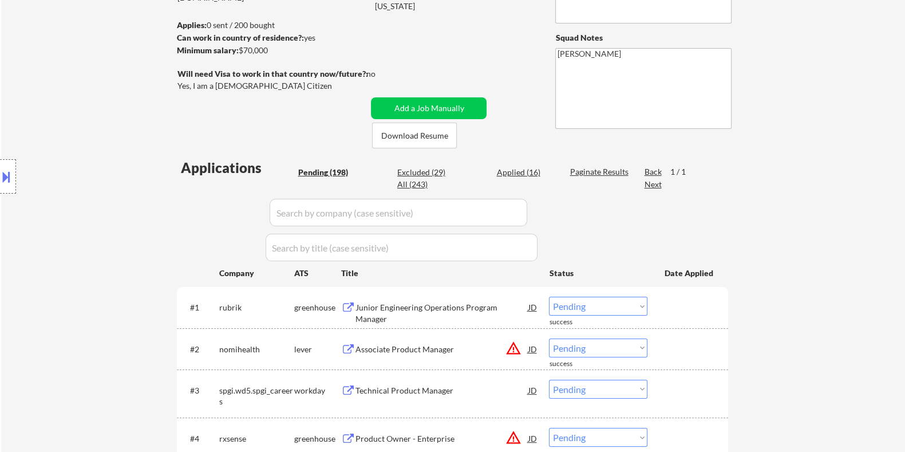
scroll to position [57, 0]
